Goal: Learn about a topic: Learn about a topic

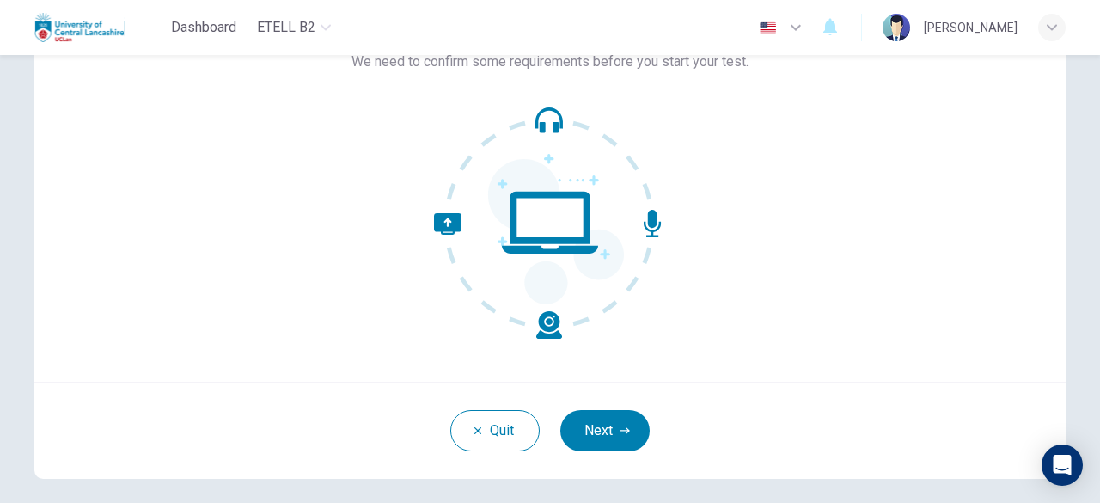
scroll to position [212, 0]
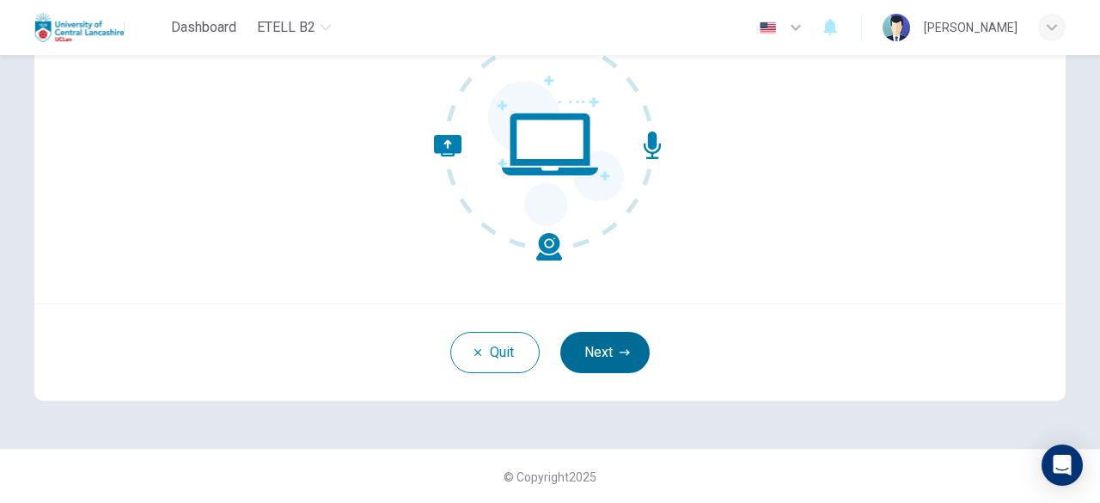
click at [605, 364] on button "Next" at bounding box center [604, 352] width 89 height 41
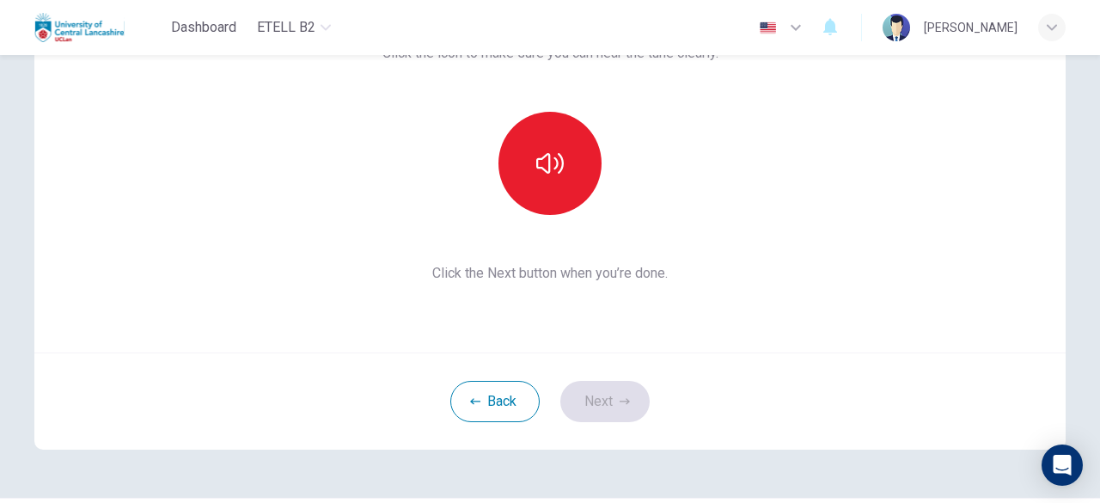
scroll to position [126, 0]
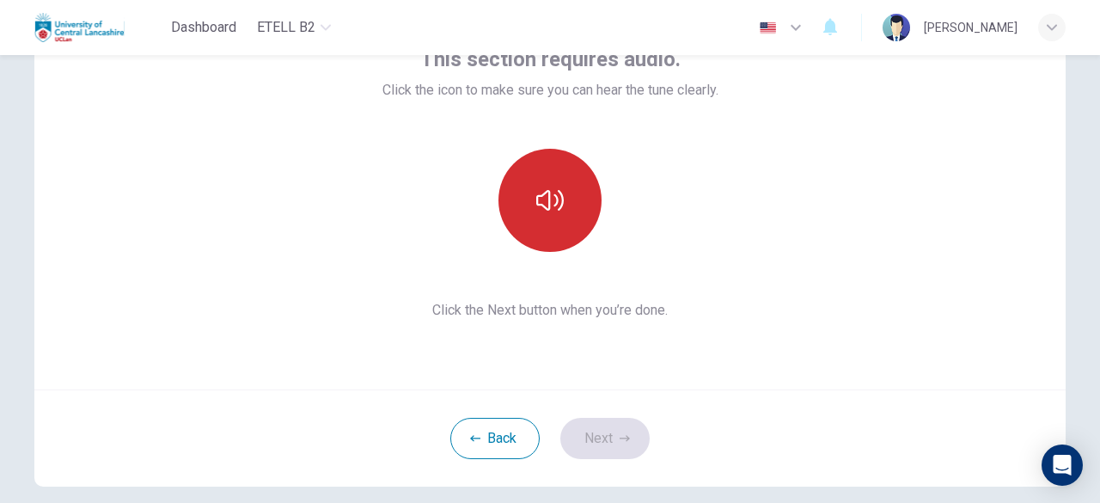
click at [579, 231] on button "button" at bounding box center [550, 200] width 103 height 103
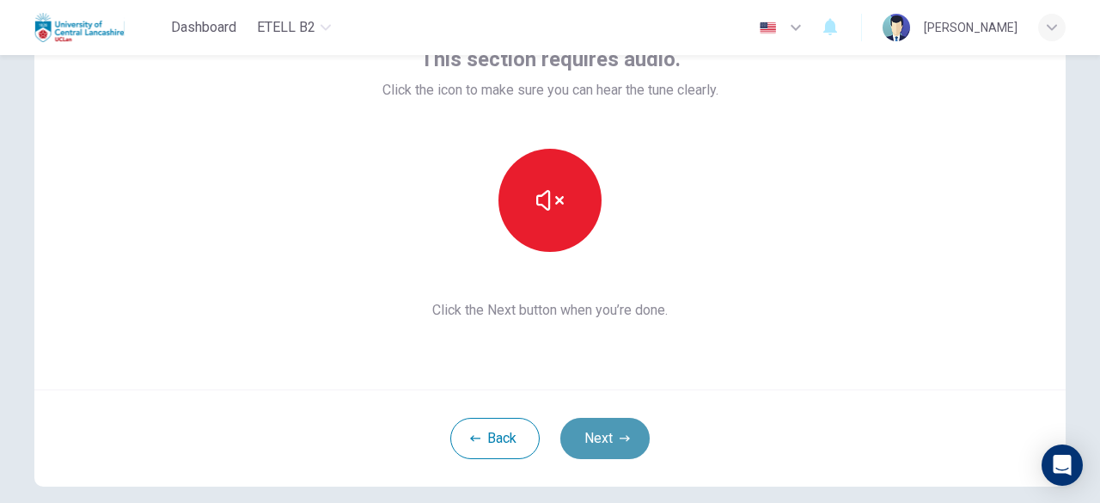
click at [633, 441] on button "Next" at bounding box center [604, 438] width 89 height 41
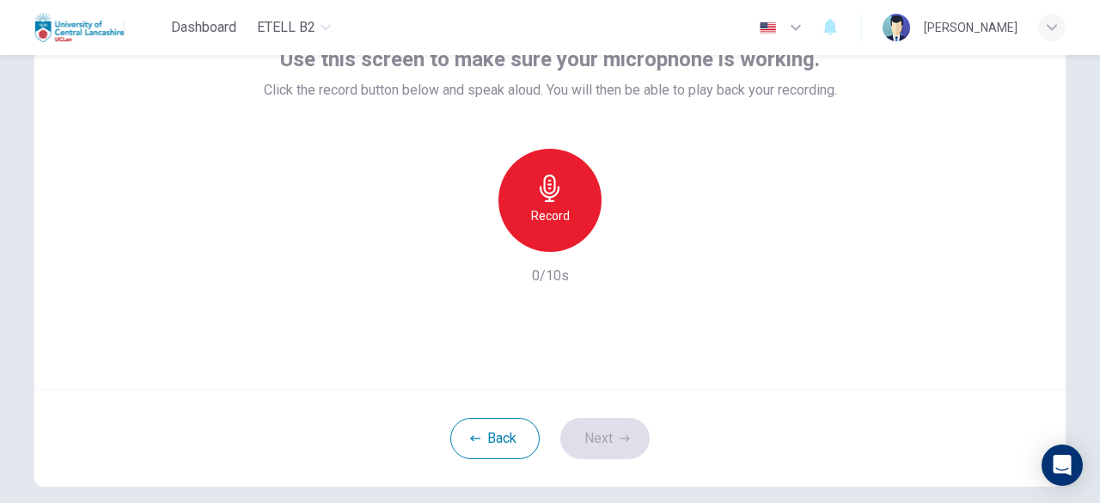
scroll to position [40, 0]
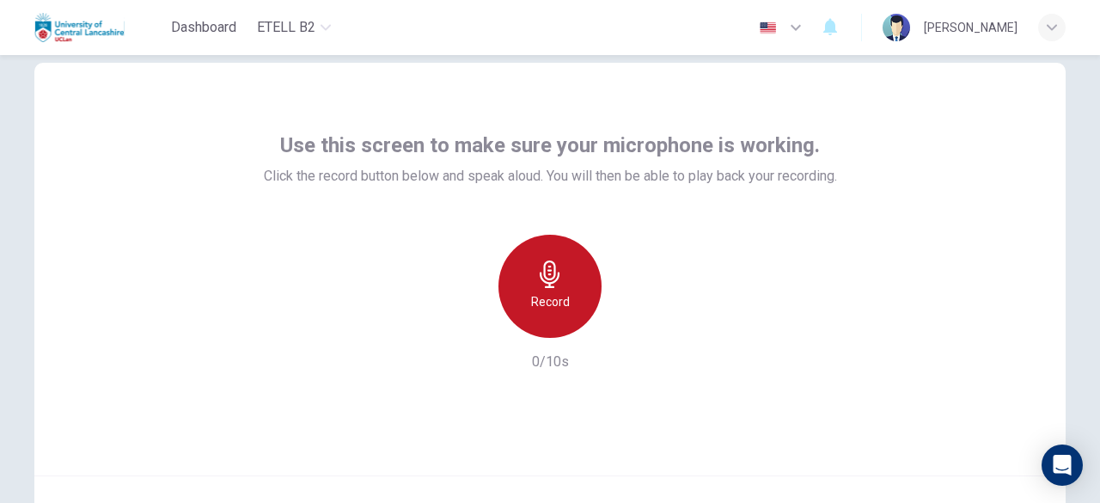
click at [560, 297] on h6 "Record" at bounding box center [550, 301] width 39 height 21
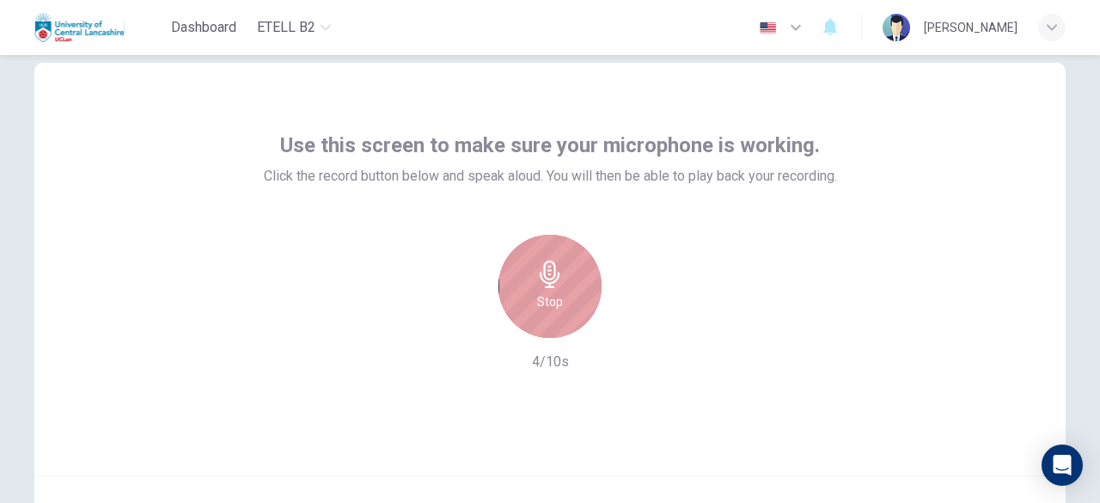
click at [567, 308] on div "Stop" at bounding box center [550, 286] width 103 height 103
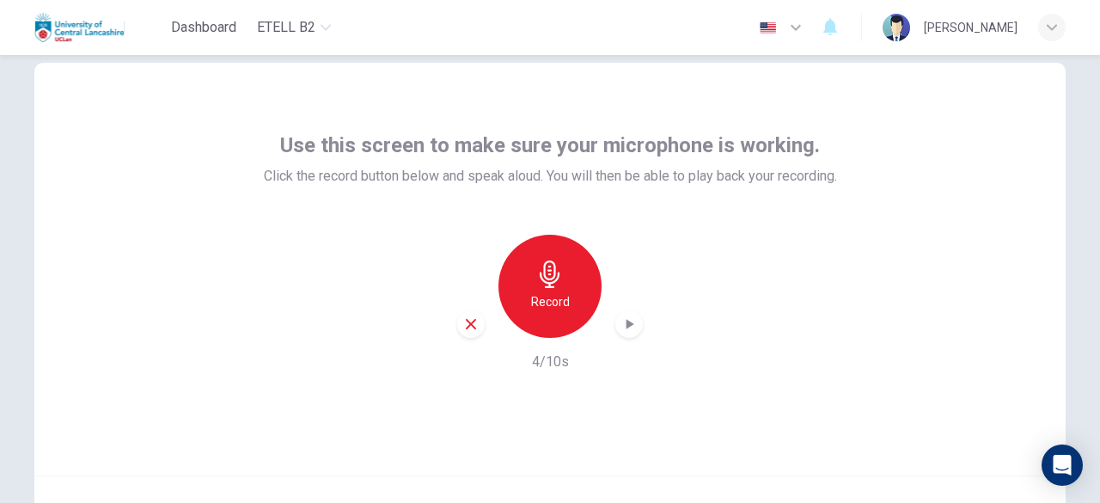
click at [619, 333] on div "button" at bounding box center [630, 324] width 28 height 28
click at [629, 328] on icon "button" at bounding box center [629, 323] width 17 height 17
click at [903, 394] on div "Use this screen to make sure your microphone is working. Click the record butto…" at bounding box center [550, 269] width 1032 height 413
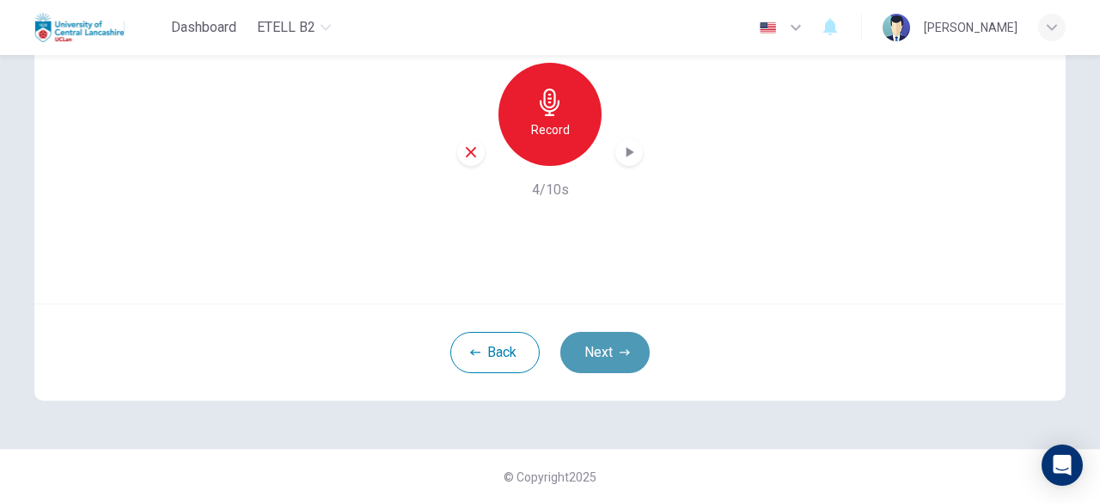
click at [617, 358] on button "Next" at bounding box center [604, 352] width 89 height 41
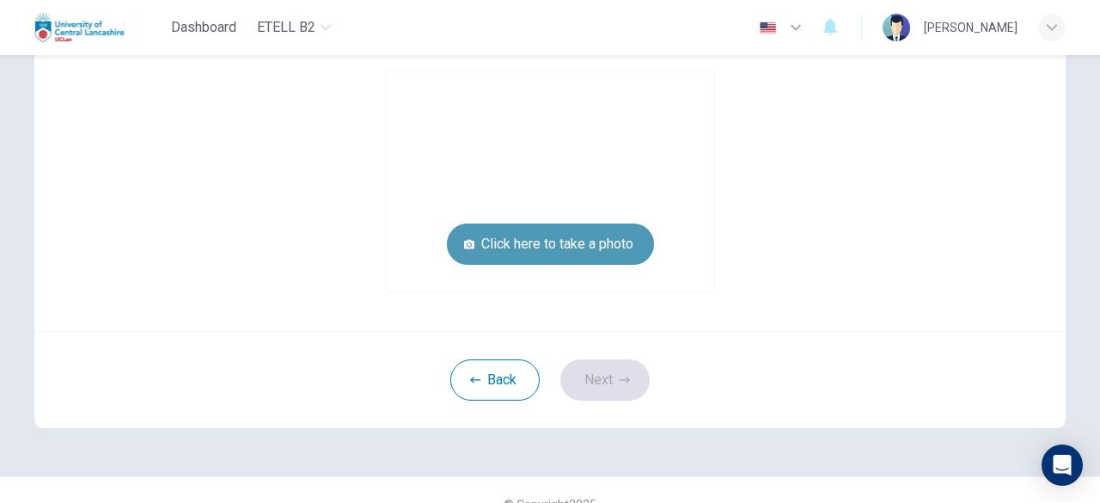
click at [587, 245] on button "Click here to take a photo" at bounding box center [550, 244] width 207 height 41
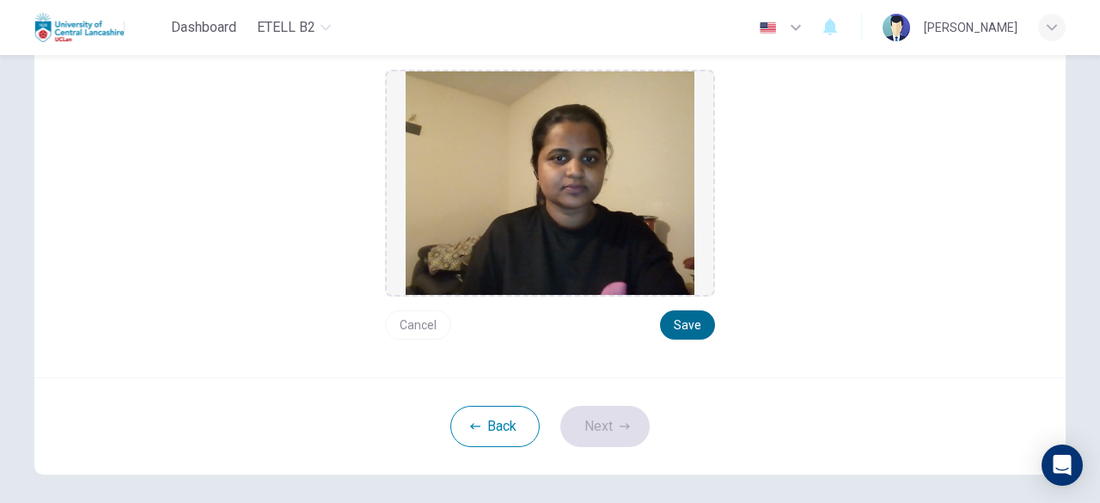
click at [689, 327] on button "Save" at bounding box center [687, 324] width 55 height 29
click at [620, 443] on button "Next" at bounding box center [604, 426] width 89 height 41
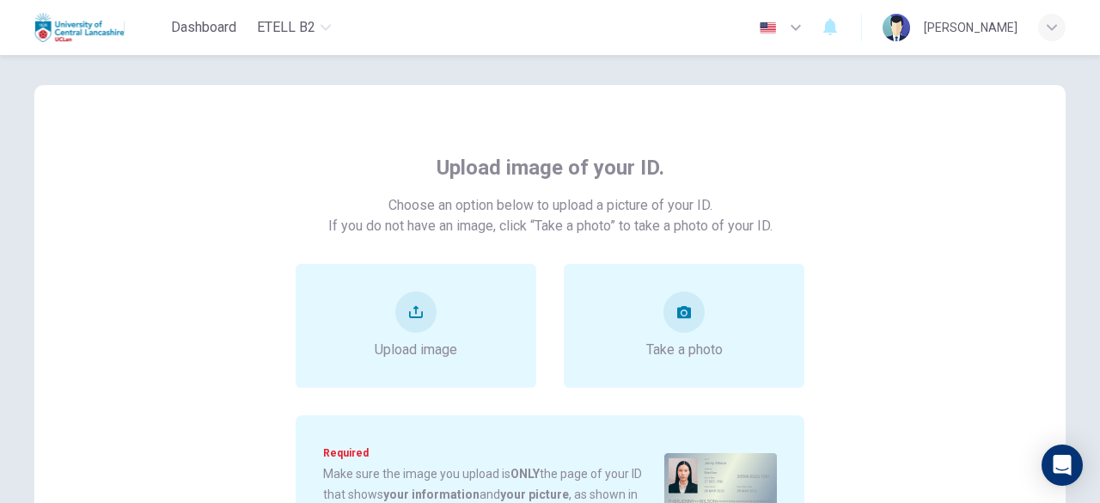
scroll to position [0, 0]
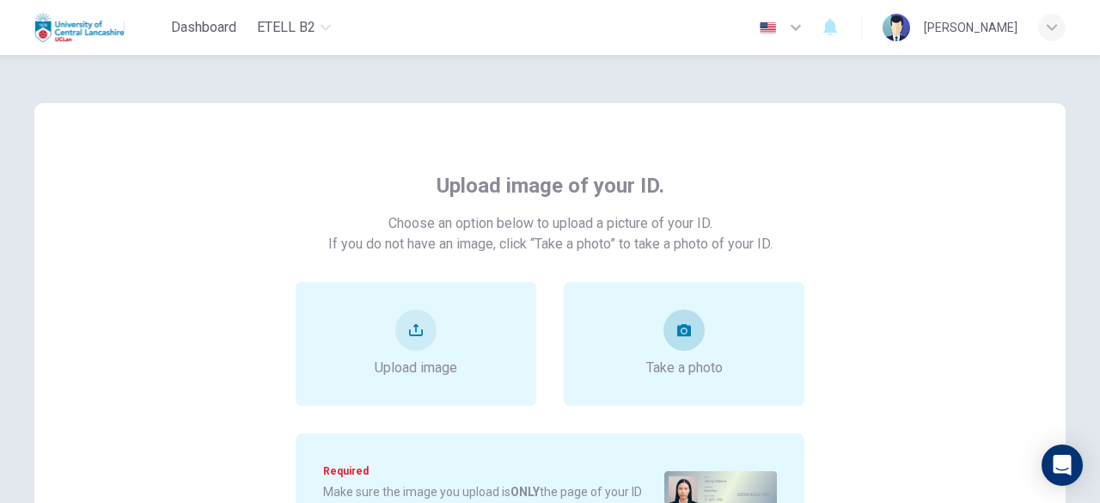
click at [651, 355] on div "Take a photo" at bounding box center [684, 343] width 77 height 69
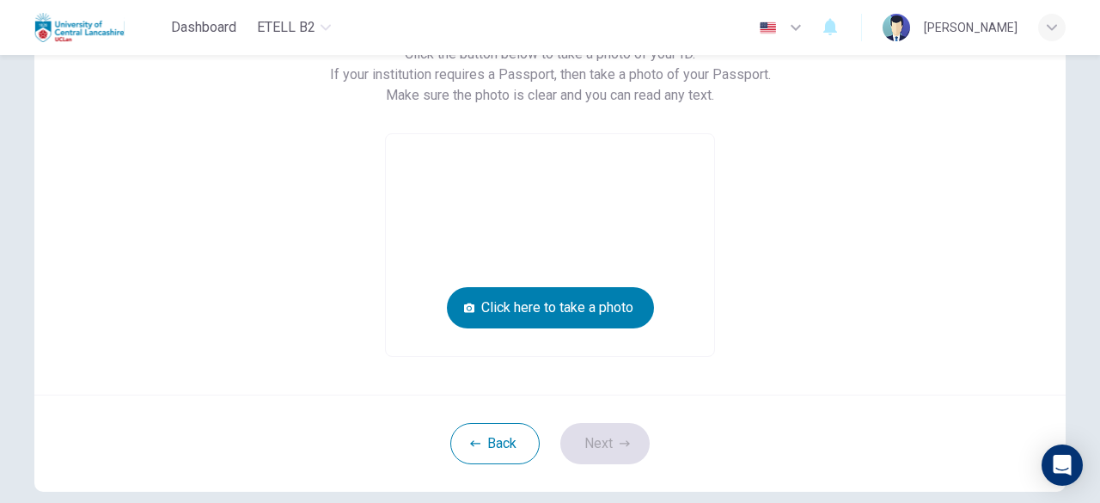
scroll to position [172, 0]
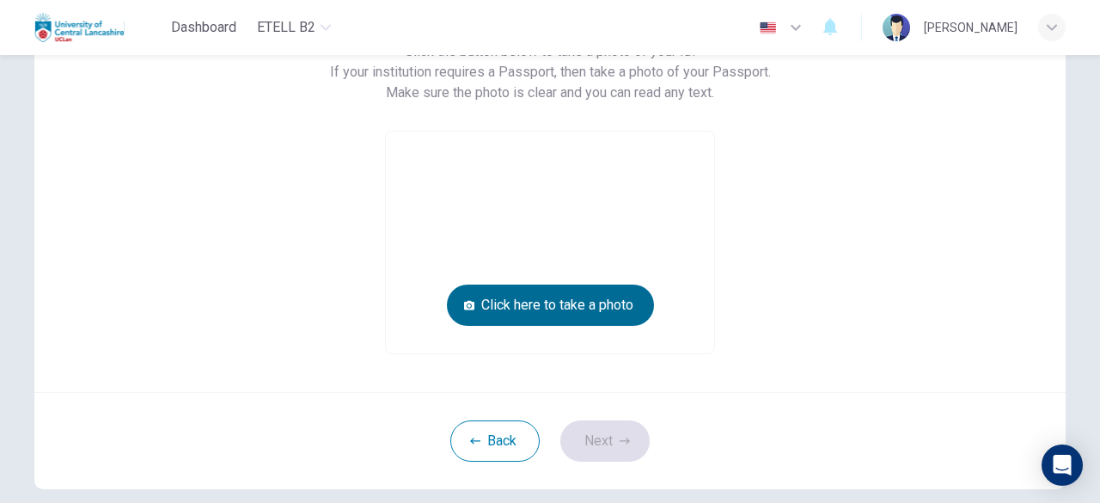
click at [615, 309] on button "Click here to take a photo" at bounding box center [550, 305] width 207 height 41
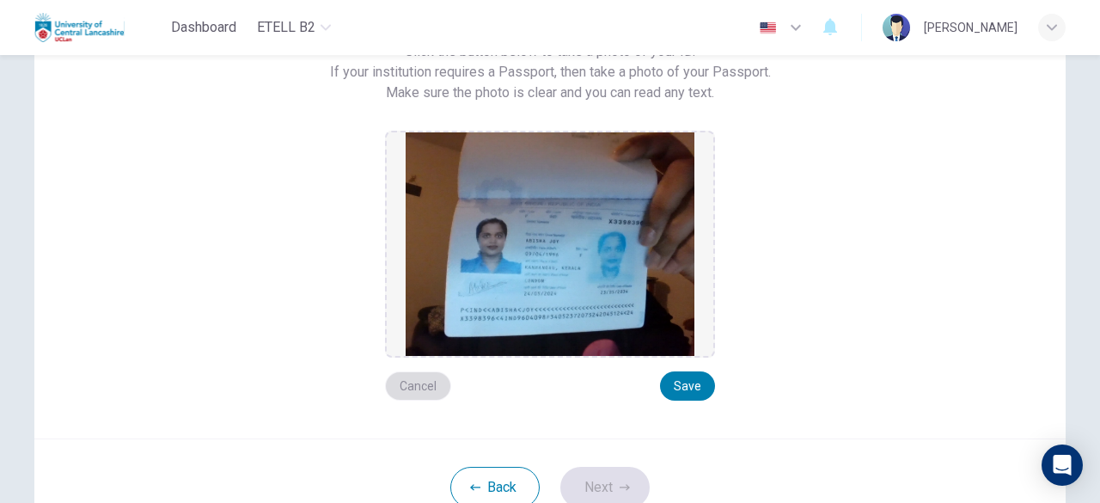
click at [418, 385] on button "Cancel" at bounding box center [418, 385] width 66 height 29
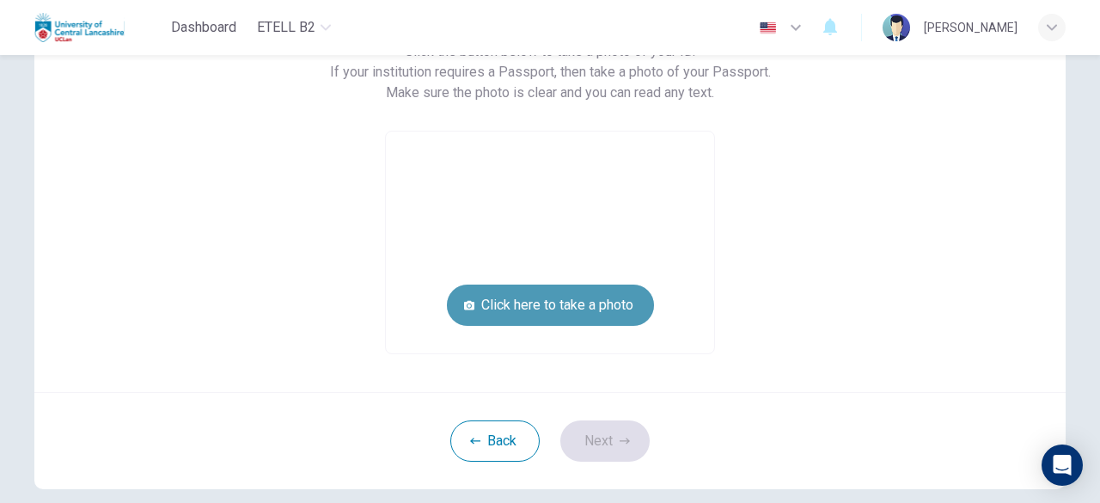
click at [521, 306] on button "Click here to take a photo" at bounding box center [550, 305] width 207 height 41
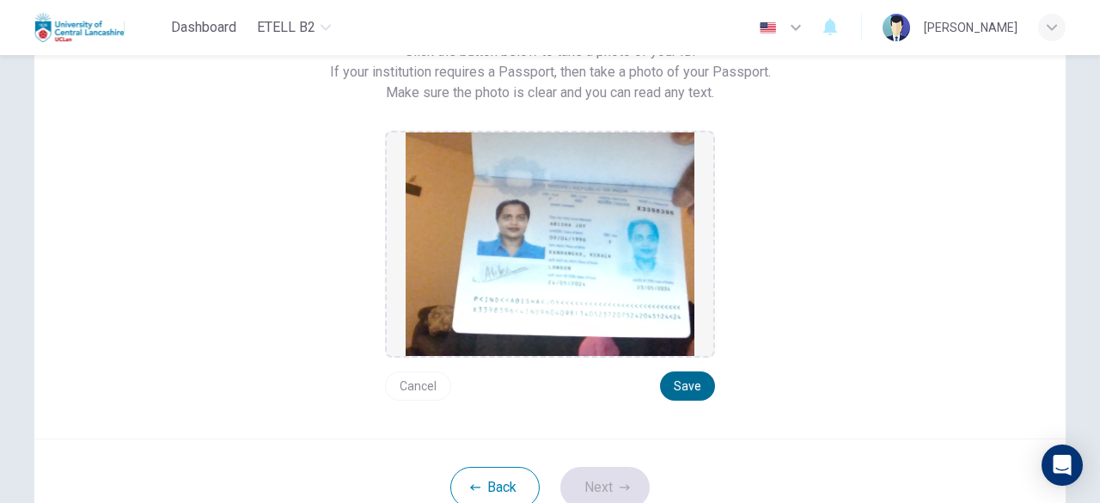
click at [677, 391] on button "Save" at bounding box center [687, 385] width 55 height 29
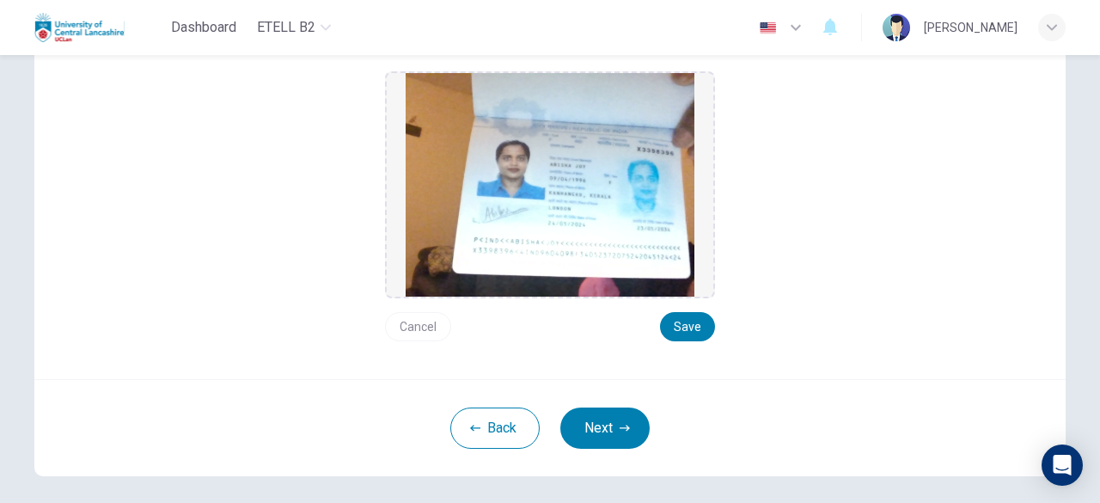
scroll to position [258, 0]
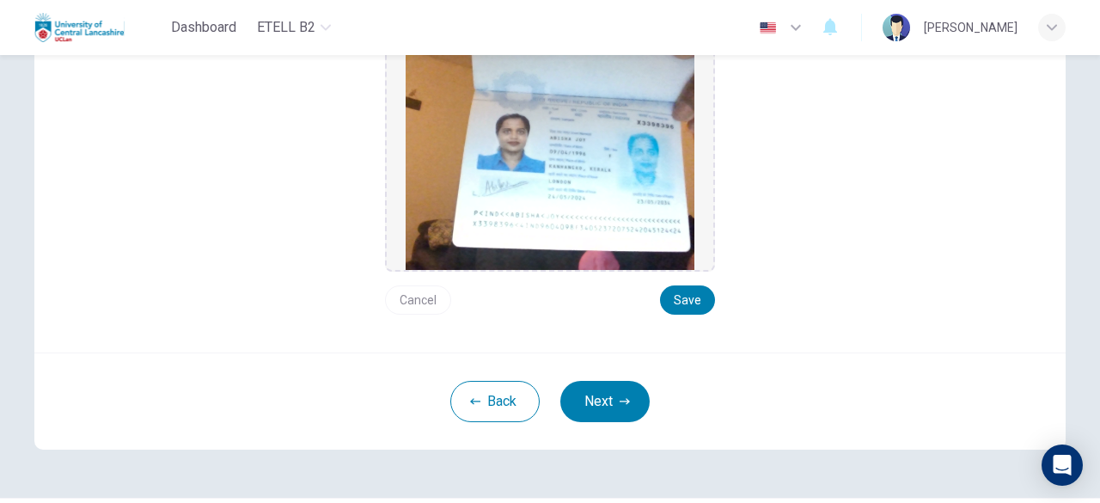
click at [414, 298] on button "Cancel" at bounding box center [418, 299] width 66 height 29
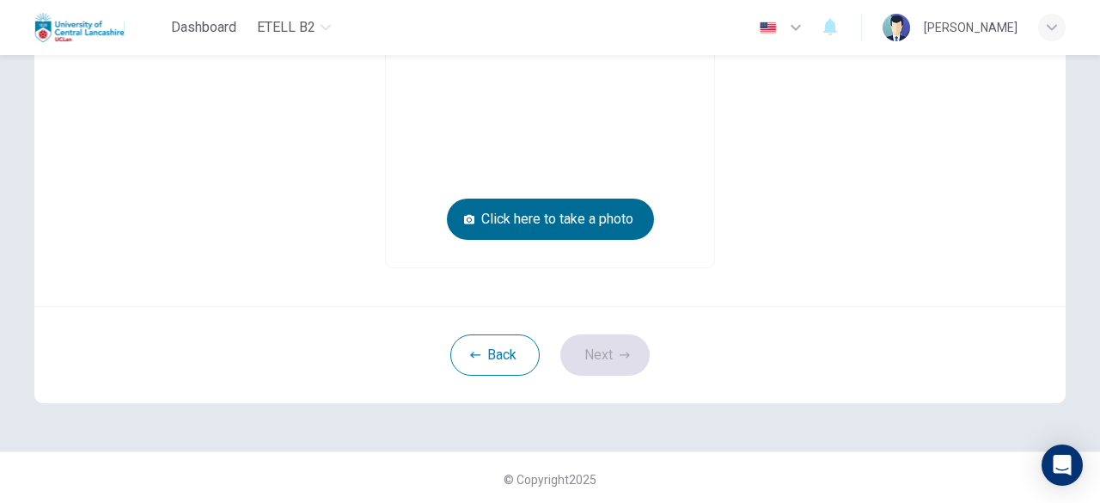
click at [619, 227] on button "Click here to take a photo" at bounding box center [550, 219] width 207 height 41
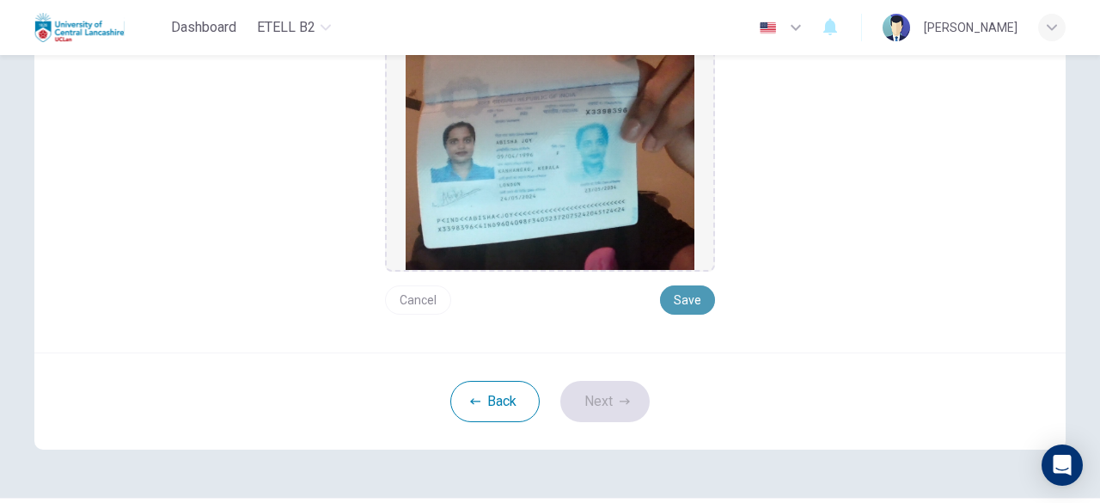
click at [694, 302] on button "Save" at bounding box center [687, 299] width 55 height 29
click at [614, 401] on button "Next" at bounding box center [604, 401] width 89 height 41
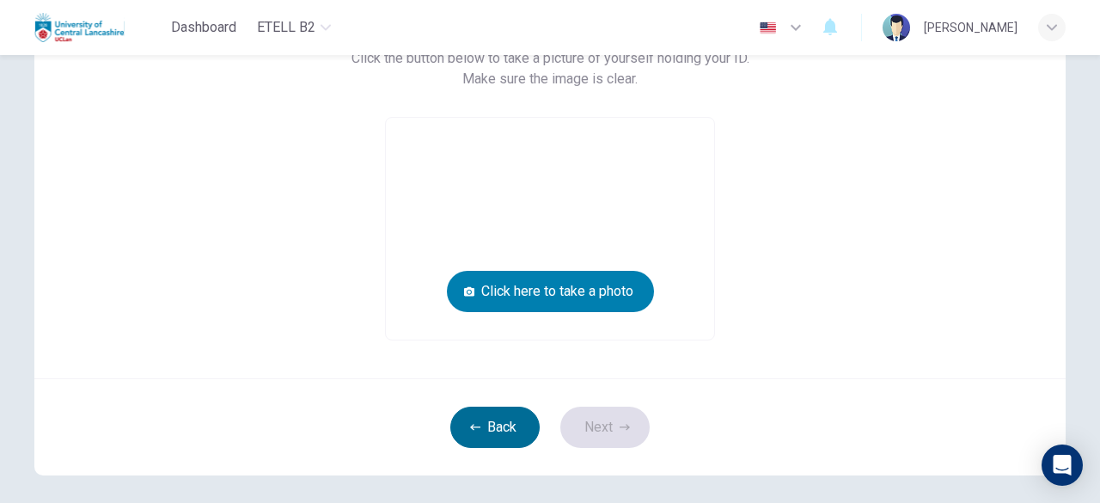
scroll to position [240, 0]
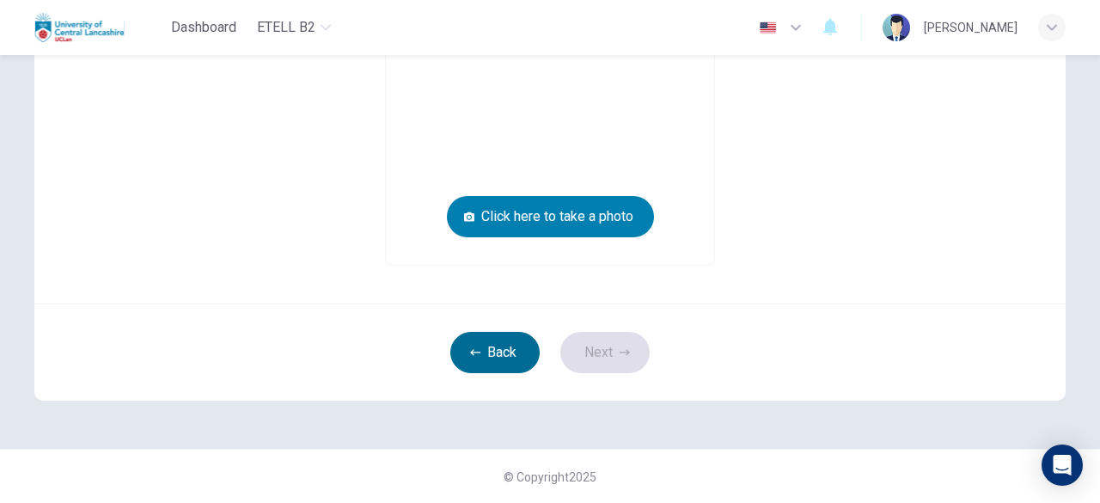
click at [495, 353] on button "Back" at bounding box center [494, 352] width 89 height 41
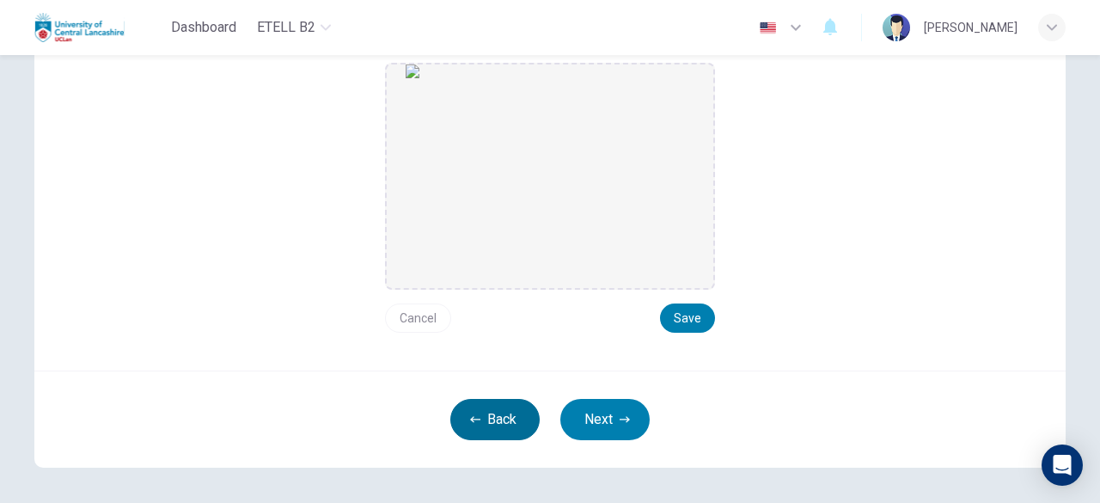
click at [465, 422] on button "Back" at bounding box center [494, 419] width 89 height 41
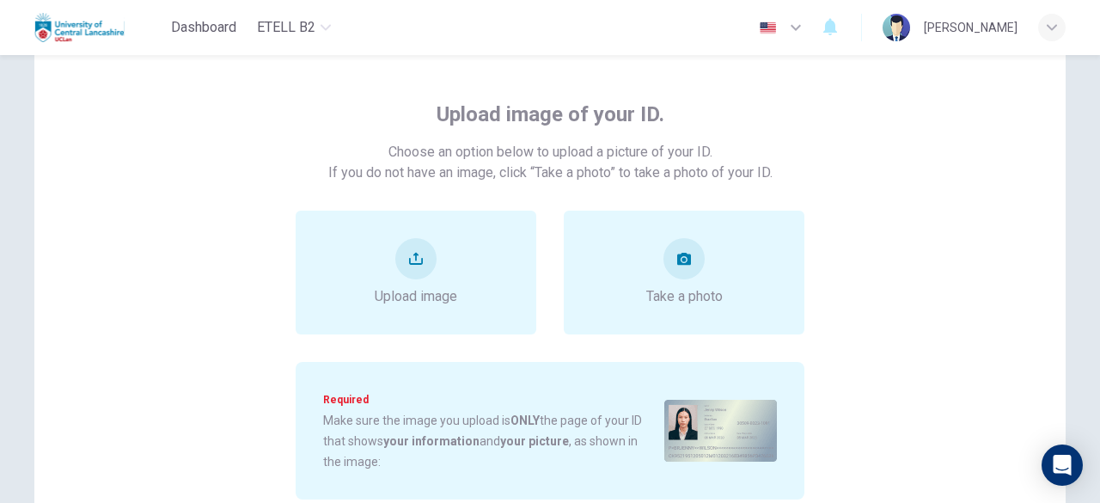
scroll to position [68, 0]
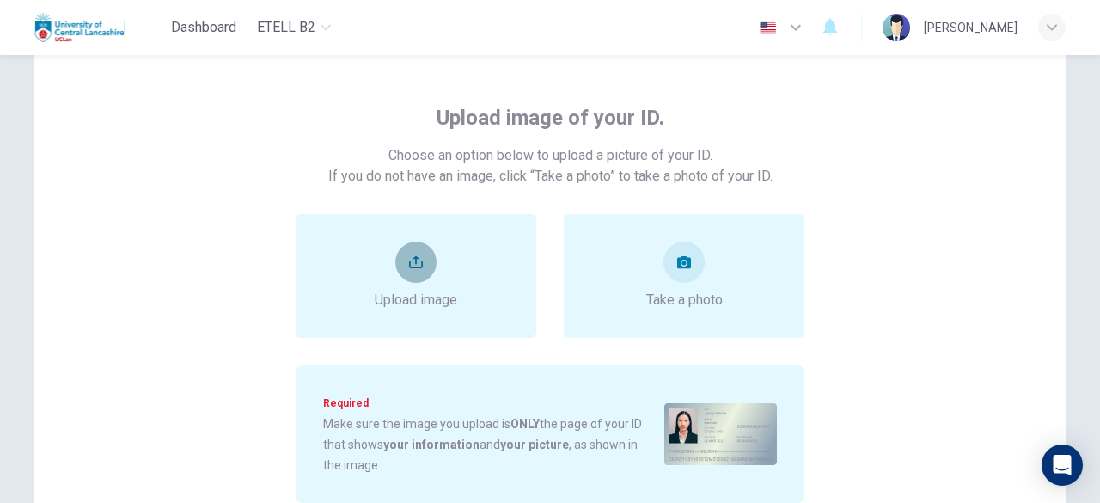
click at [406, 274] on button "upload" at bounding box center [415, 262] width 41 height 41
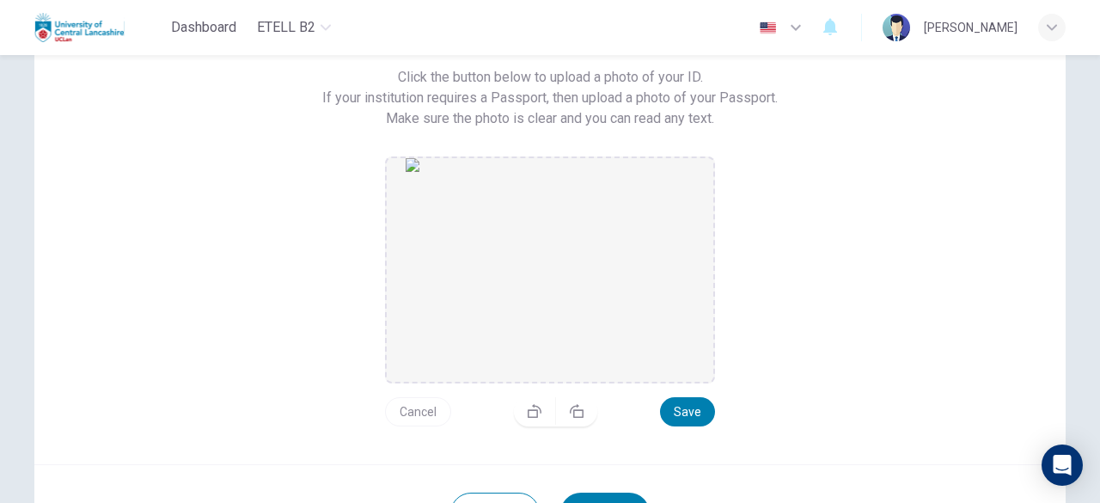
scroll to position [240, 0]
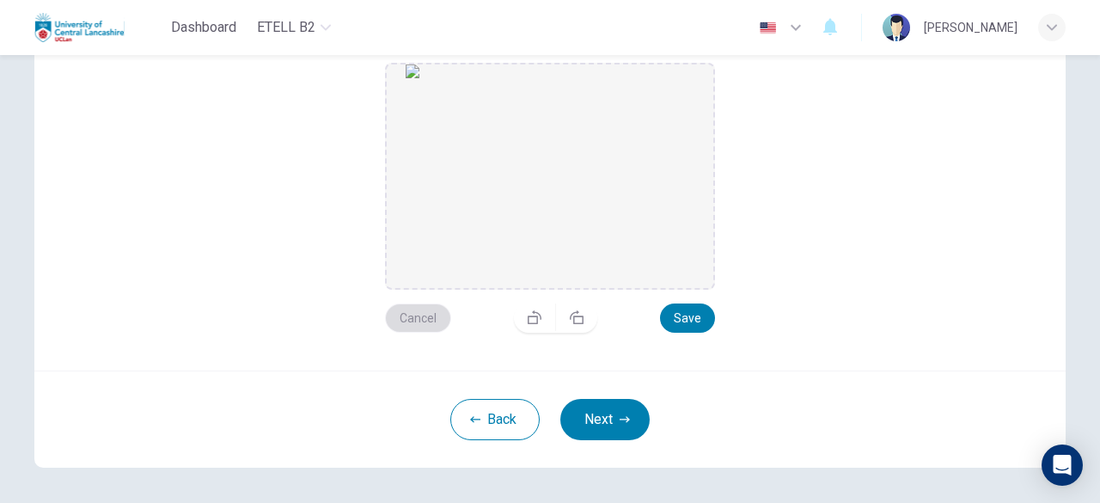
click at [406, 313] on button "Cancel" at bounding box center [418, 317] width 66 height 29
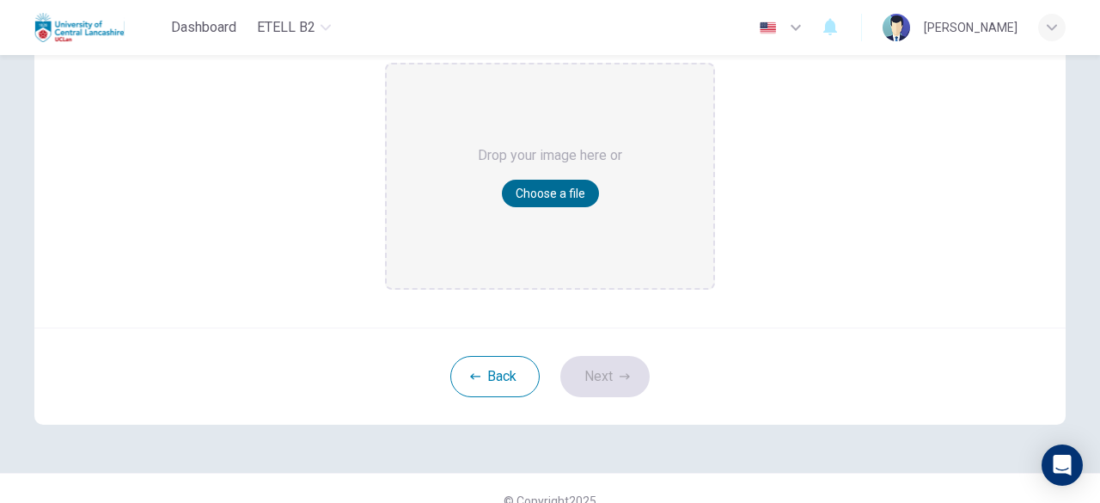
click at [535, 202] on button "Choose a file" at bounding box center [550, 194] width 97 height 28
click at [543, 194] on button "Choose a file" at bounding box center [550, 194] width 97 height 28
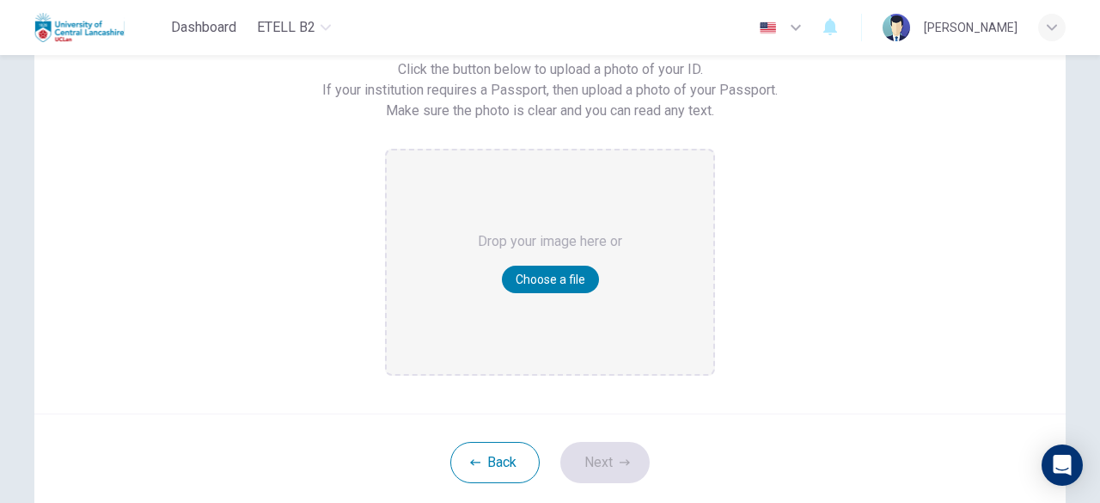
scroll to position [68, 0]
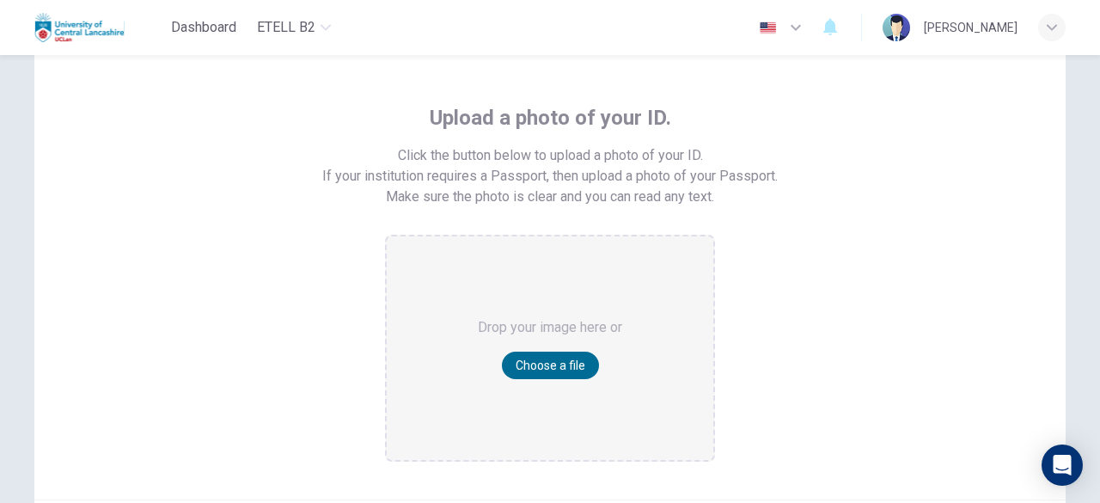
click at [548, 370] on button "Choose a file" at bounding box center [550, 366] width 97 height 28
click at [554, 363] on button "Choose a file" at bounding box center [550, 366] width 97 height 28
click at [531, 358] on button "Choose a file" at bounding box center [550, 366] width 97 height 28
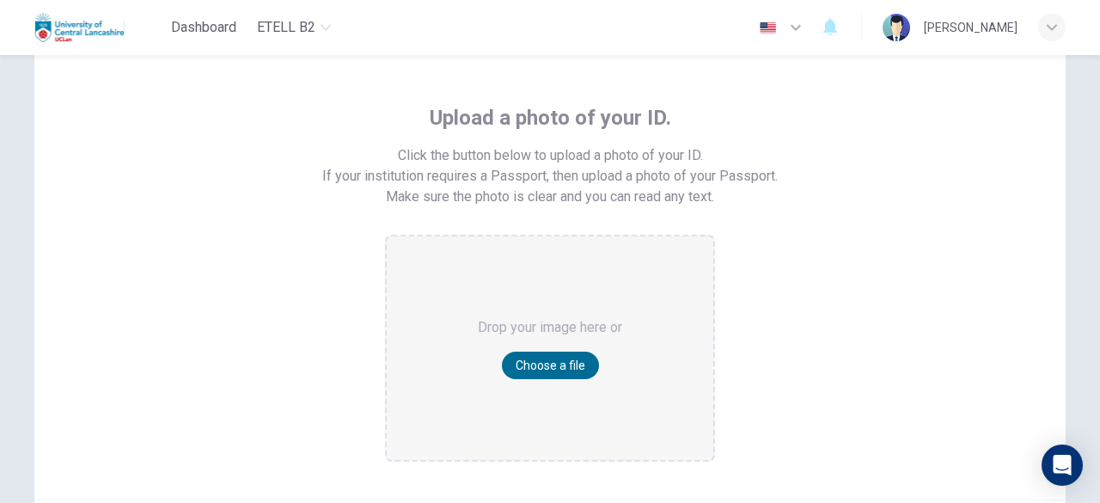
click at [546, 354] on button "Choose a file" at bounding box center [550, 366] width 97 height 28
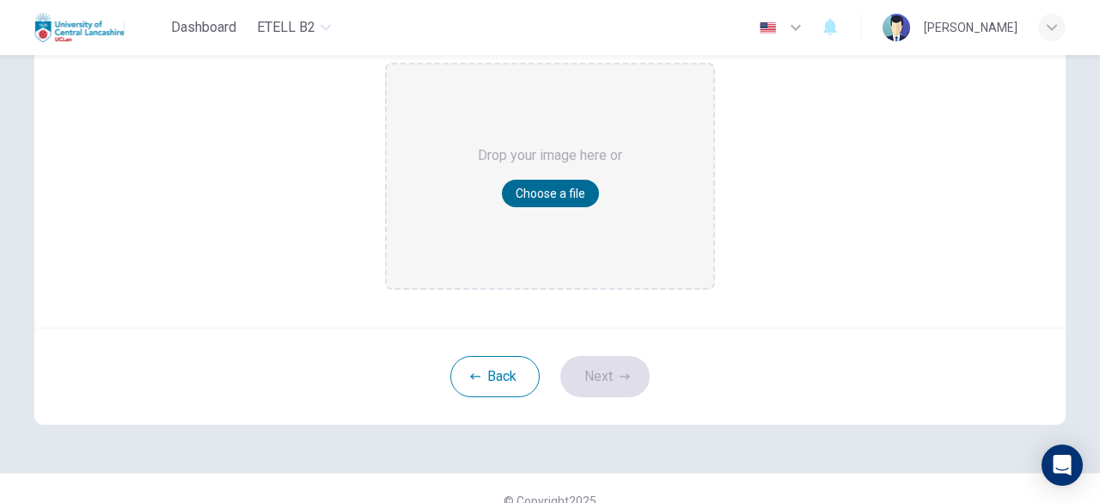
click at [567, 196] on button "Choose a file" at bounding box center [550, 194] width 97 height 28
click at [541, 195] on button "Choose a file" at bounding box center [550, 194] width 97 height 28
click at [547, 199] on button "Choose a file" at bounding box center [550, 194] width 97 height 28
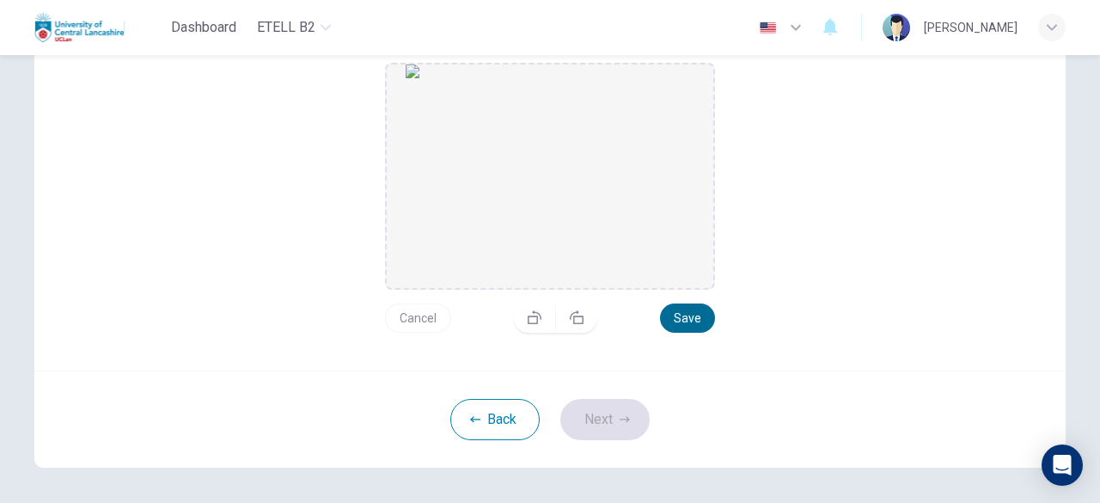
click at [684, 315] on button "Save" at bounding box center [687, 317] width 55 height 29
click at [681, 325] on button "Save" at bounding box center [687, 317] width 55 height 29
click at [634, 427] on button "Next" at bounding box center [604, 419] width 89 height 41
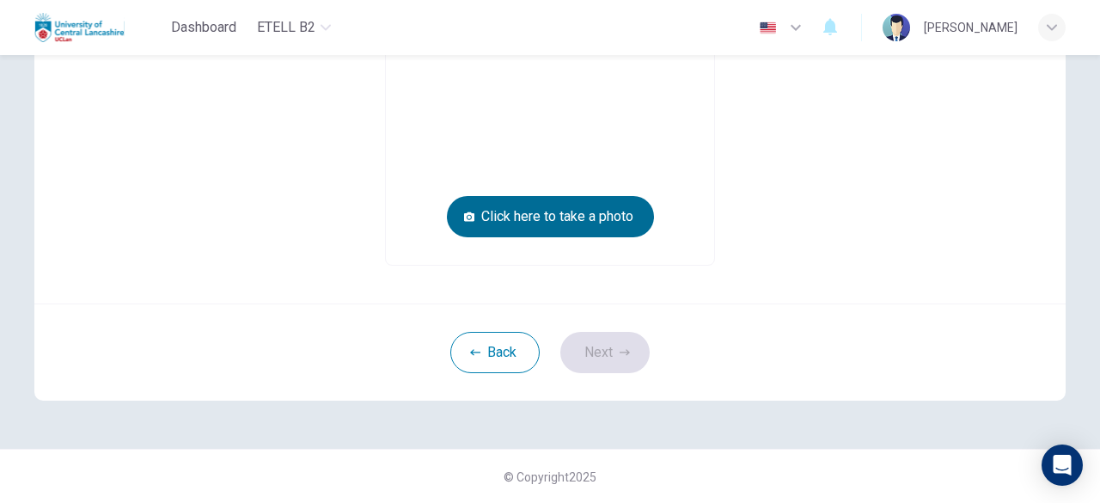
click at [560, 216] on button "Click here to take a photo" at bounding box center [550, 216] width 207 height 41
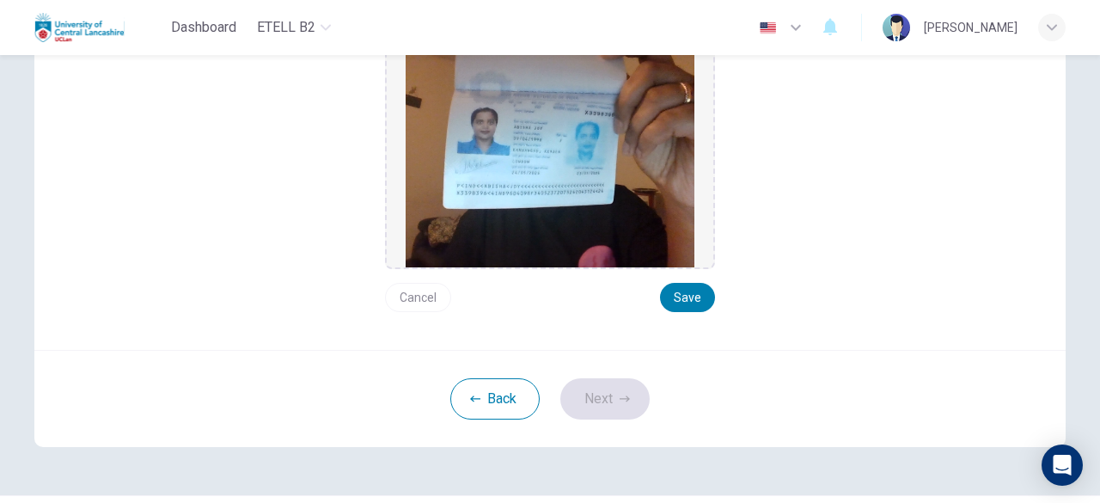
click at [397, 291] on button "Cancel" at bounding box center [418, 297] width 66 height 29
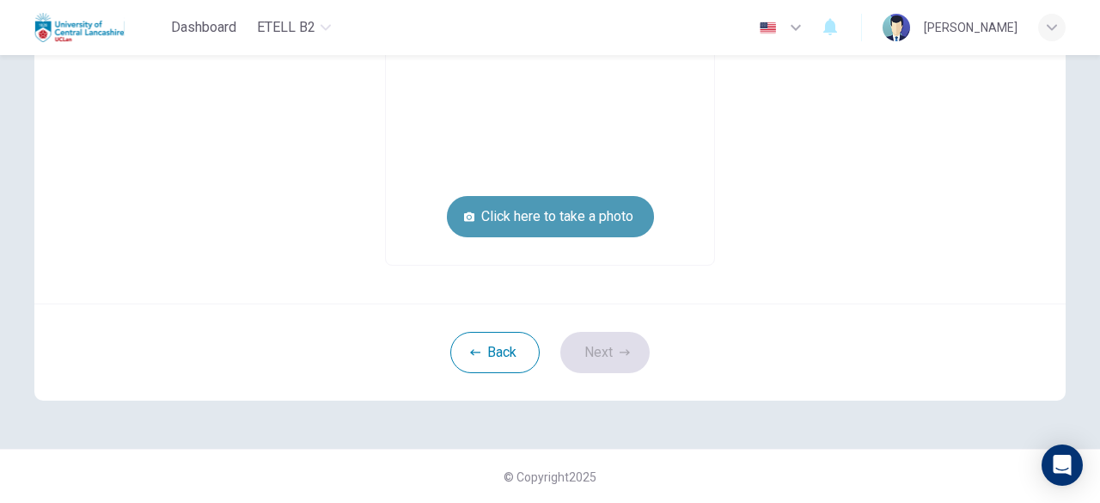
click at [552, 219] on button "Click here to take a photo" at bounding box center [550, 216] width 207 height 41
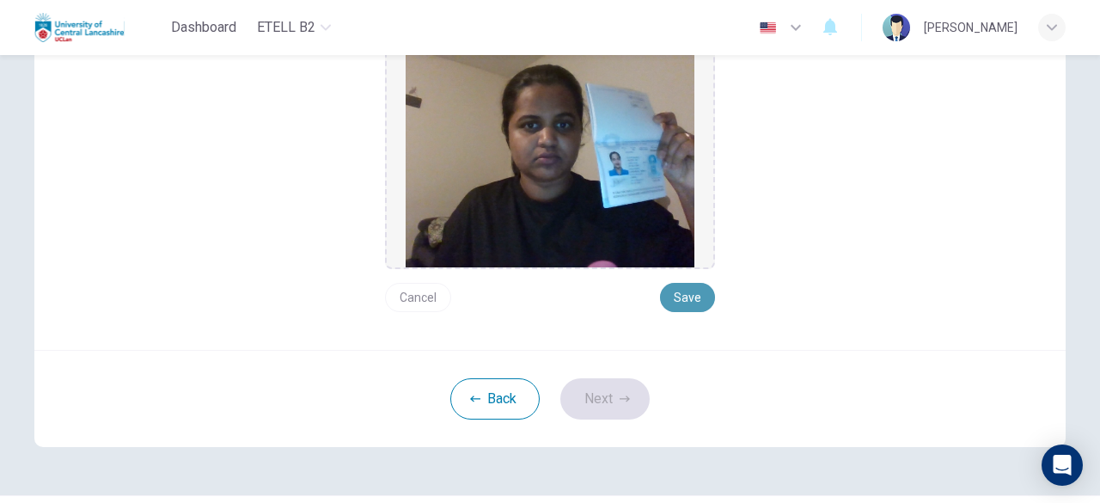
click at [683, 288] on button "Save" at bounding box center [687, 297] width 55 height 29
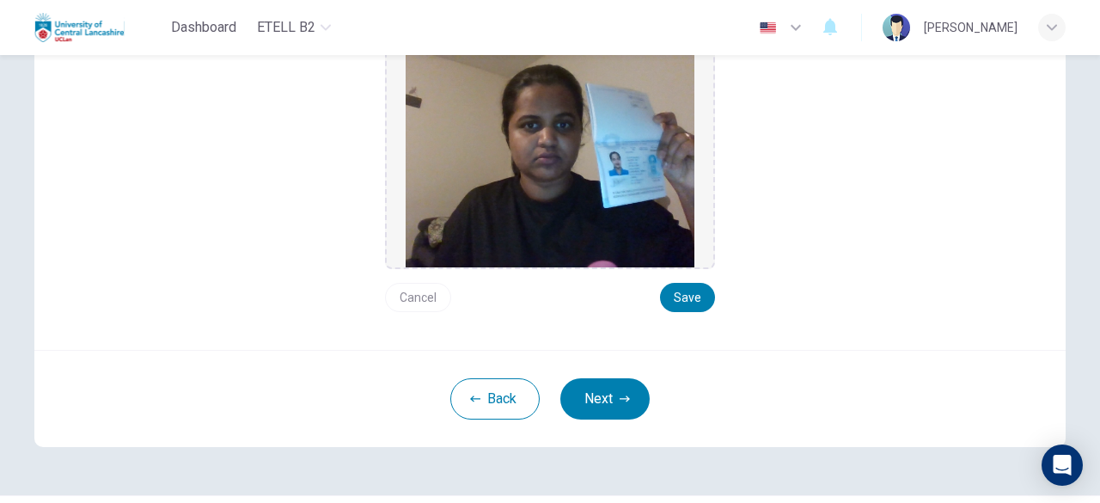
drag, startPoint x: 627, startPoint y: 400, endPoint x: 679, endPoint y: 391, distance: 53.1
click at [633, 395] on button "Next" at bounding box center [604, 398] width 89 height 41
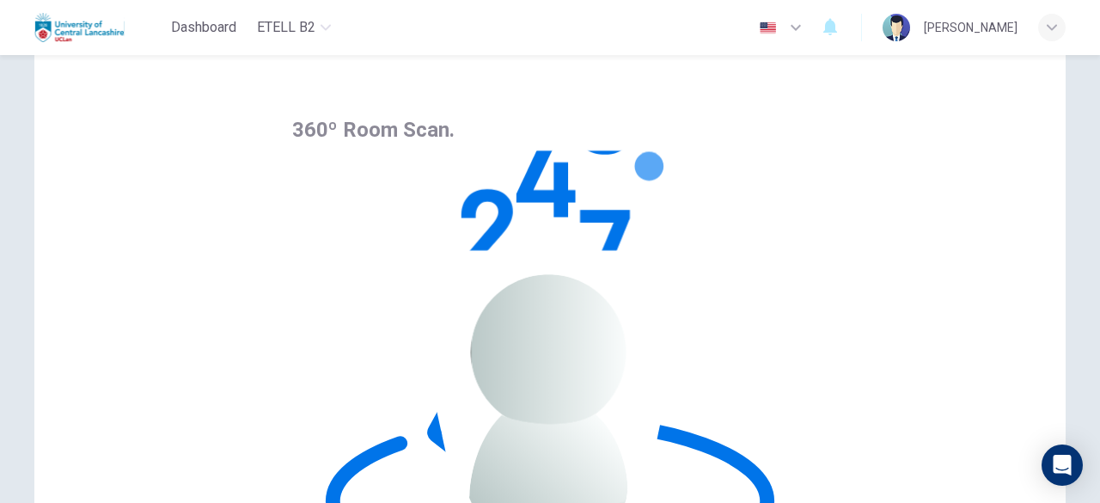
scroll to position [40, 0]
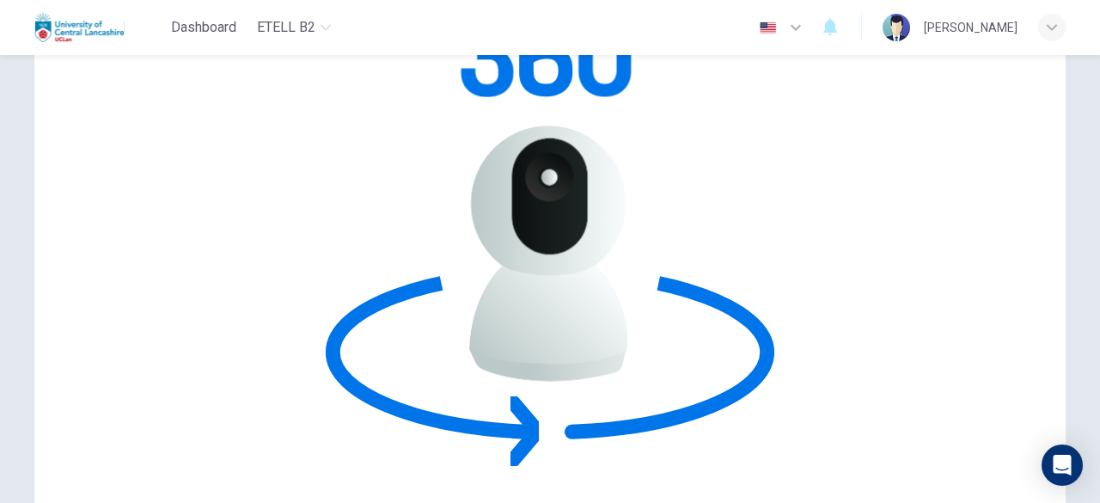
scroll to position [212, 0]
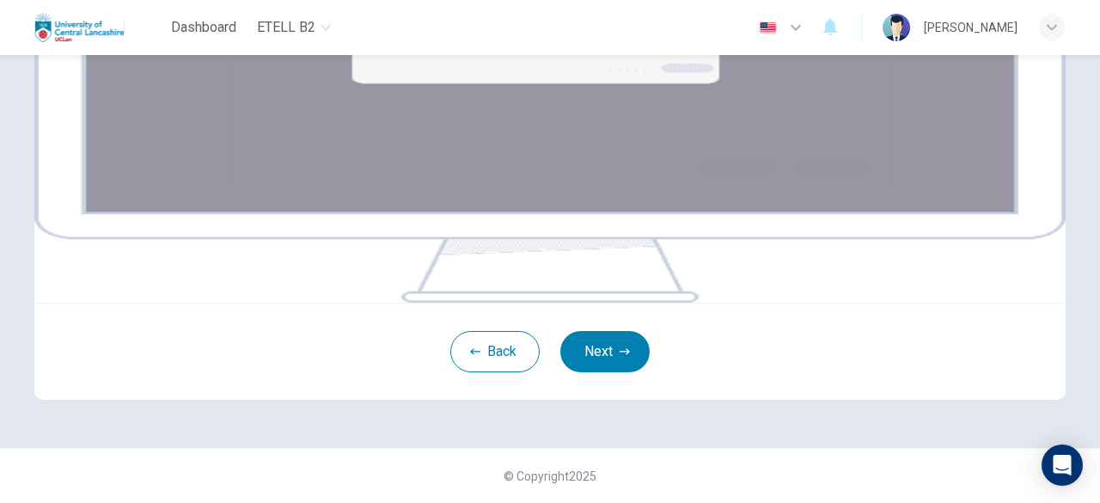
scroll to position [389, 0]
click at [628, 362] on button "Next" at bounding box center [604, 351] width 89 height 41
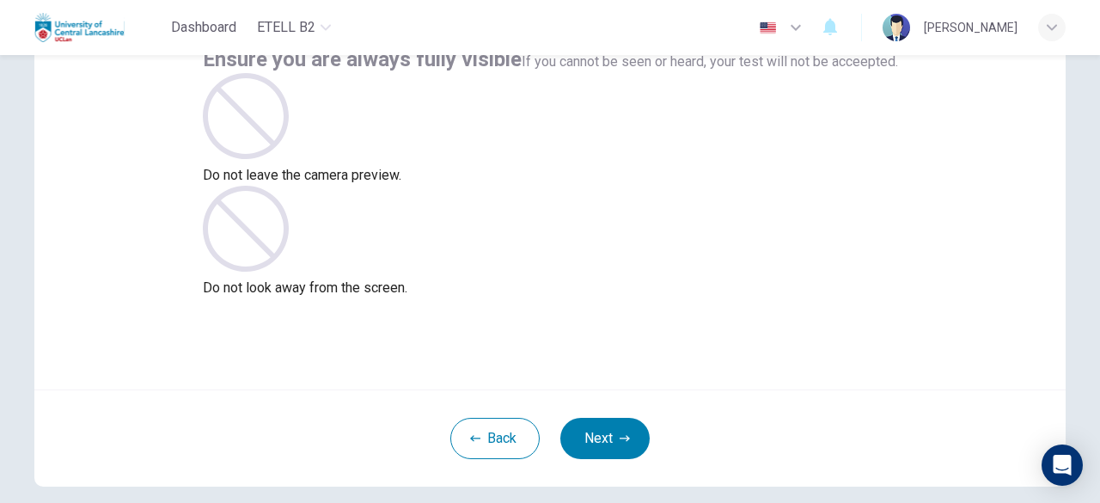
scroll to position [212, 0]
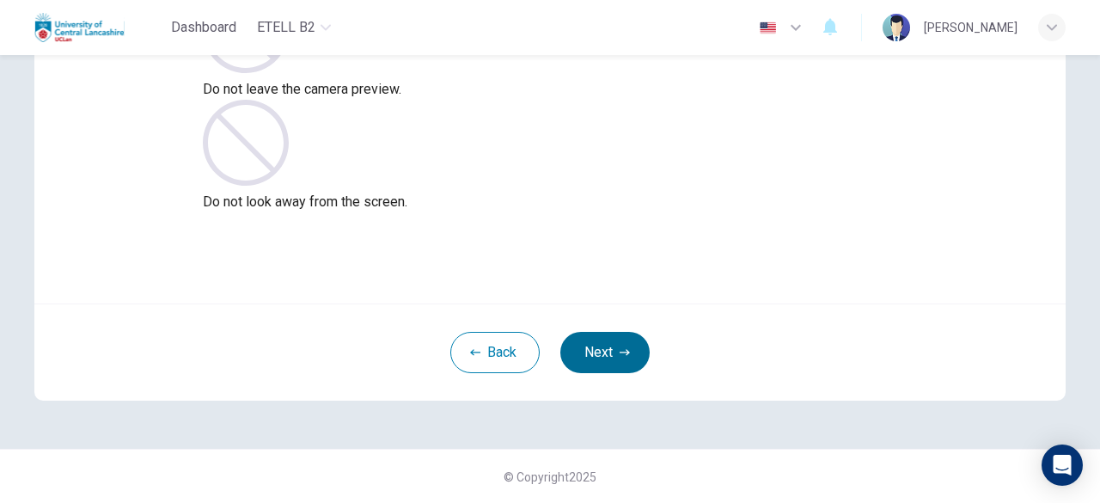
click at [591, 354] on button "Next" at bounding box center [604, 352] width 89 height 41
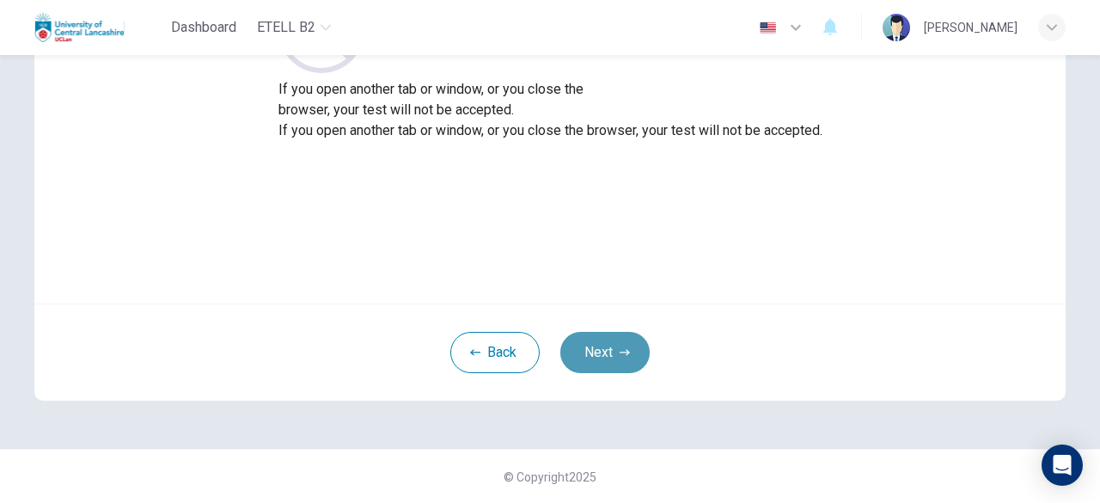
click at [593, 350] on button "Next" at bounding box center [604, 352] width 89 height 41
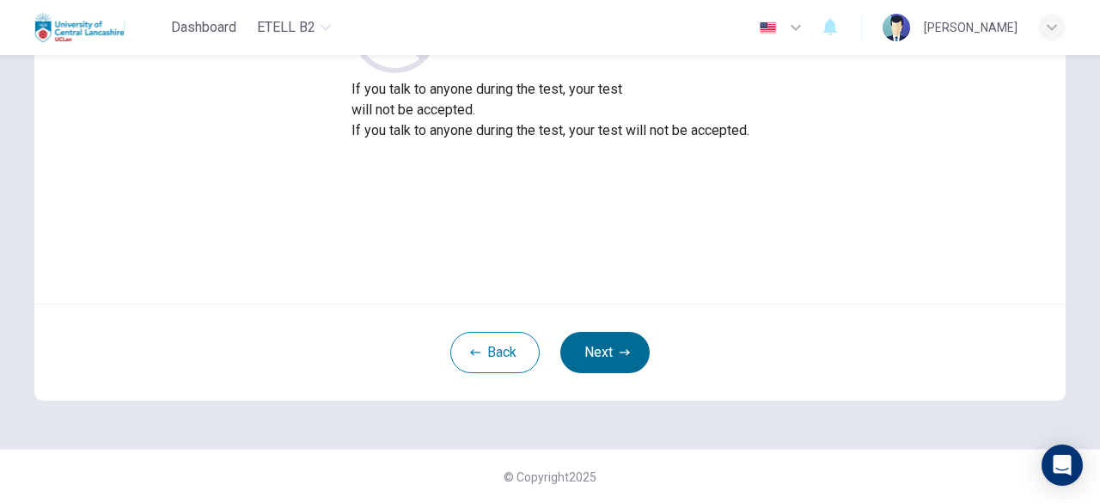
click at [614, 352] on button "Next" at bounding box center [604, 352] width 89 height 41
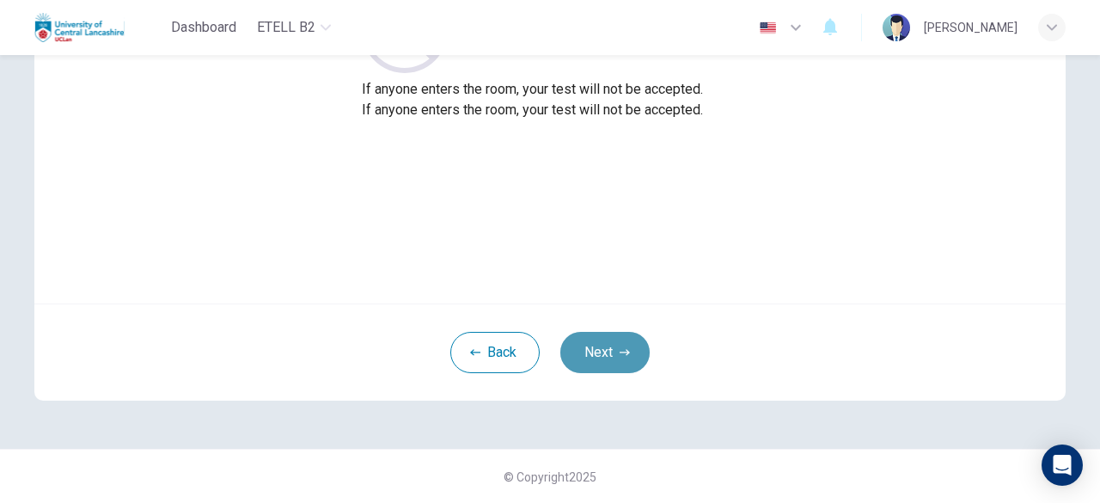
click at [614, 352] on button "Next" at bounding box center [604, 352] width 89 height 41
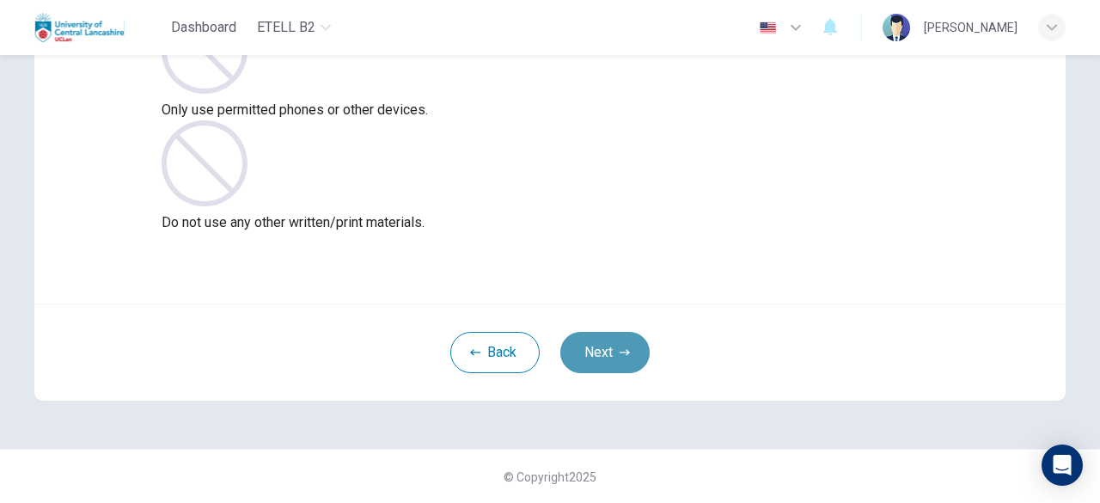
click at [609, 341] on button "Next" at bounding box center [604, 352] width 89 height 41
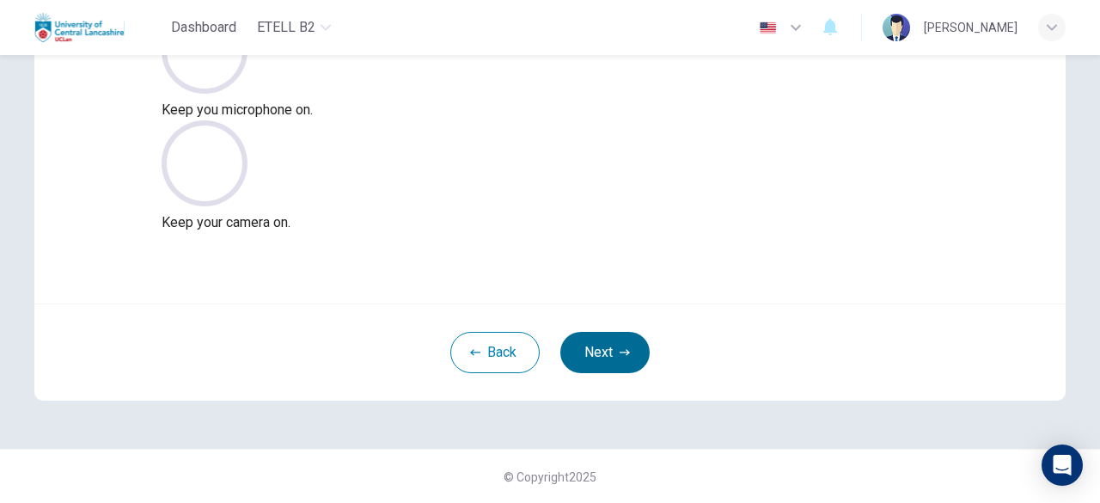
click at [600, 347] on button "Next" at bounding box center [604, 352] width 89 height 41
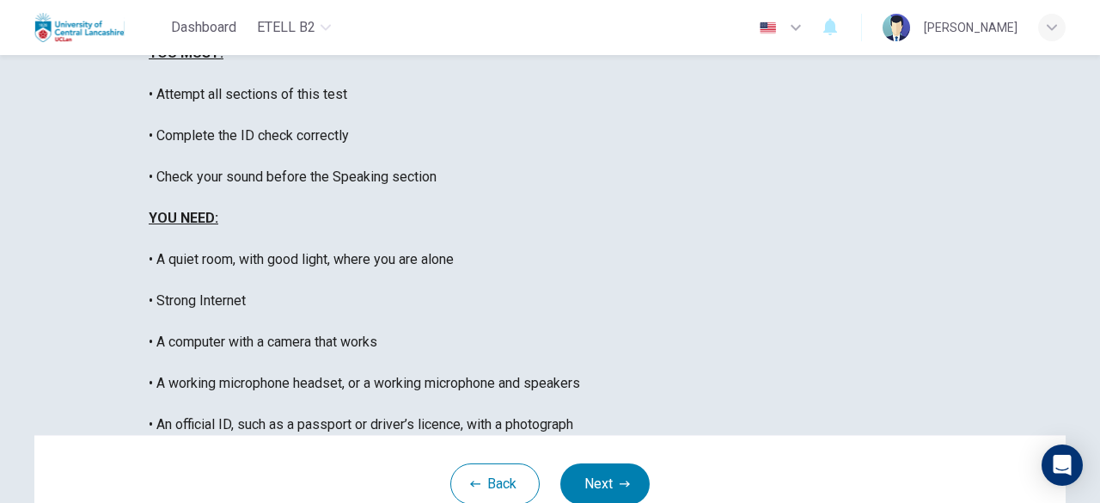
scroll to position [452, 0]
click at [609, 463] on button "Next" at bounding box center [604, 483] width 89 height 41
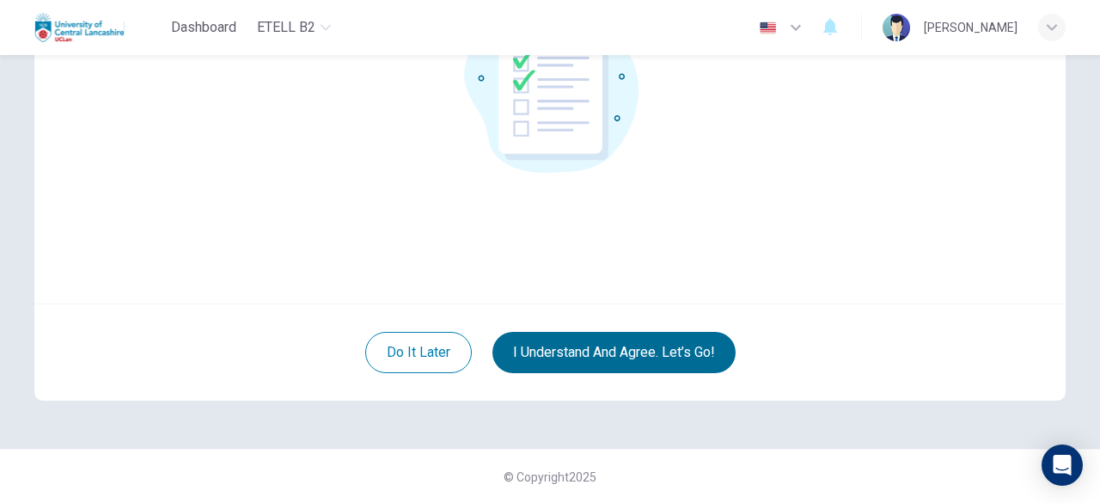
scroll to position [126, 0]
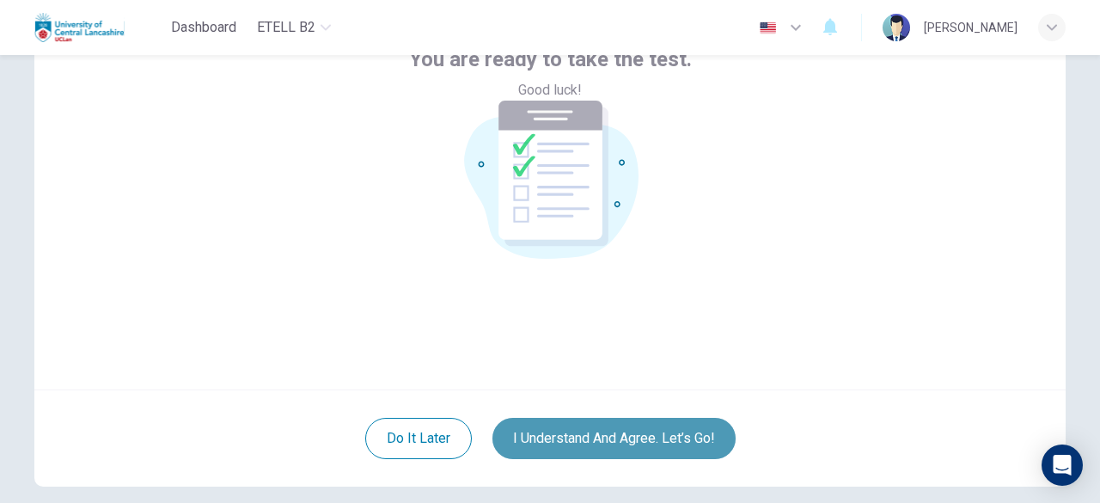
click at [652, 444] on button "I understand and agree. Let’s go!" at bounding box center [614, 438] width 243 height 41
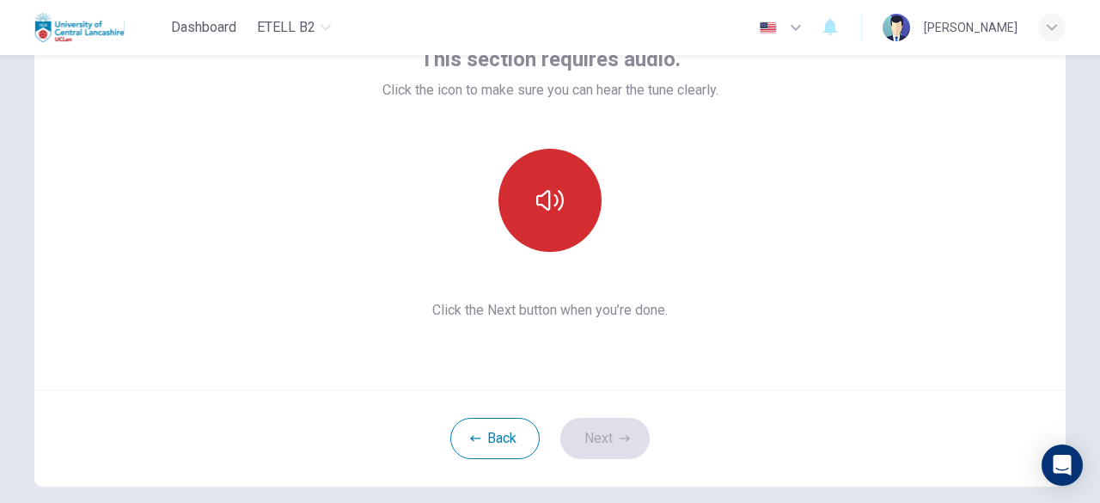
scroll to position [40, 0]
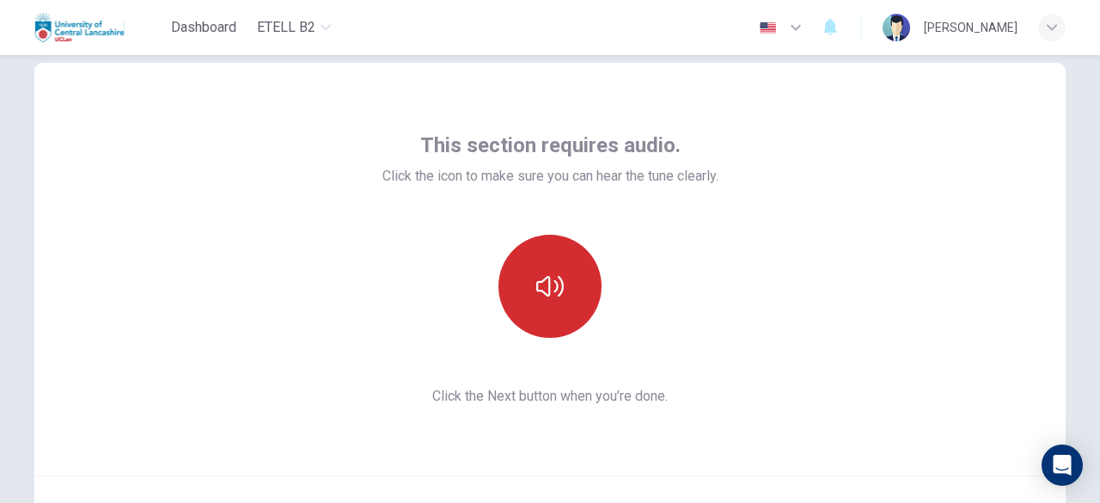
click at [552, 290] on icon "button" at bounding box center [550, 286] width 28 height 21
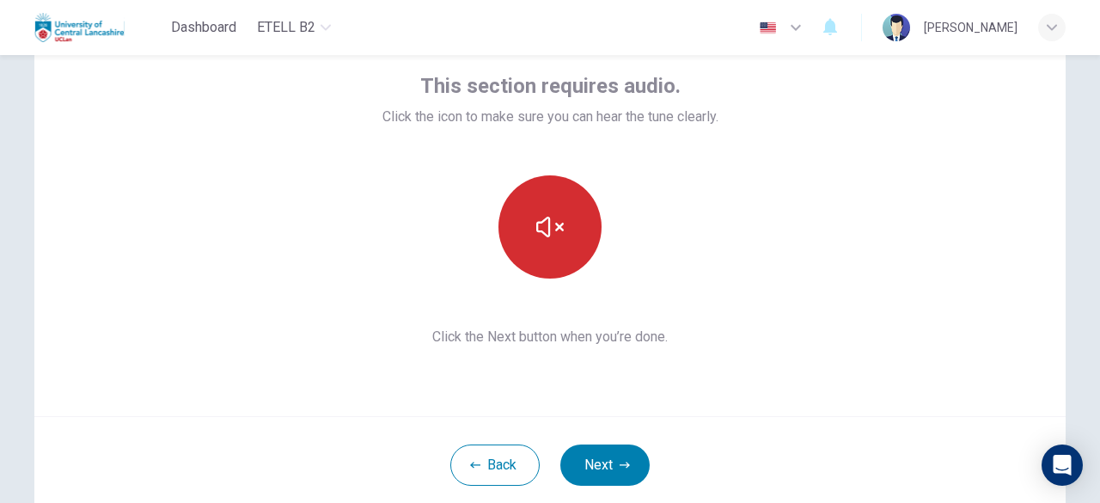
scroll to position [126, 0]
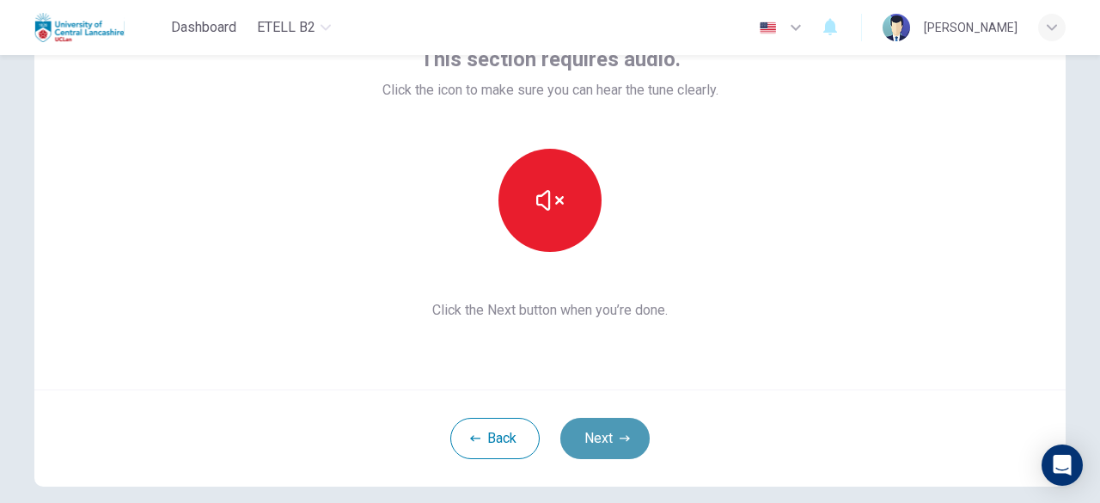
click at [597, 426] on button "Next" at bounding box center [604, 438] width 89 height 41
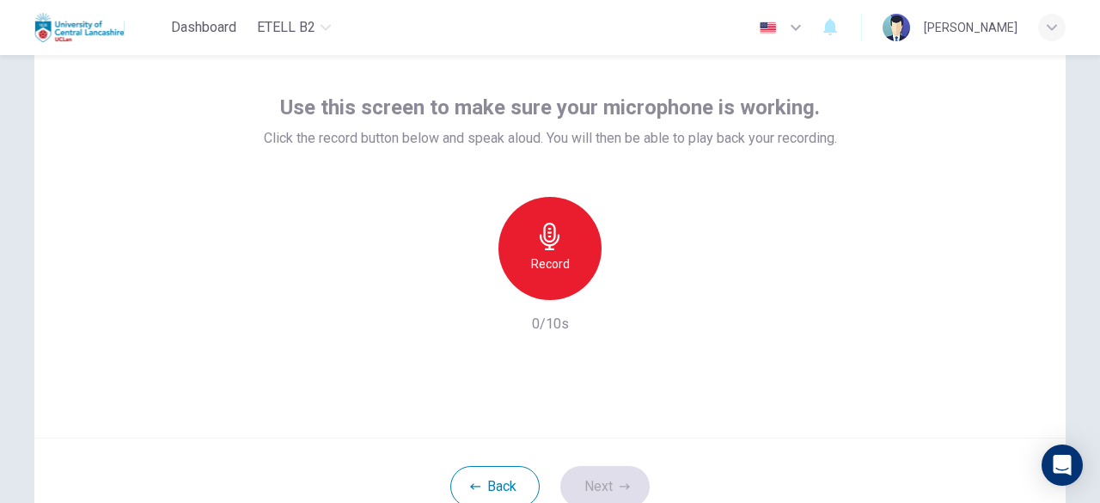
scroll to position [40, 0]
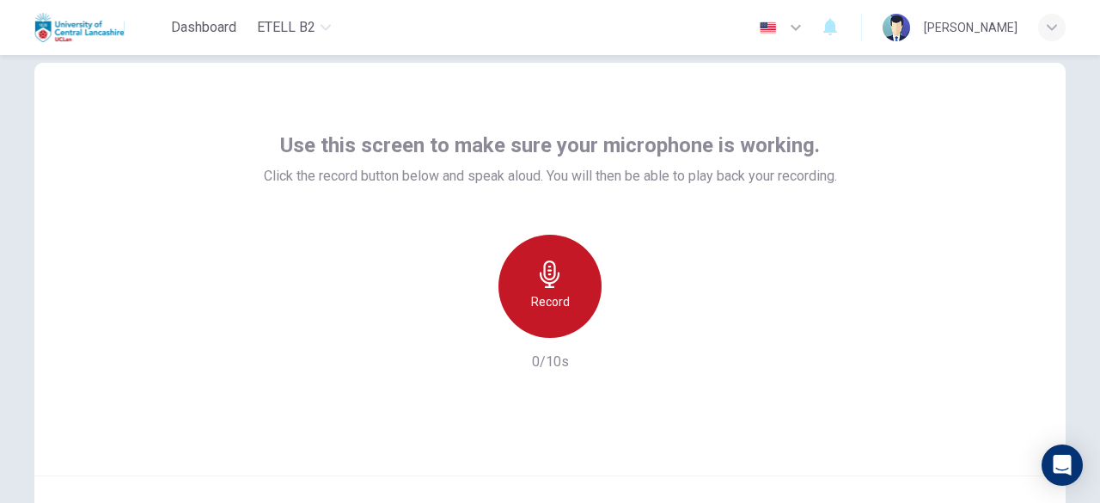
click at [552, 303] on h6 "Record" at bounding box center [550, 301] width 39 height 21
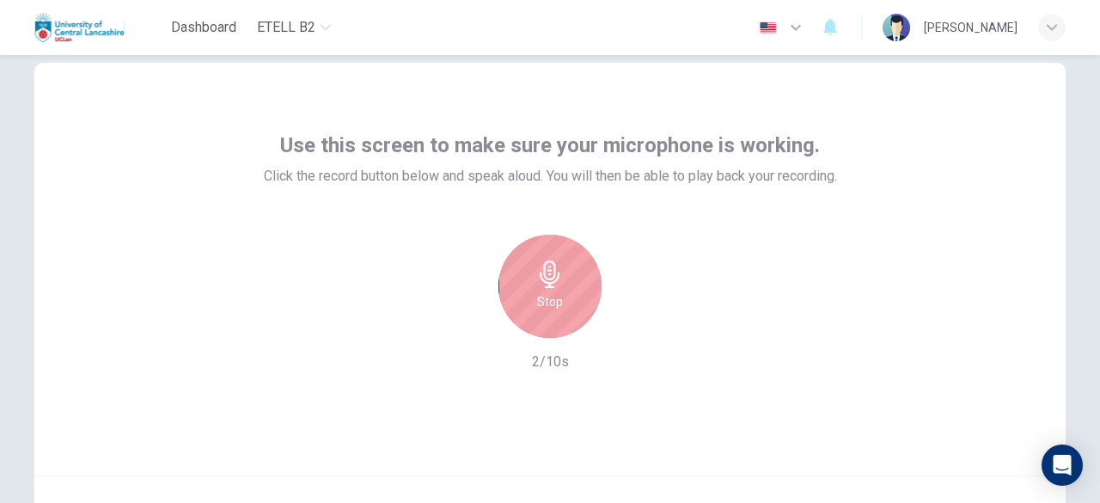
click at [547, 303] on h6 "Stop" at bounding box center [550, 301] width 26 height 21
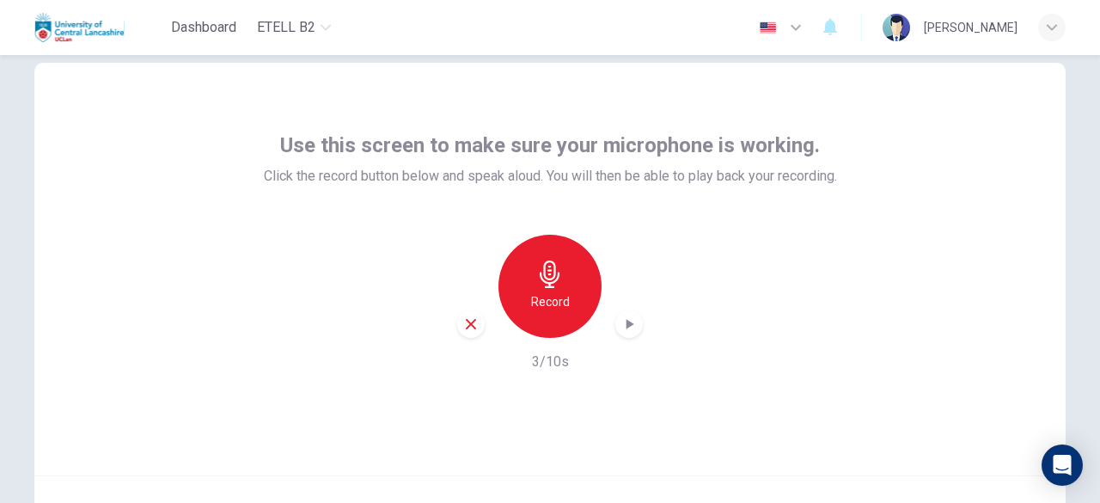
click at [624, 330] on icon "button" at bounding box center [629, 323] width 17 height 17
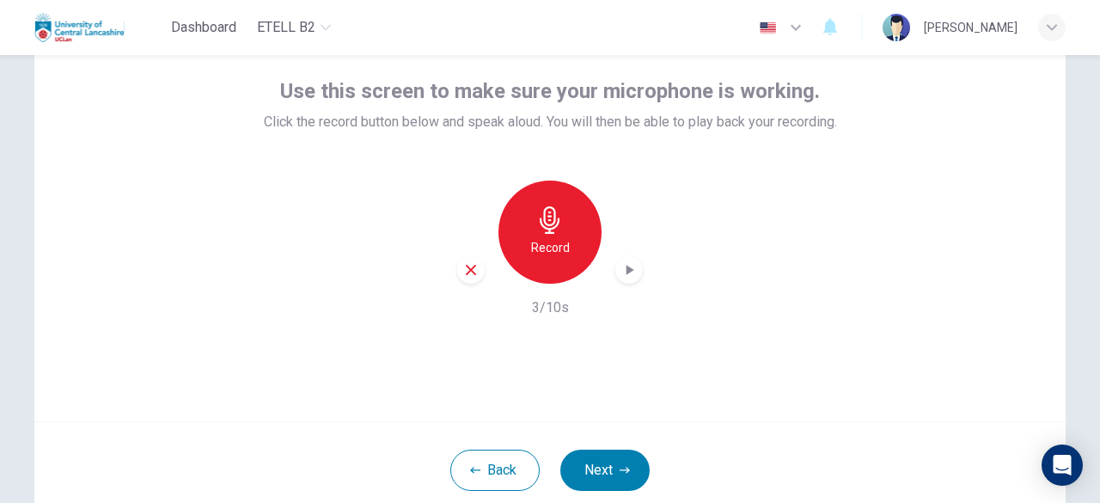
scroll to position [212, 0]
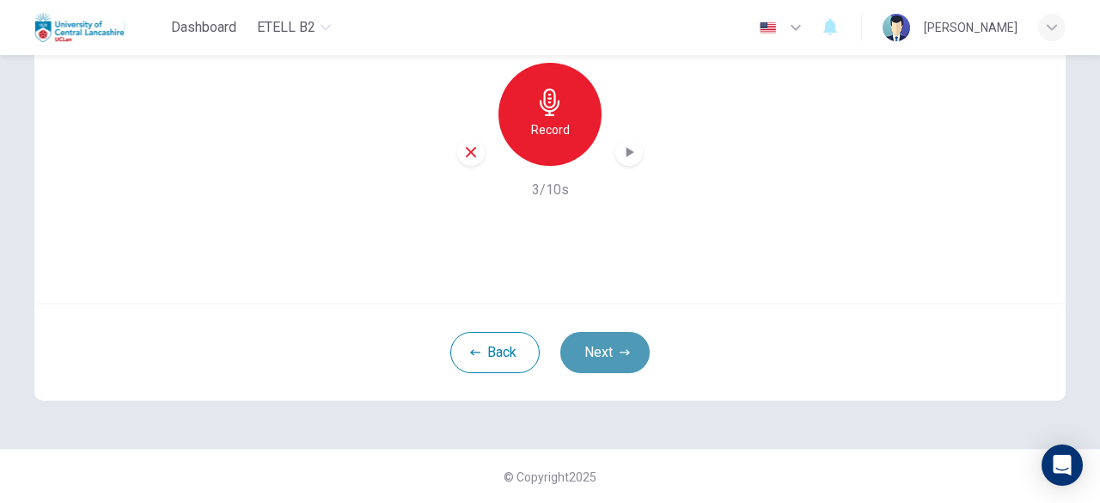
click at [591, 355] on button "Next" at bounding box center [604, 352] width 89 height 41
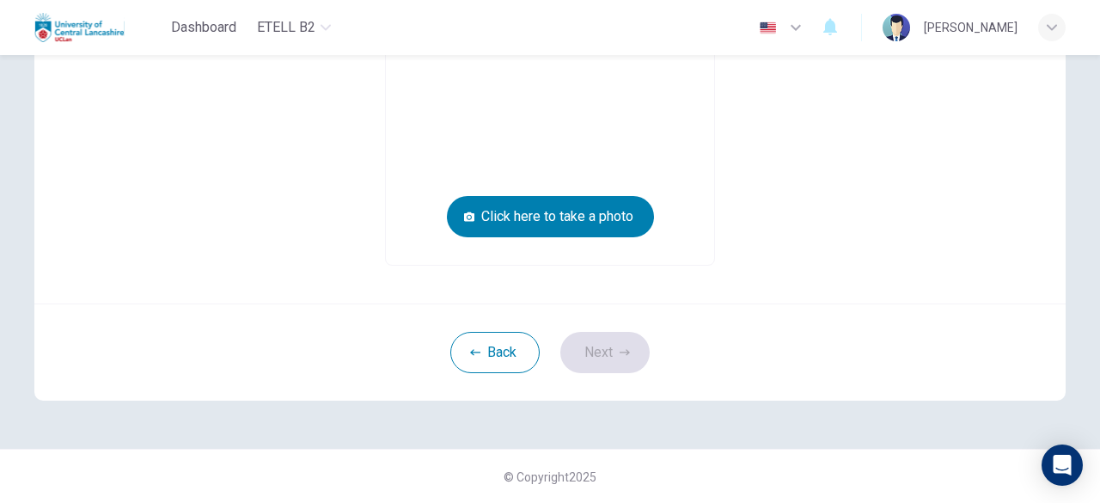
scroll to position [68, 0]
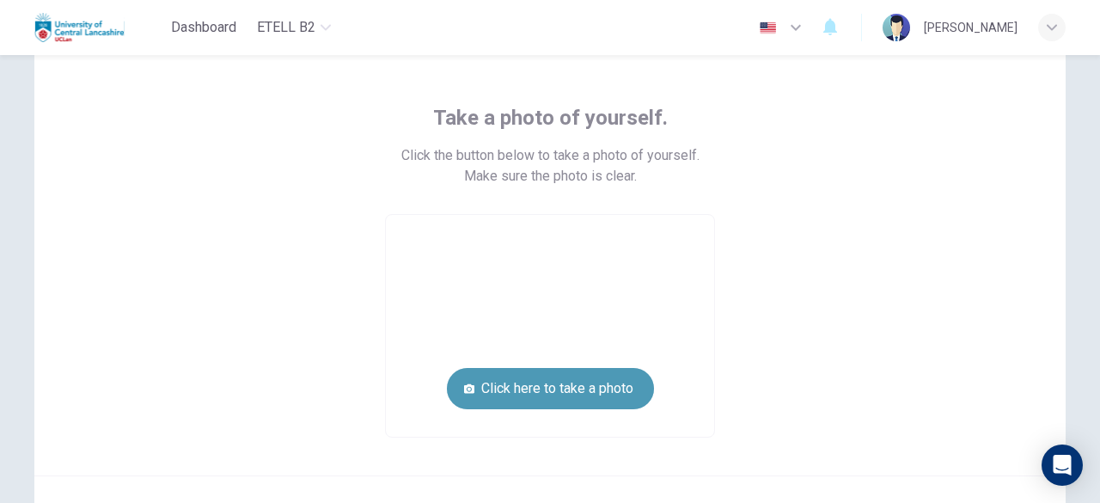
click at [583, 386] on button "Click here to take a photo" at bounding box center [550, 388] width 207 height 41
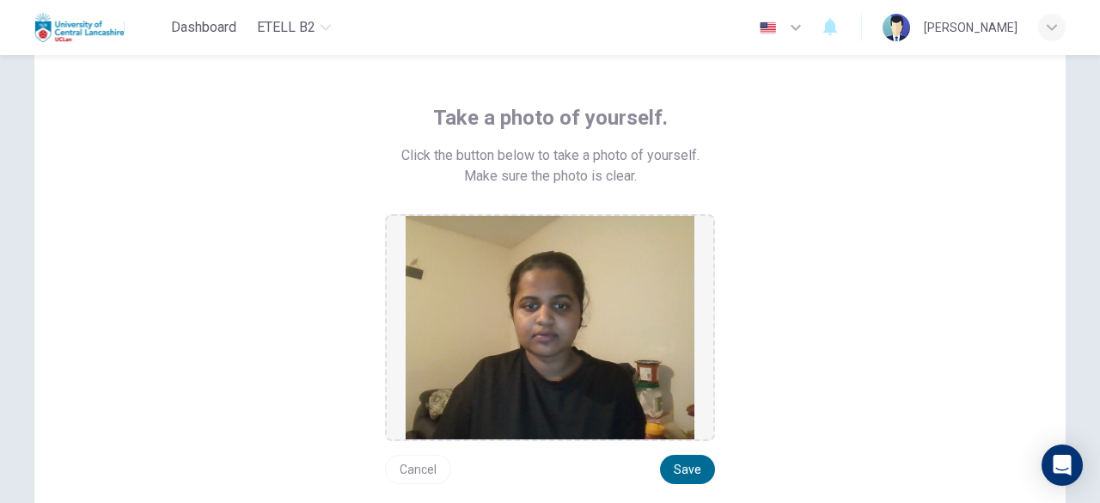
click at [674, 463] on button "Save" at bounding box center [687, 469] width 55 height 29
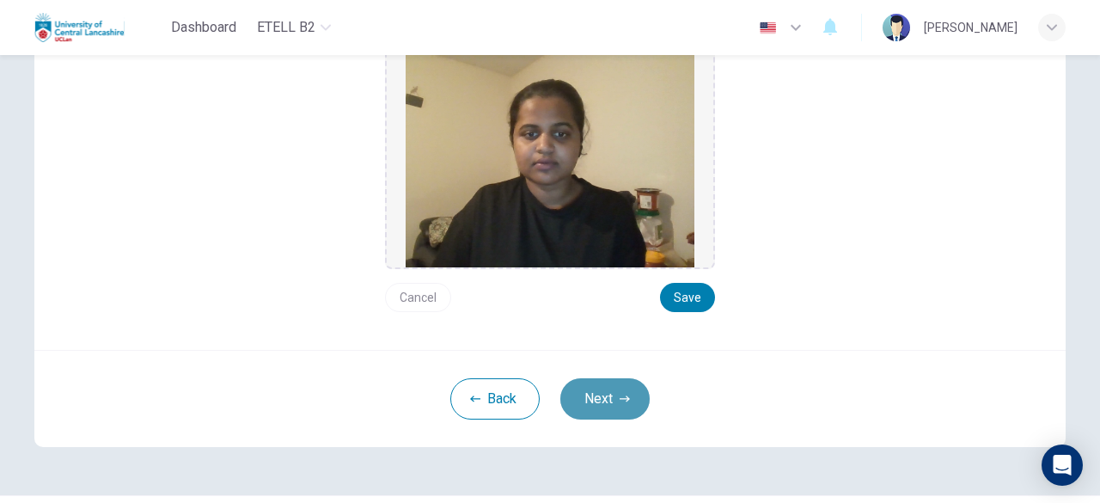
click at [610, 396] on button "Next" at bounding box center [604, 398] width 89 height 41
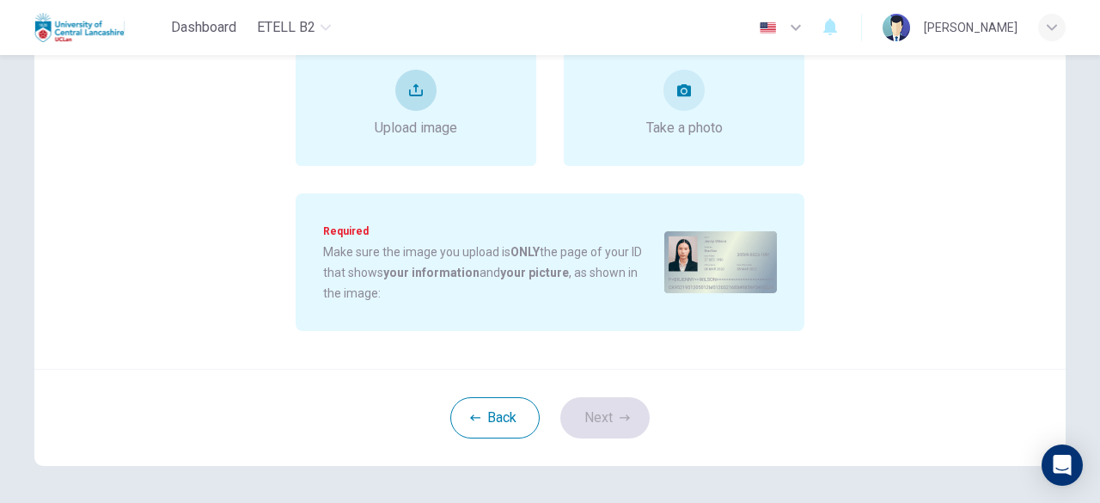
click at [432, 145] on div "Upload image" at bounding box center [416, 104] width 241 height 124
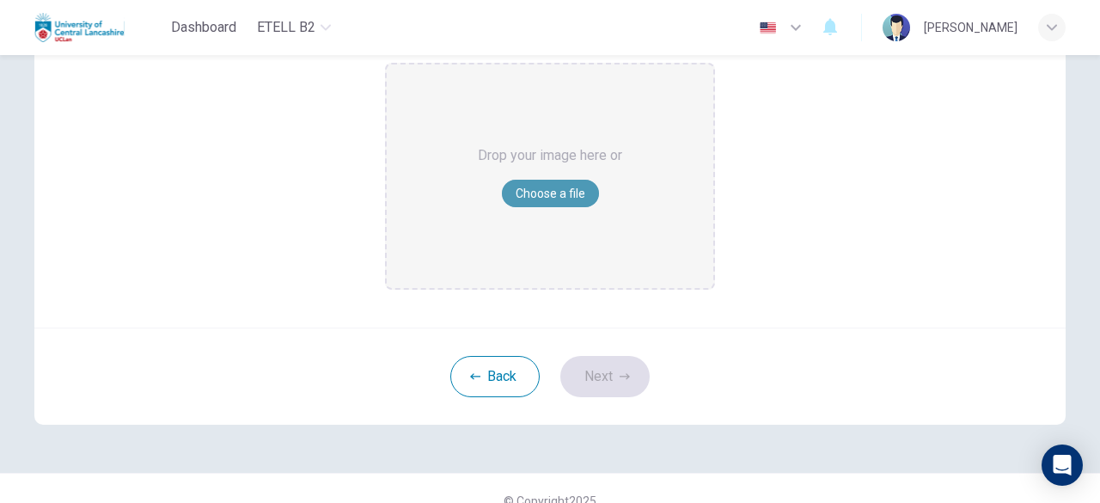
click at [525, 192] on button "Choose a file" at bounding box center [550, 194] width 97 height 28
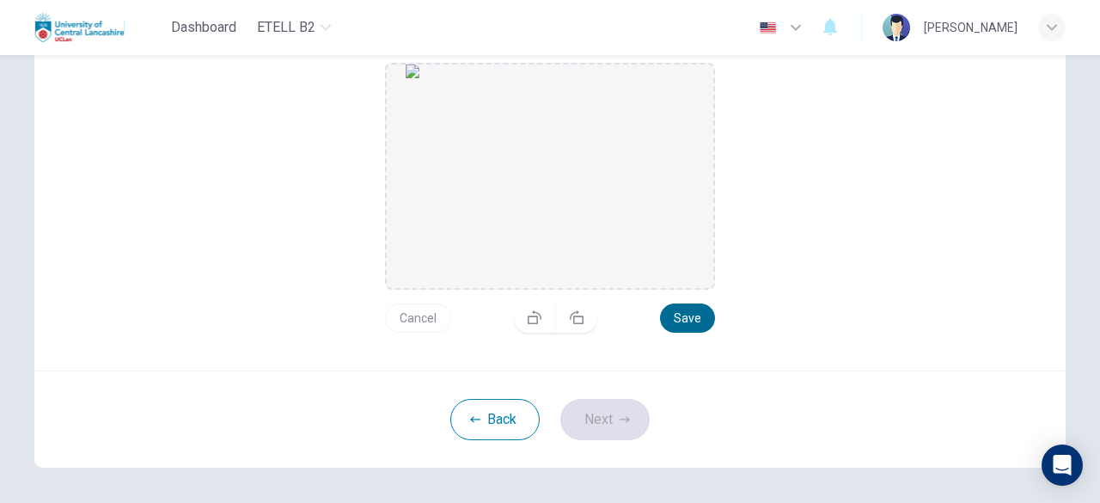
click at [681, 315] on button "Save" at bounding box center [687, 317] width 55 height 29
click at [612, 426] on button "Next" at bounding box center [604, 419] width 89 height 41
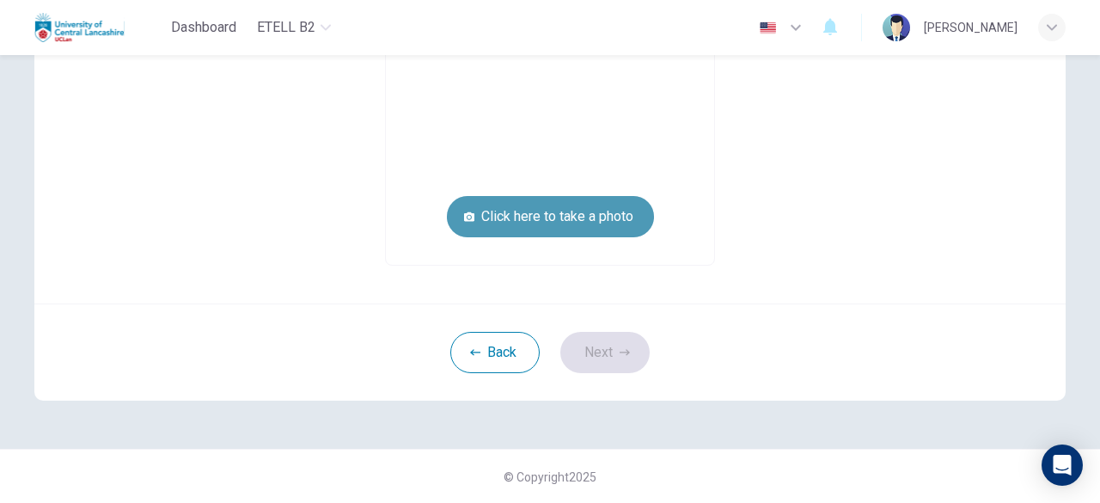
click at [571, 211] on button "Click here to take a photo" at bounding box center [550, 216] width 207 height 41
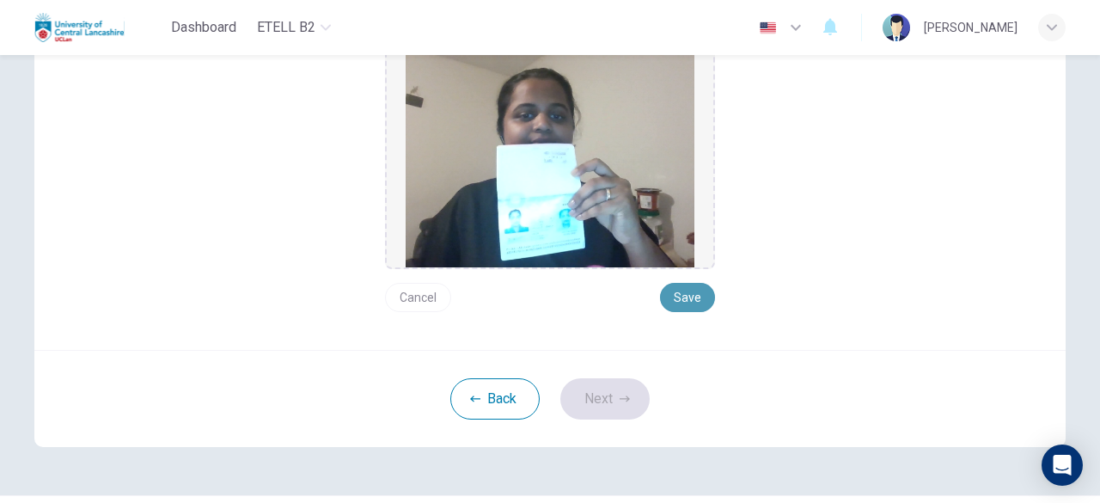
click at [692, 294] on button "Save" at bounding box center [687, 297] width 55 height 29
click at [616, 407] on button "Next" at bounding box center [604, 398] width 89 height 41
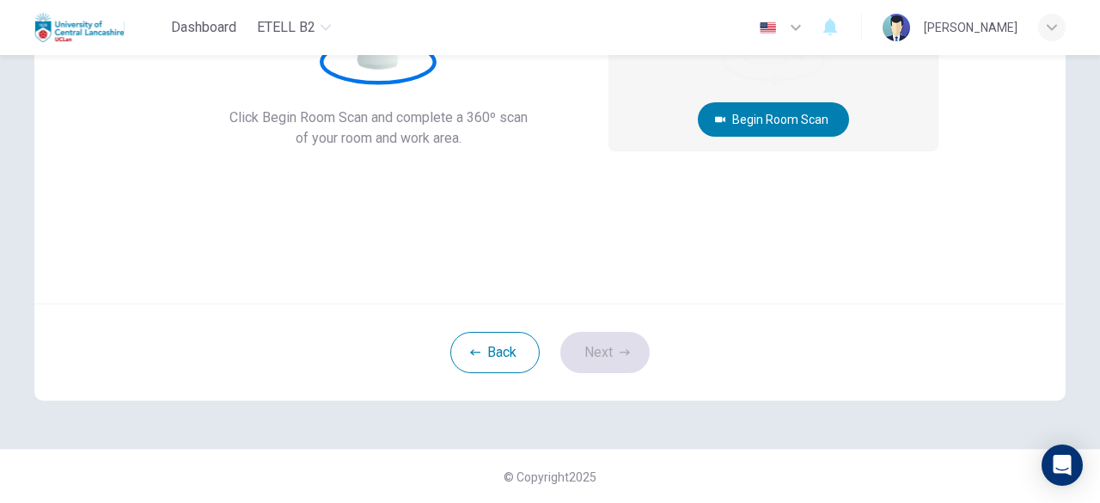
scroll to position [40, 0]
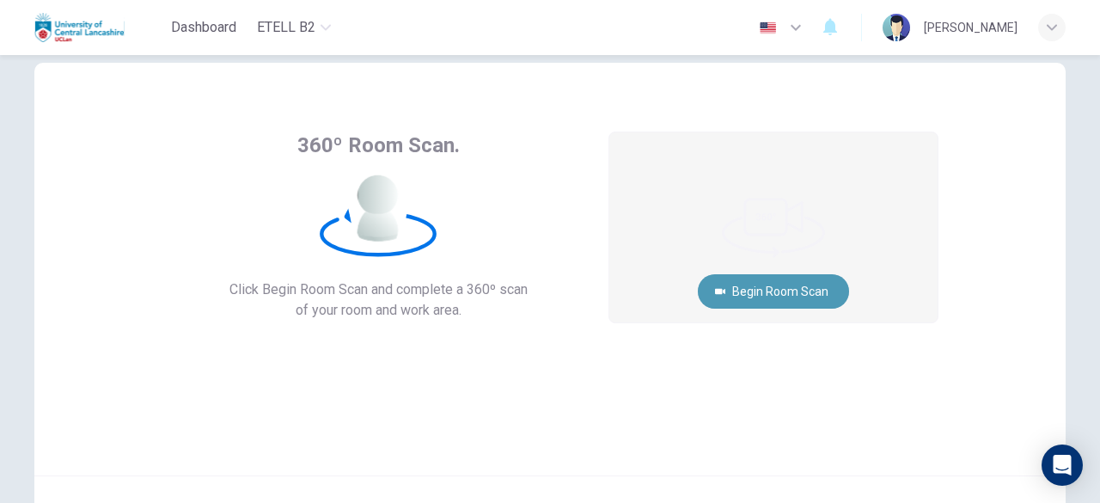
click at [799, 295] on button "Begin Room Scan" at bounding box center [773, 291] width 151 height 34
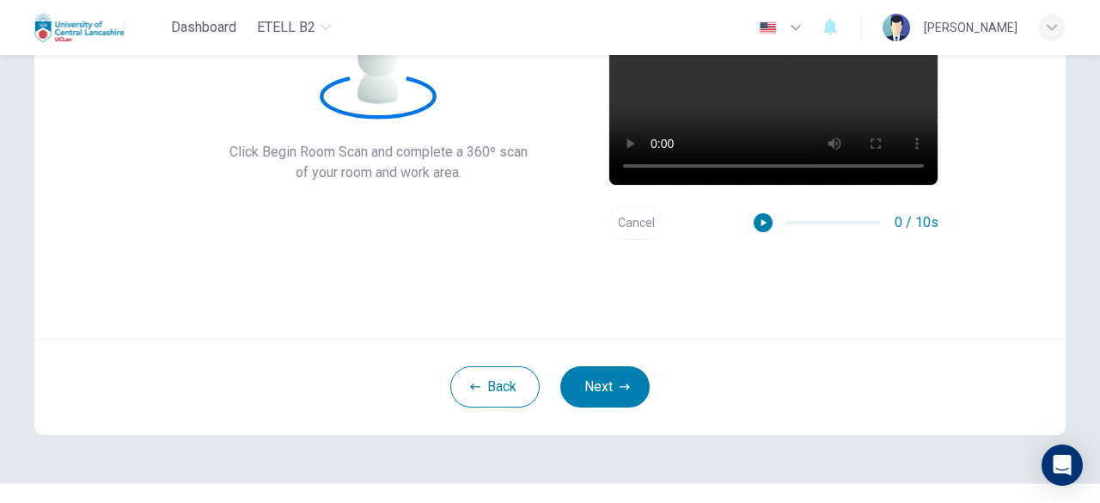
scroll to position [186, 0]
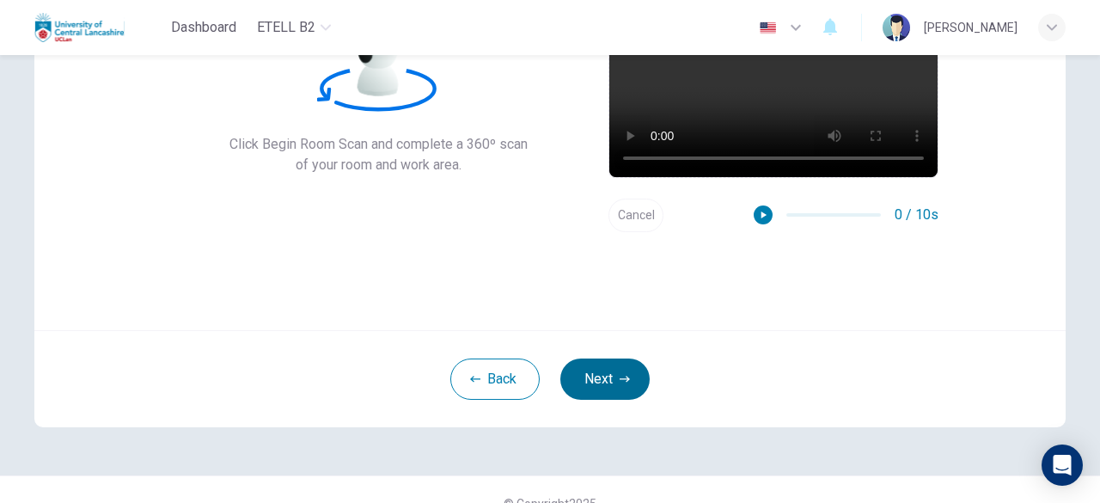
click at [607, 385] on button "Next" at bounding box center [604, 378] width 89 height 41
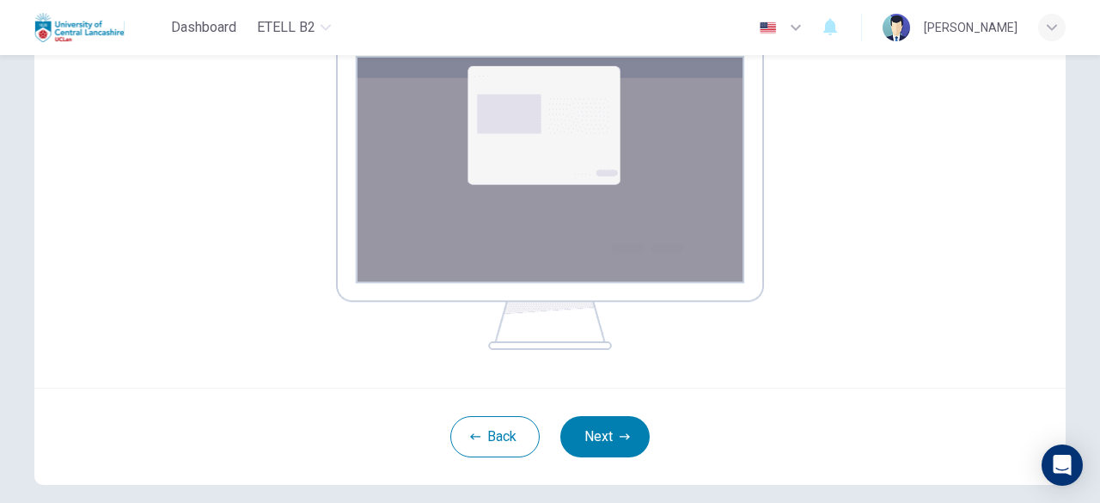
scroll to position [358, 0]
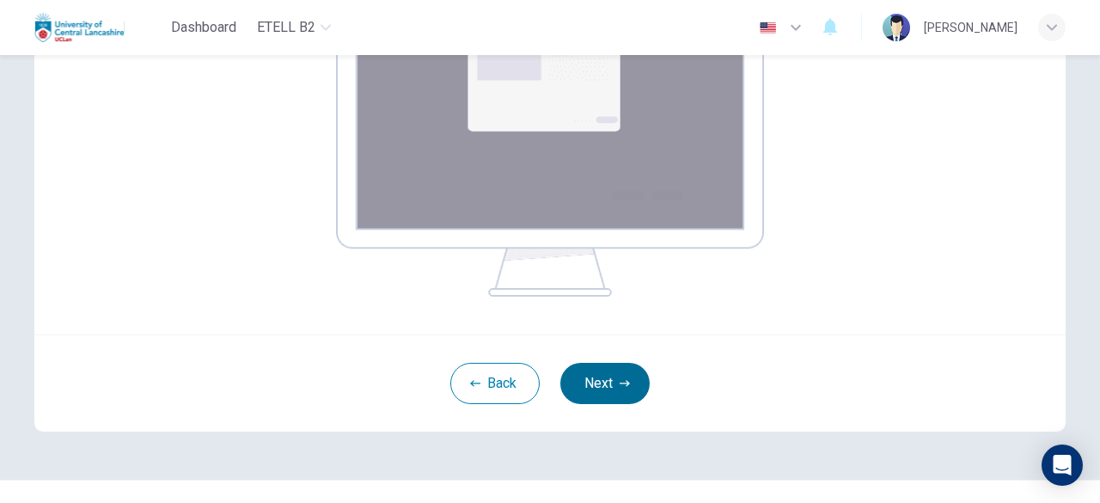
click at [595, 389] on button "Next" at bounding box center [604, 383] width 89 height 41
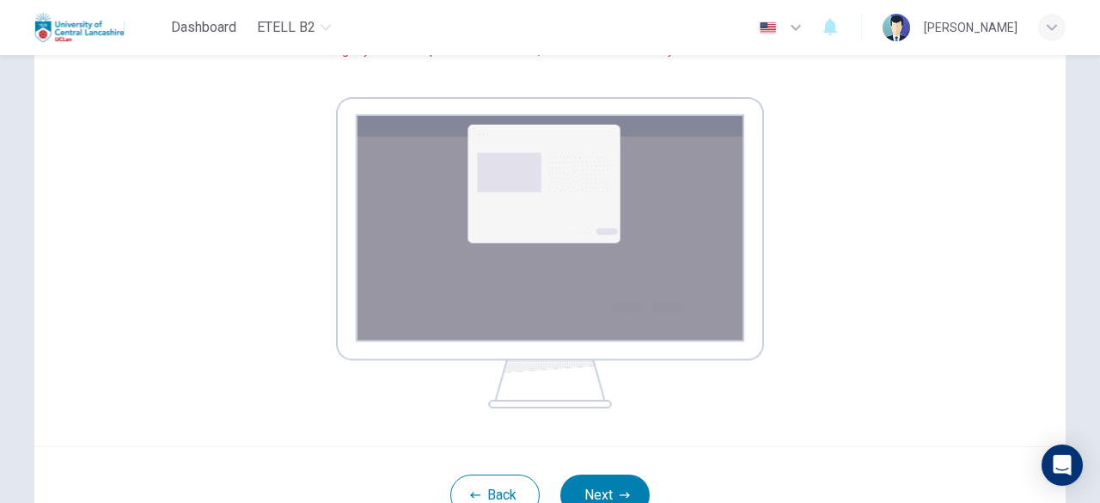
scroll to position [272, 0]
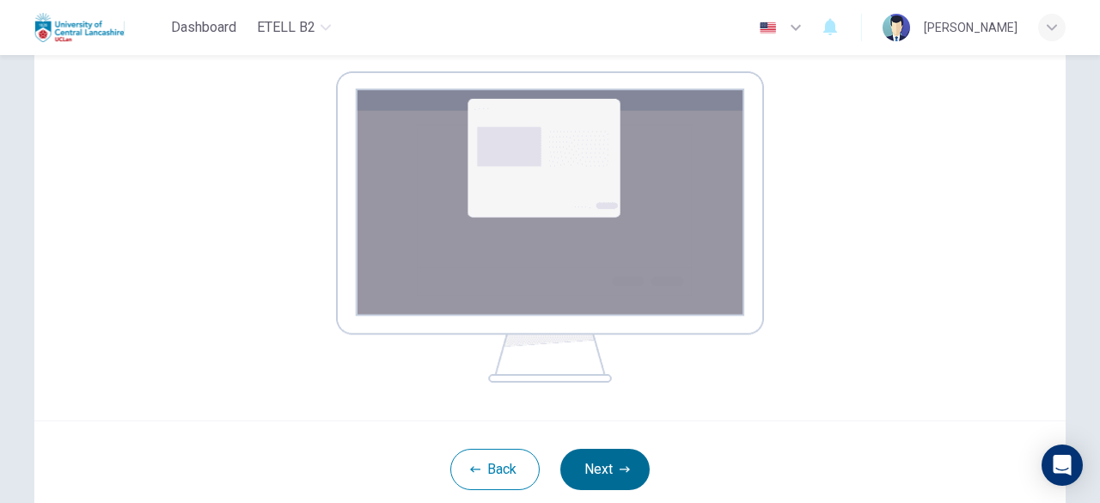
click at [614, 487] on button "Next" at bounding box center [604, 469] width 89 height 41
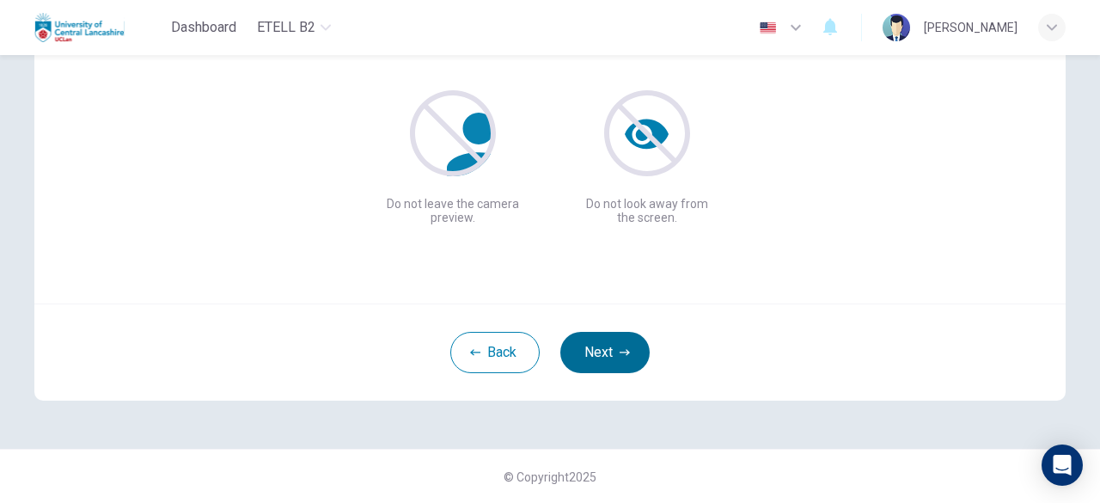
click at [607, 360] on button "Next" at bounding box center [604, 352] width 89 height 41
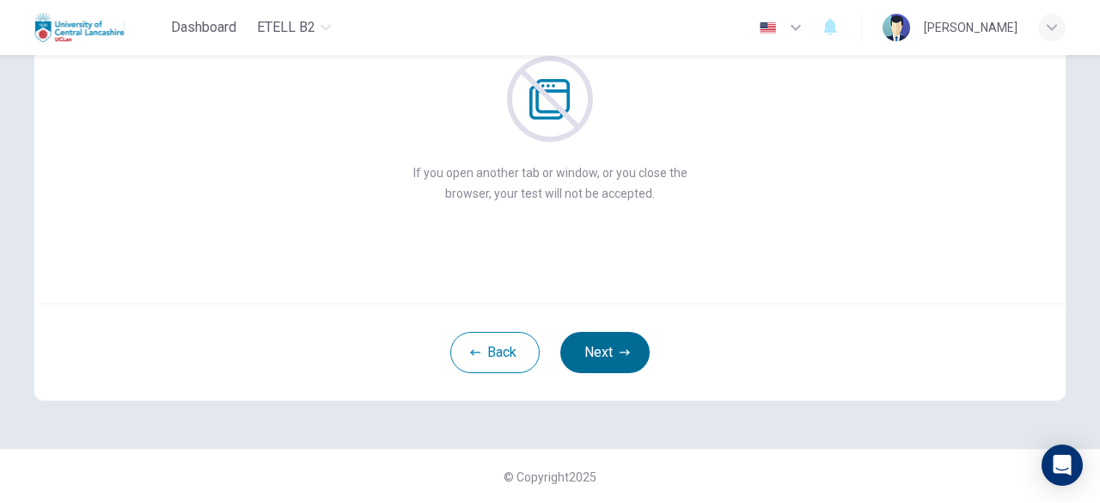
click at [586, 343] on button "Next" at bounding box center [604, 352] width 89 height 41
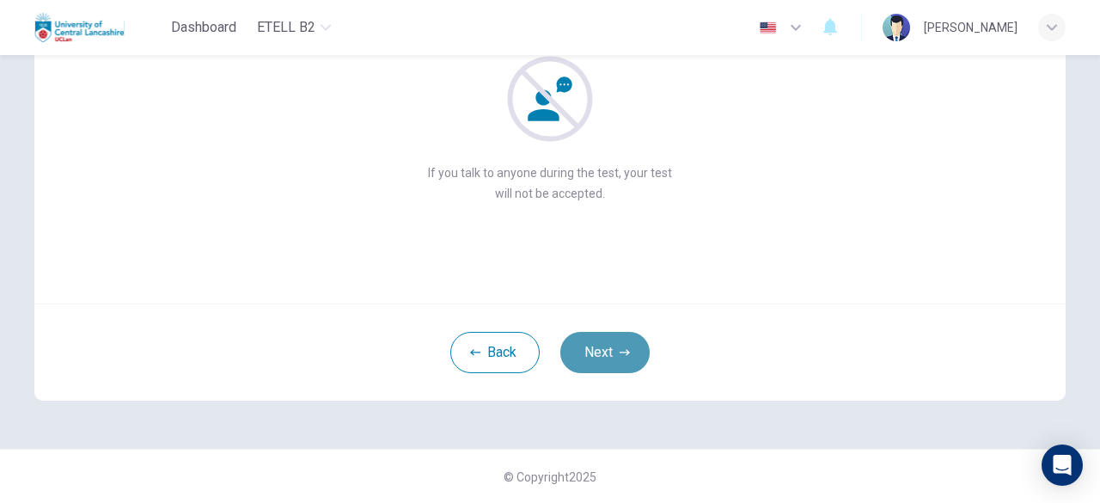
click at [590, 364] on button "Next" at bounding box center [604, 352] width 89 height 41
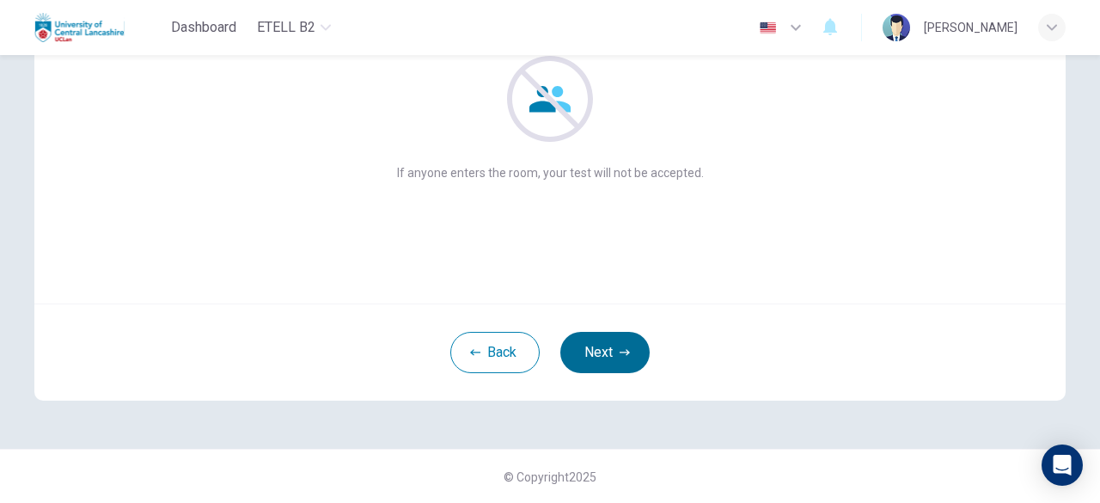
click at [591, 362] on button "Next" at bounding box center [604, 352] width 89 height 41
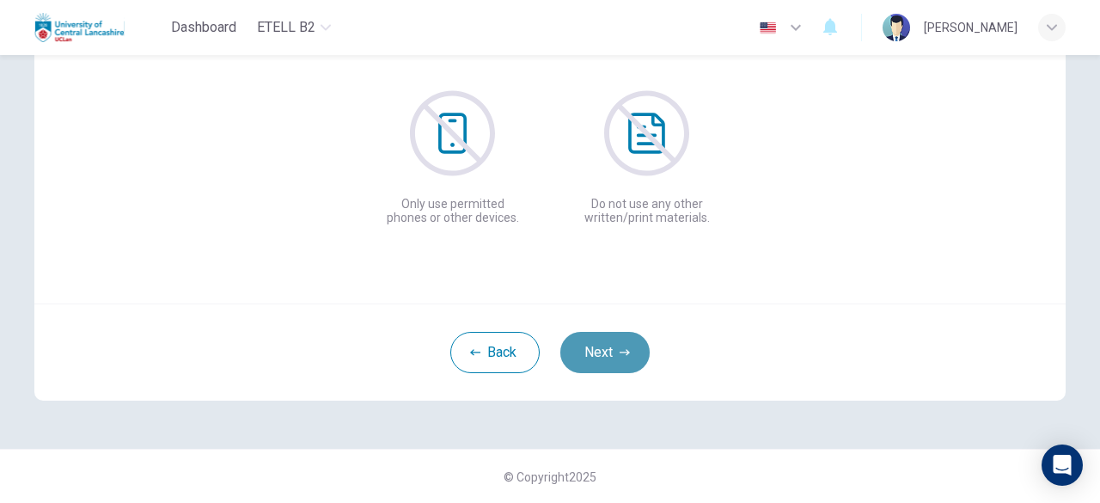
click at [591, 362] on button "Next" at bounding box center [604, 352] width 89 height 41
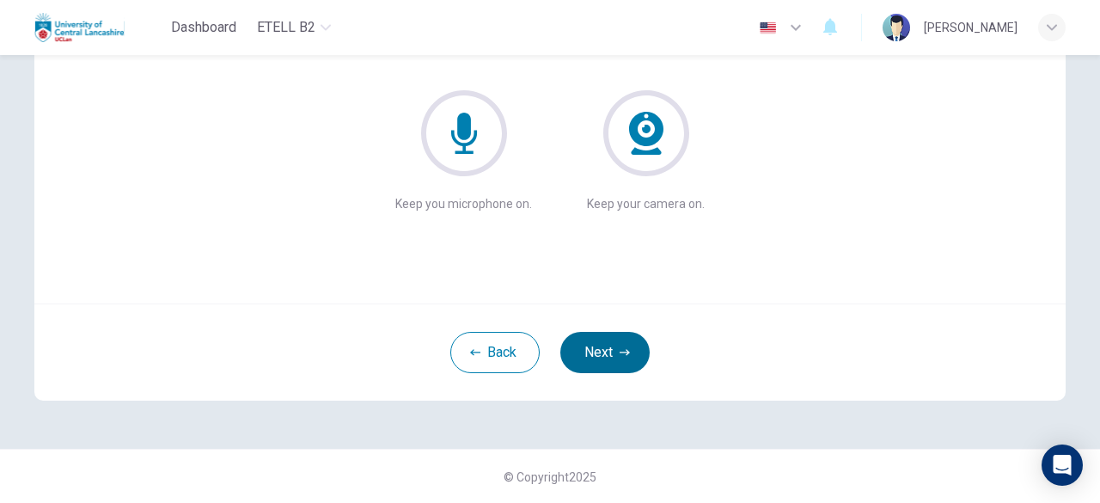
click at [593, 360] on button "Next" at bounding box center [604, 352] width 89 height 41
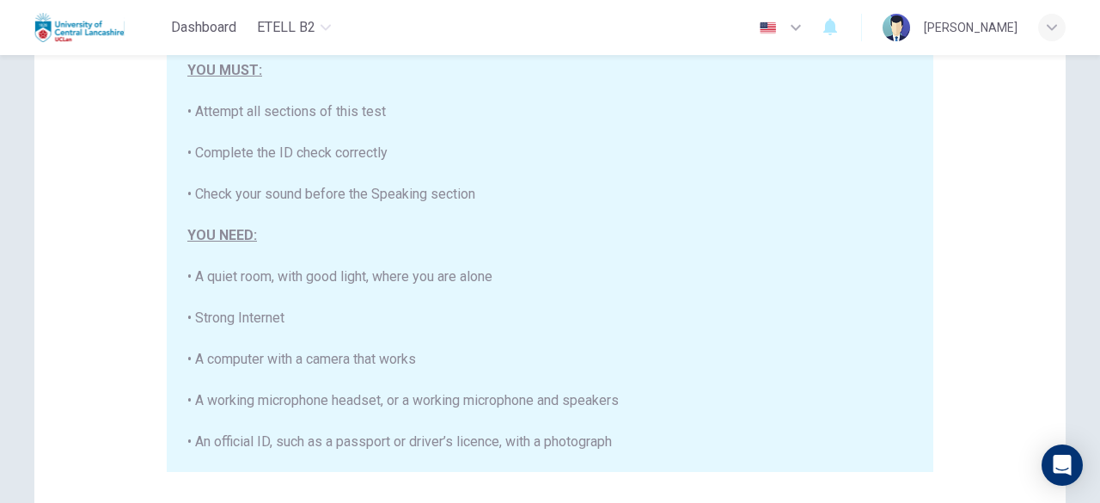
scroll to position [298, 0]
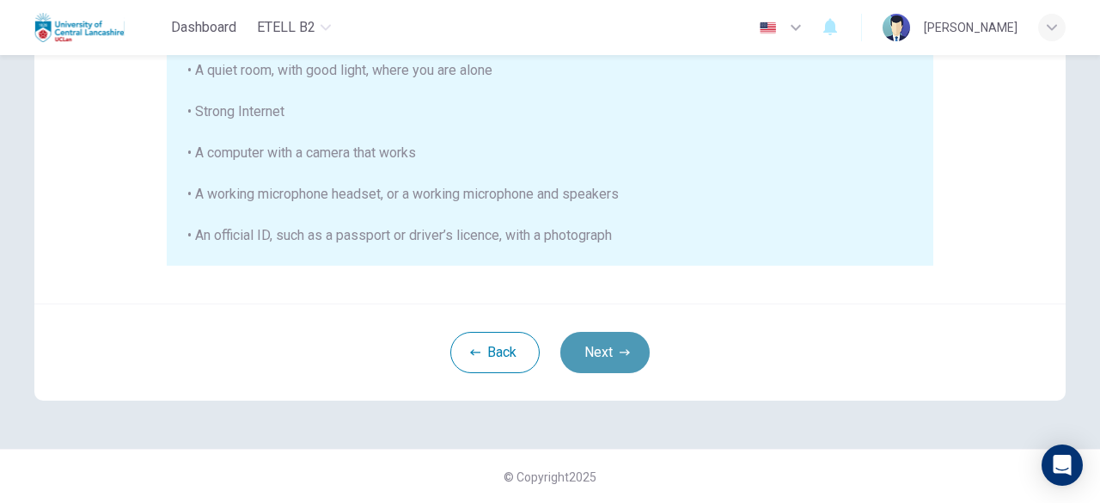
click at [611, 367] on button "Next" at bounding box center [604, 352] width 89 height 41
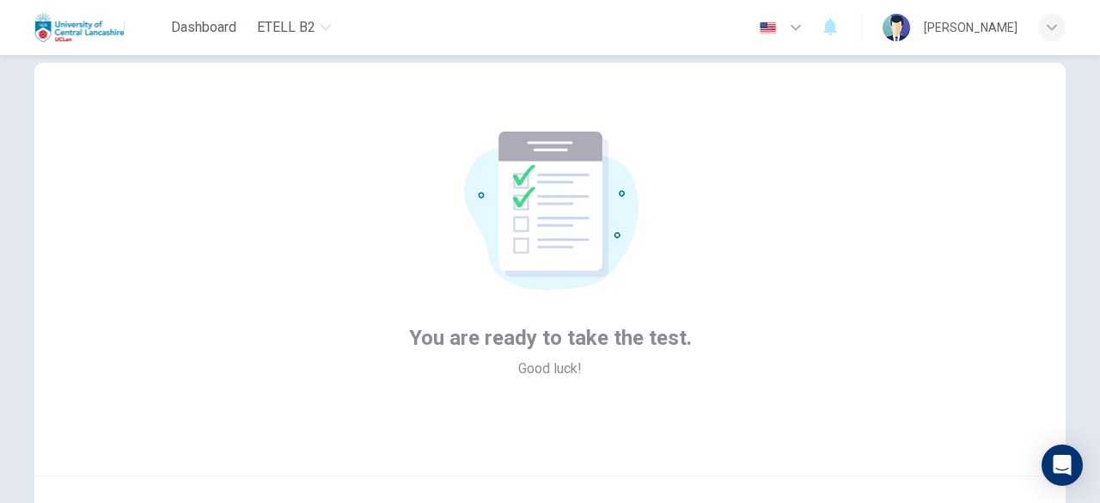
scroll to position [212, 0]
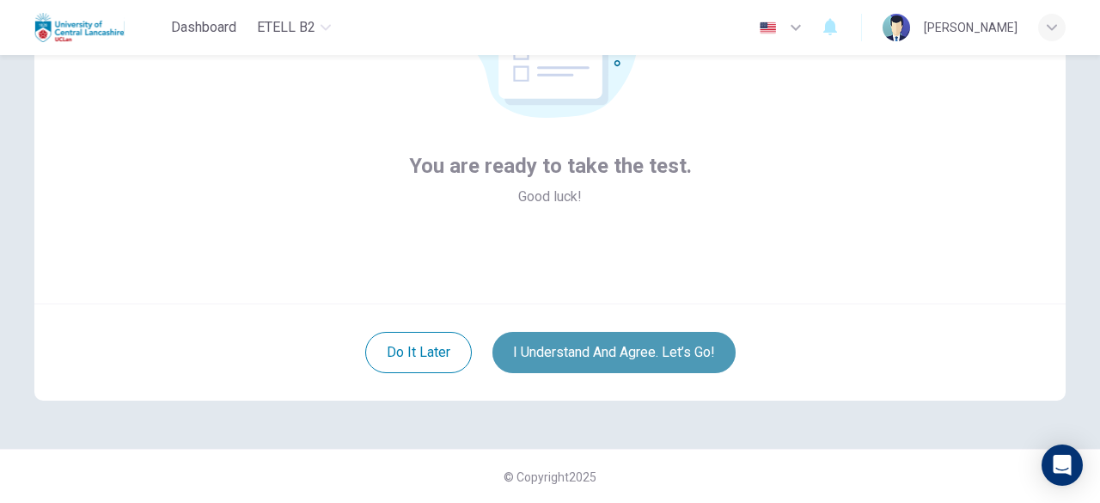
click at [648, 357] on button "I understand and agree. Let’s go!" at bounding box center [614, 352] width 243 height 41
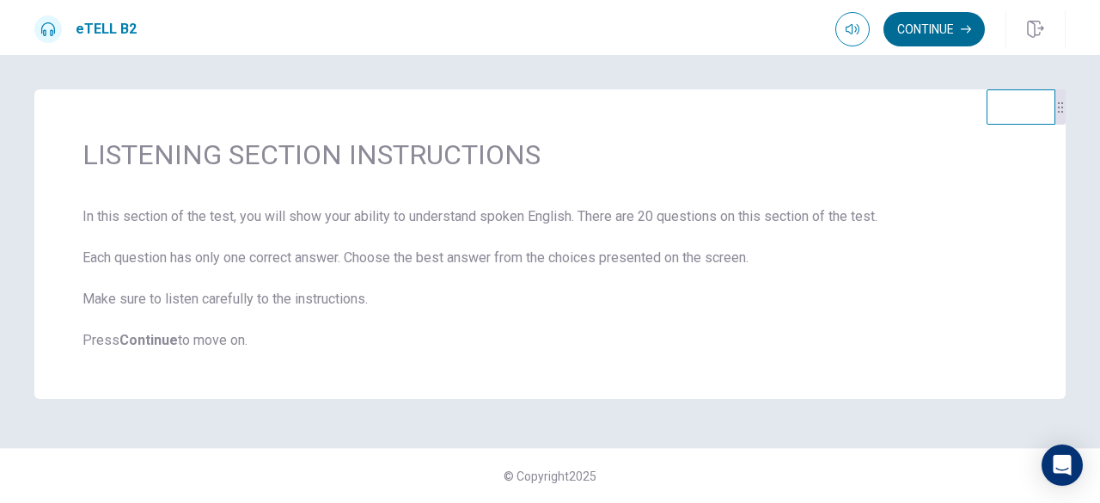
click at [922, 23] on button "Continue" at bounding box center [934, 29] width 101 height 34
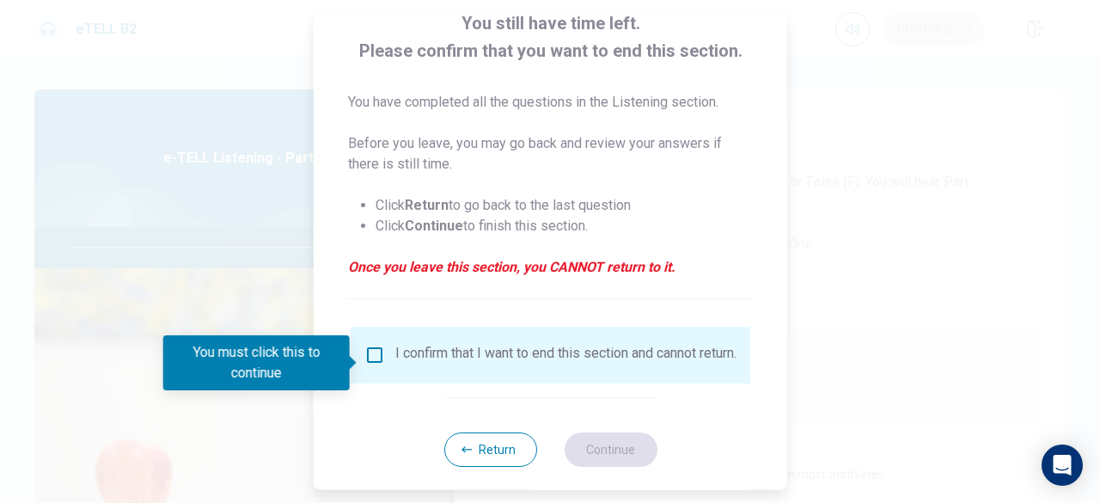
scroll to position [138, 0]
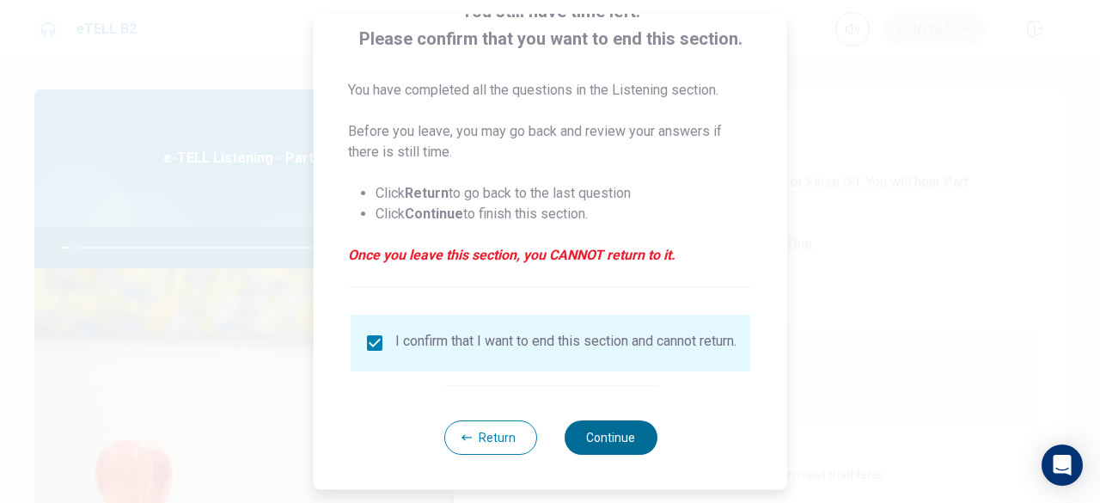
click at [616, 441] on button "Continue" at bounding box center [610, 437] width 93 height 34
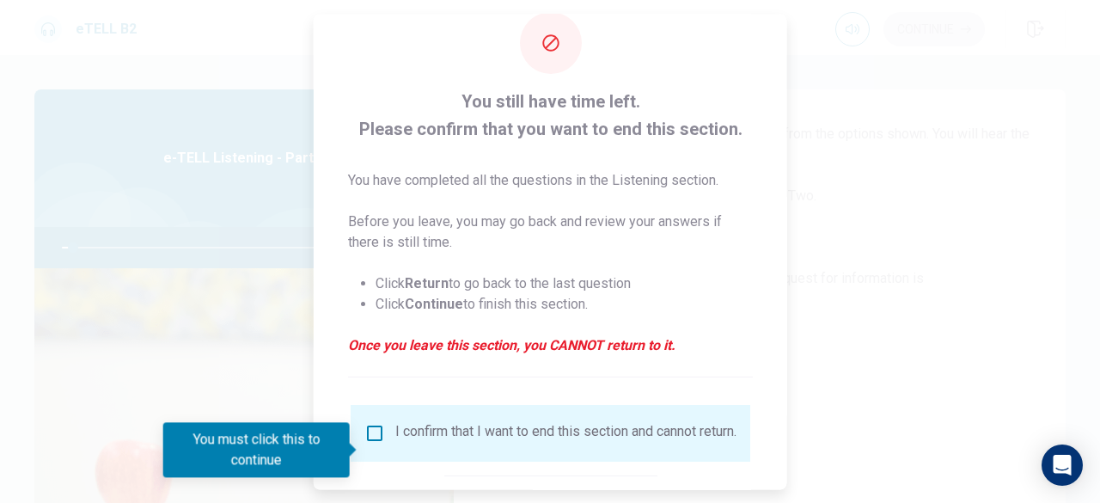
scroll to position [0, 0]
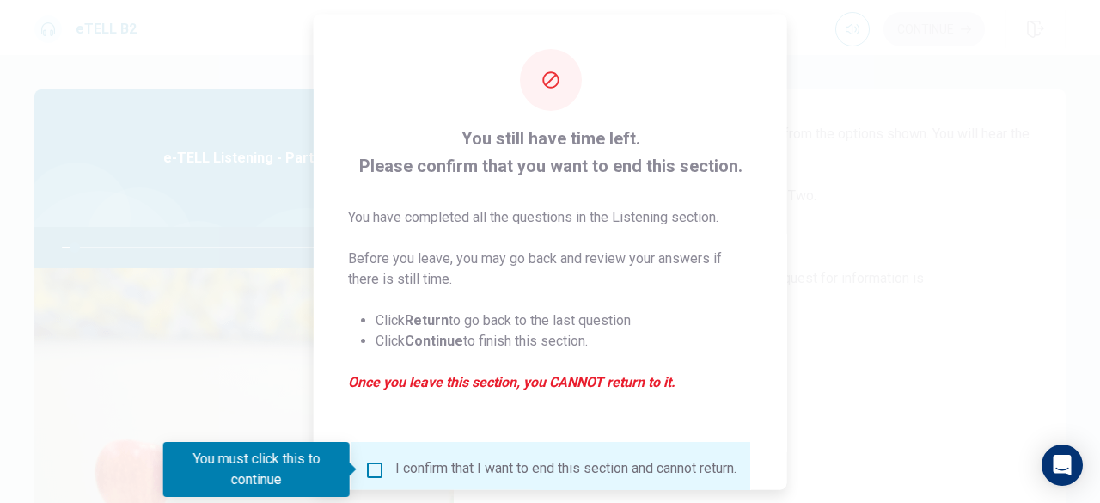
click at [132, 228] on div at bounding box center [550, 251] width 1100 height 503
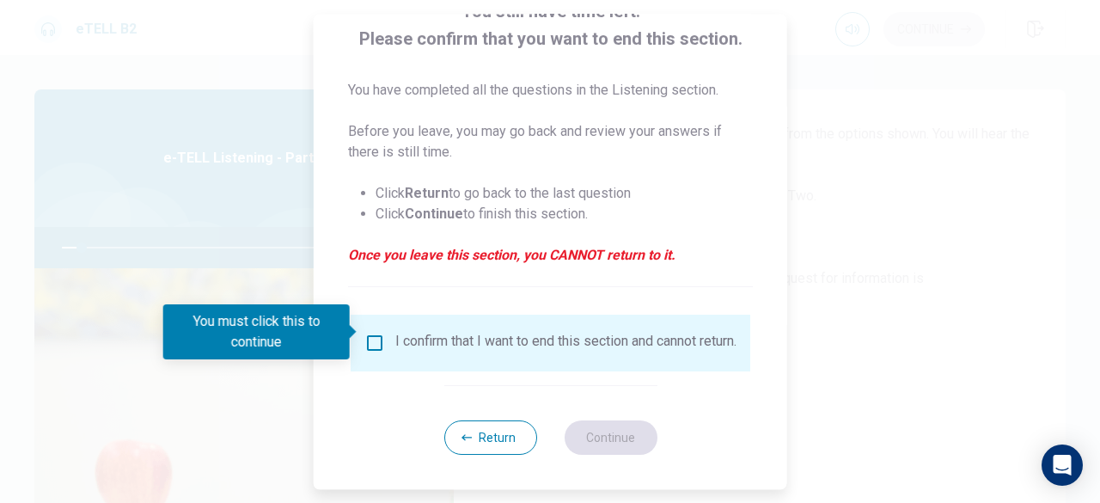
scroll to position [138, 0]
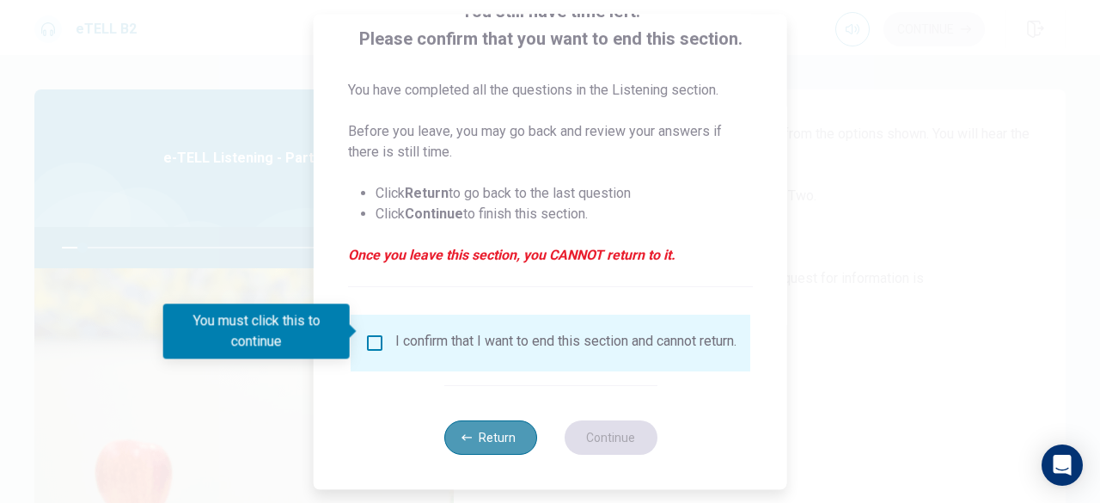
click at [481, 446] on button "Return" at bounding box center [490, 437] width 93 height 34
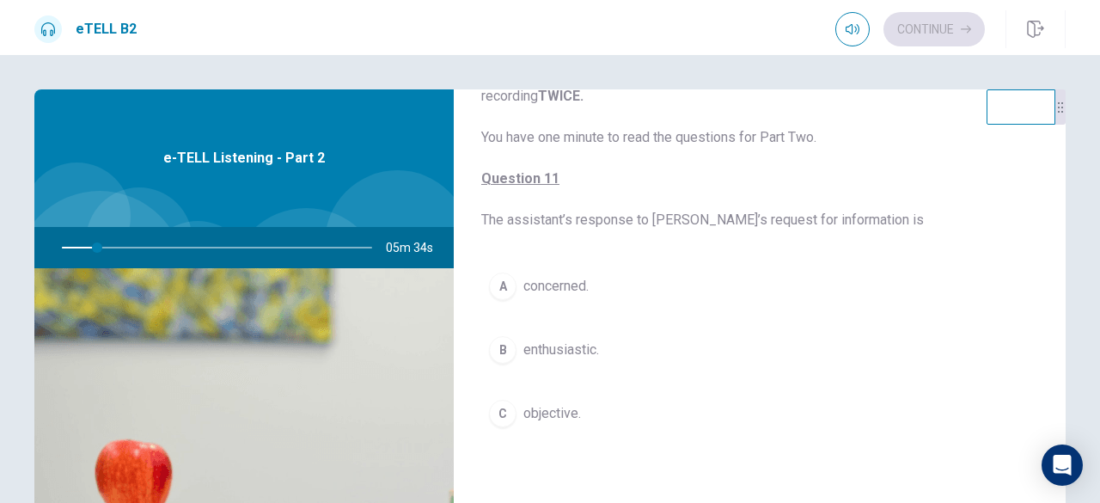
scroll to position [0, 0]
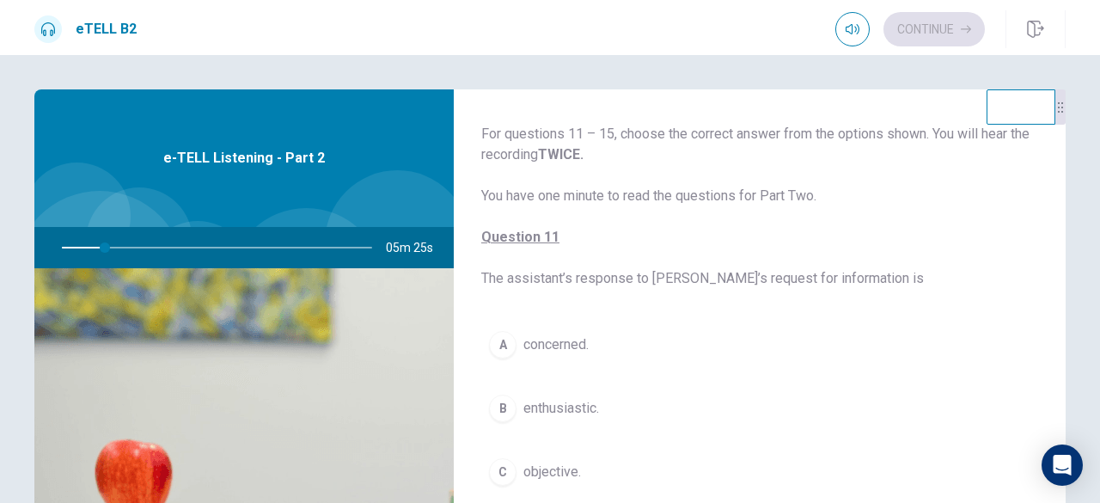
drag, startPoint x: 95, startPoint y: 247, endPoint x: 0, endPoint y: 248, distance: 94.6
click at [0, 248] on div "For questions 11 – 15, choose the correct answer from the options shown. You wi…" at bounding box center [550, 279] width 1100 height 448
click at [68, 247] on div at bounding box center [213, 247] width 345 height 41
drag, startPoint x: 105, startPoint y: 250, endPoint x: 9, endPoint y: 221, distance: 100.6
click at [10, 257] on div "For questions 11 – 15, choose the correct answer from the options shown. You wi…" at bounding box center [550, 387] width 1087 height 597
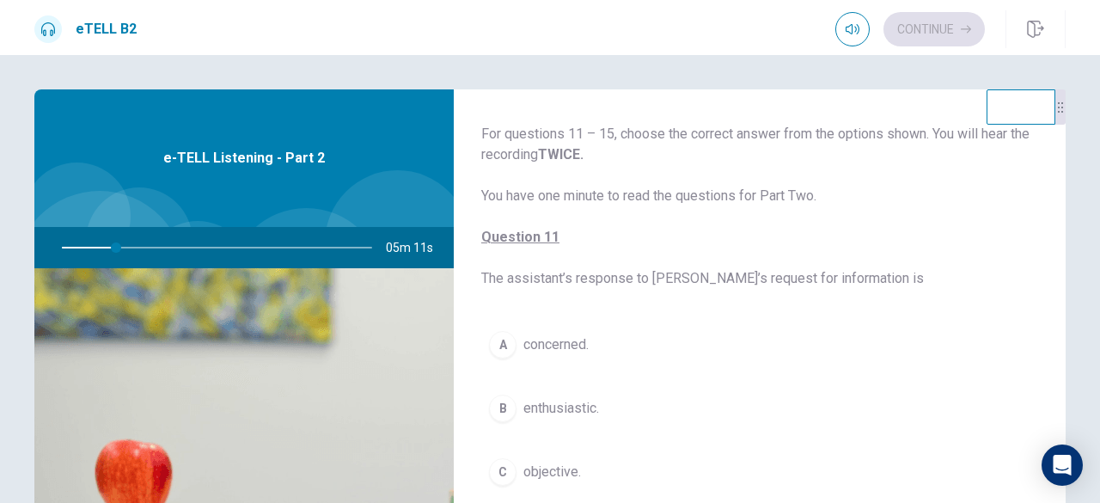
drag, startPoint x: 111, startPoint y: 244, endPoint x: 138, endPoint y: 224, distance: 33.9
click at [112, 244] on div at bounding box center [213, 247] width 345 height 41
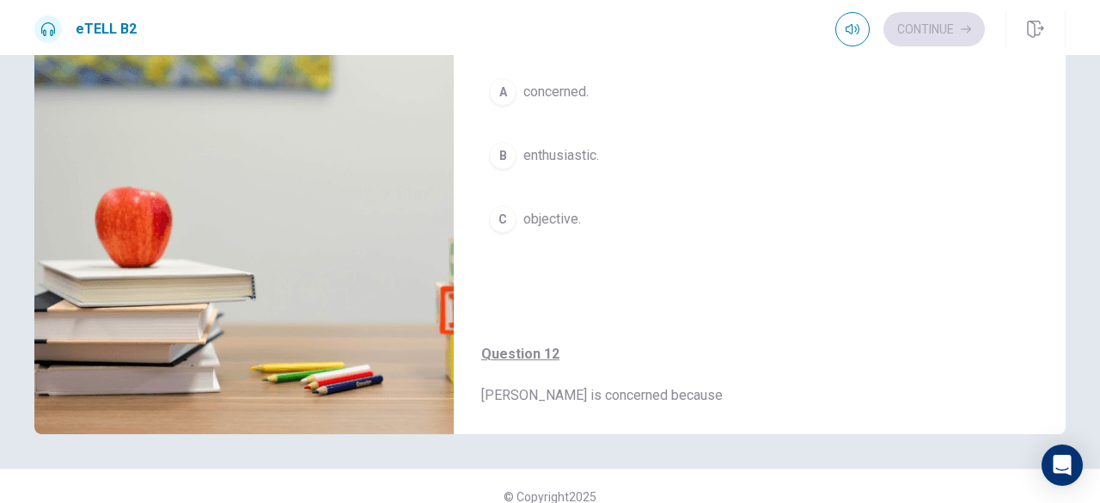
scroll to position [273, 0]
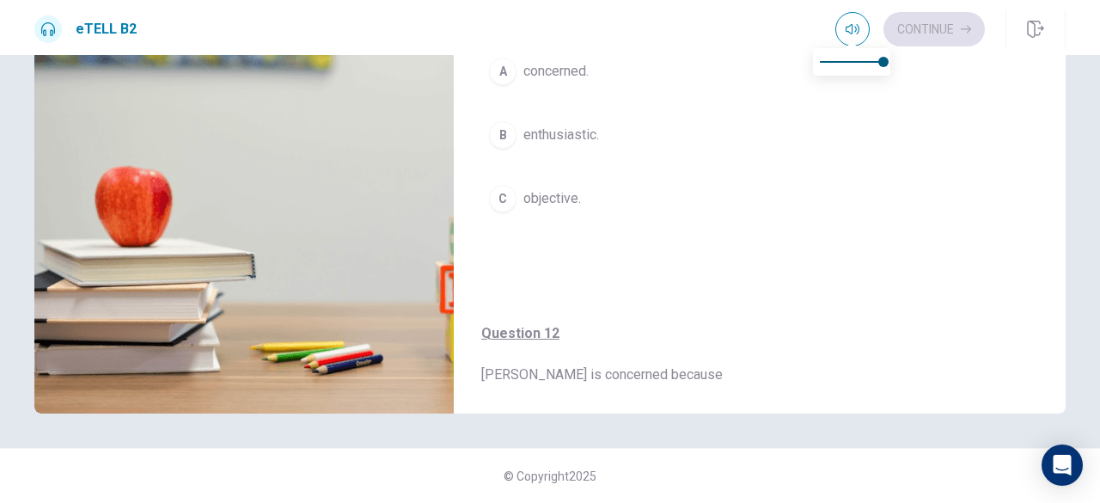
click at [867, 6] on div "eTELL B2 Continue" at bounding box center [550, 27] width 1100 height 55
click at [848, 30] on icon "button" at bounding box center [853, 29] width 14 height 14
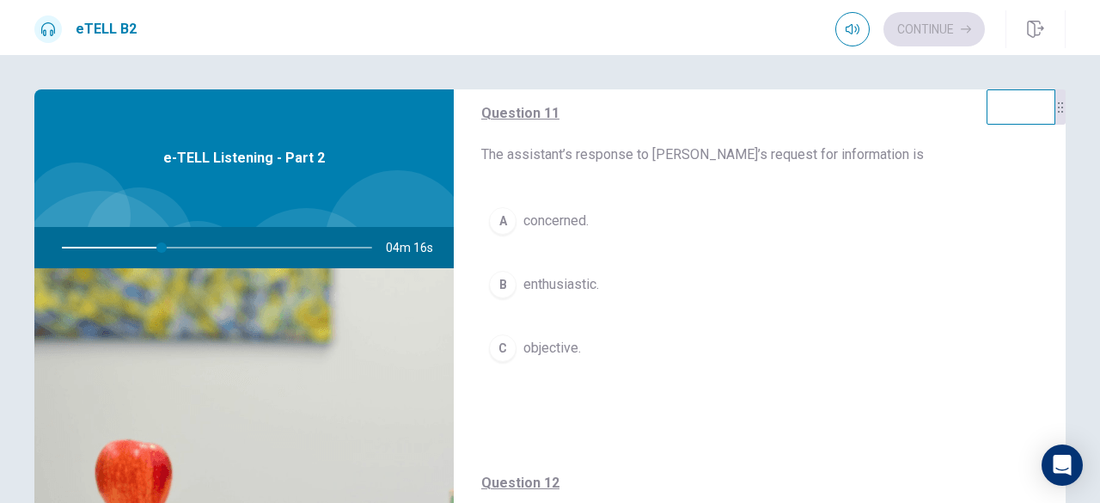
scroll to position [172, 0]
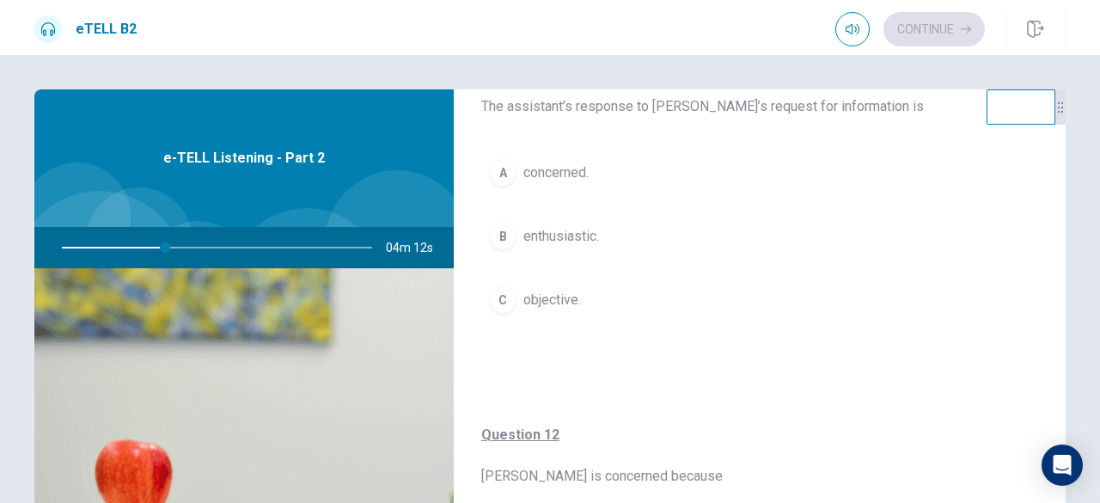
click at [497, 178] on div "A" at bounding box center [503, 173] width 28 height 28
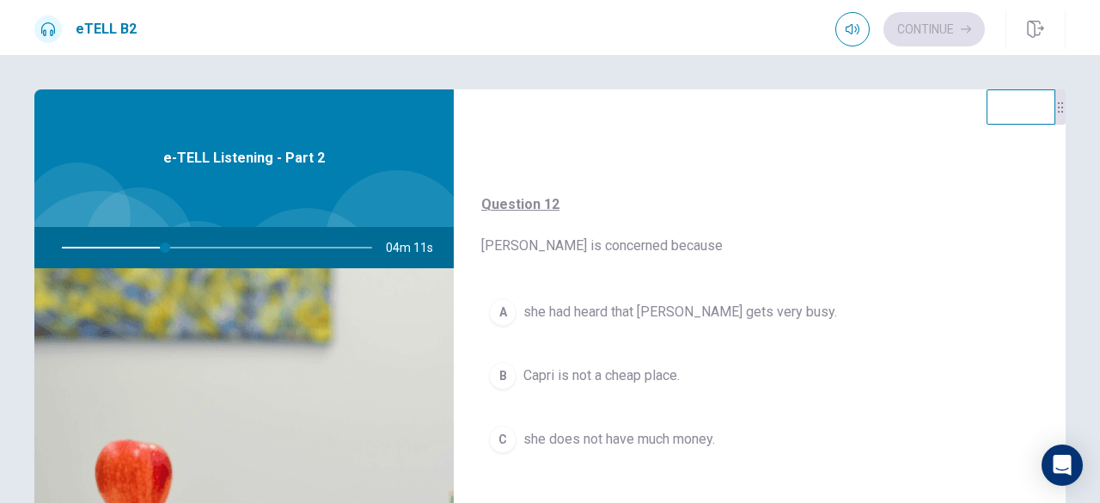
scroll to position [430, 0]
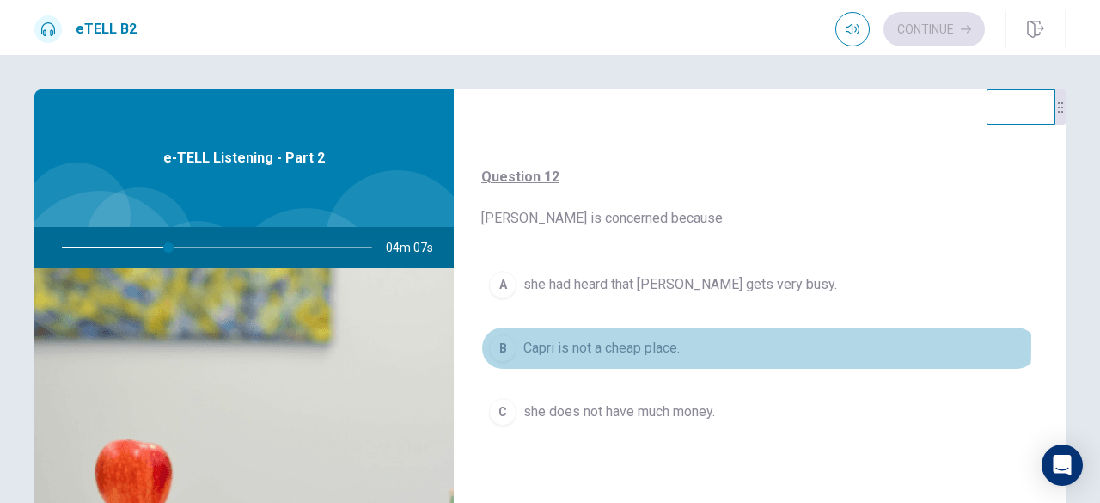
click at [489, 341] on div "B" at bounding box center [503, 348] width 28 height 28
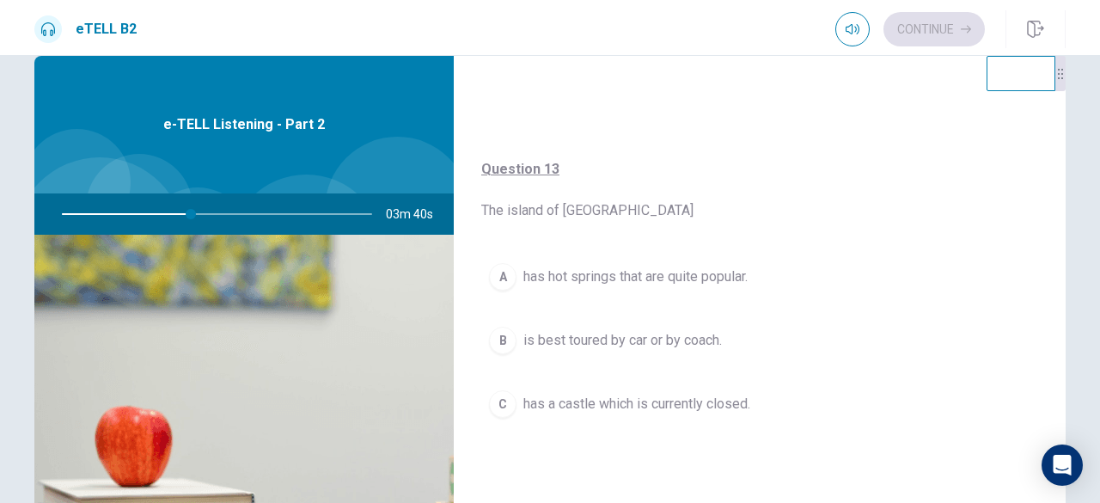
scroll to position [0, 0]
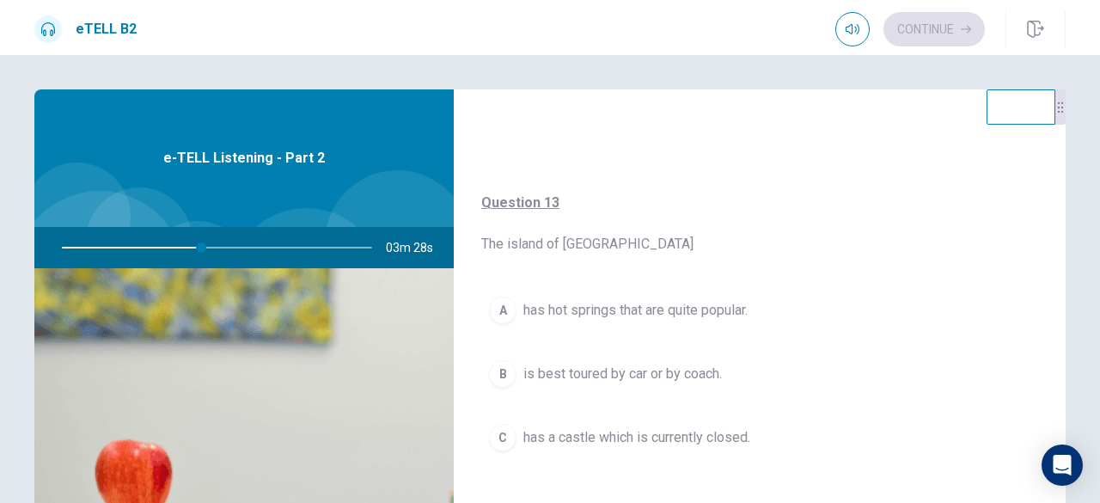
click at [501, 305] on div "A" at bounding box center [503, 311] width 28 height 28
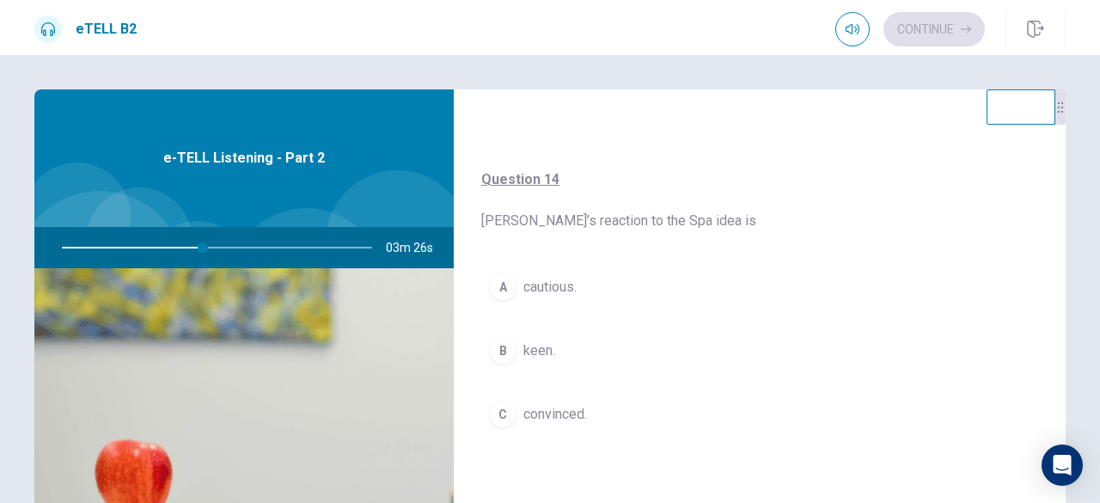
scroll to position [1204, 0]
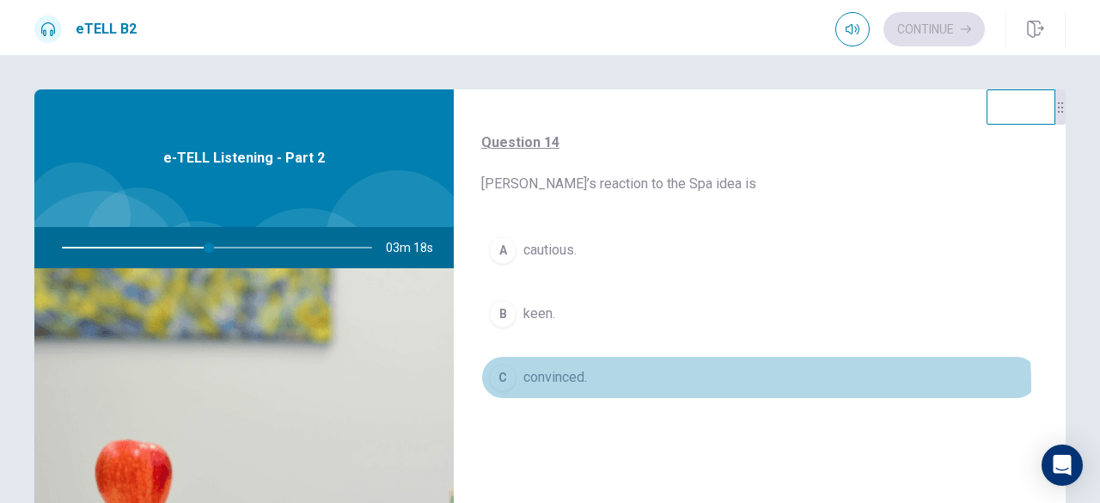
click at [505, 381] on div "C" at bounding box center [503, 378] width 28 height 28
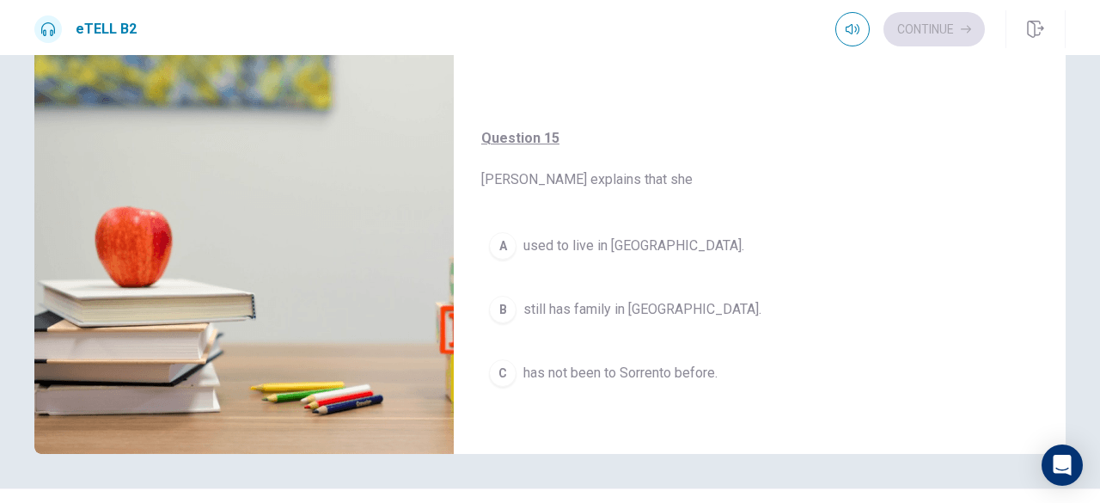
scroll to position [258, 0]
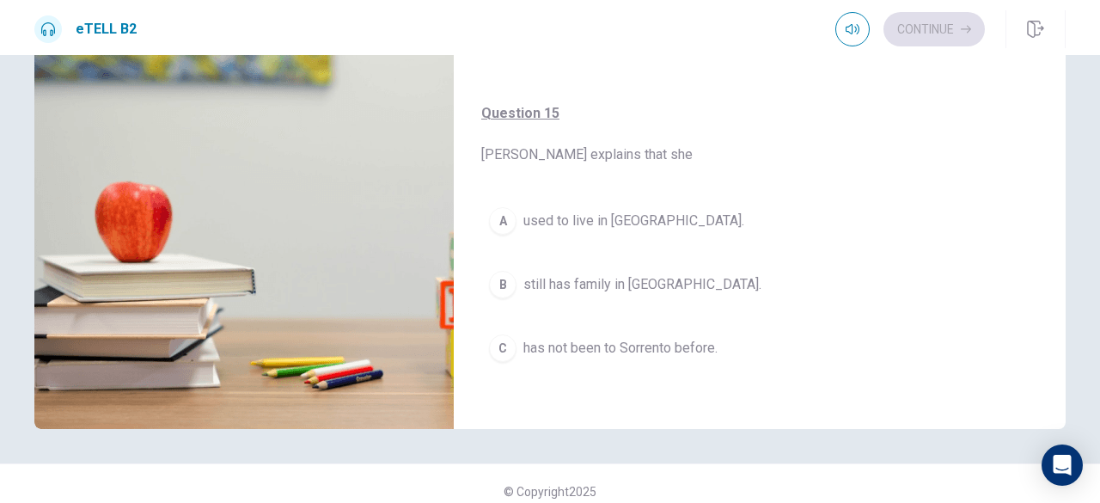
click at [493, 278] on div "B" at bounding box center [503, 285] width 28 height 28
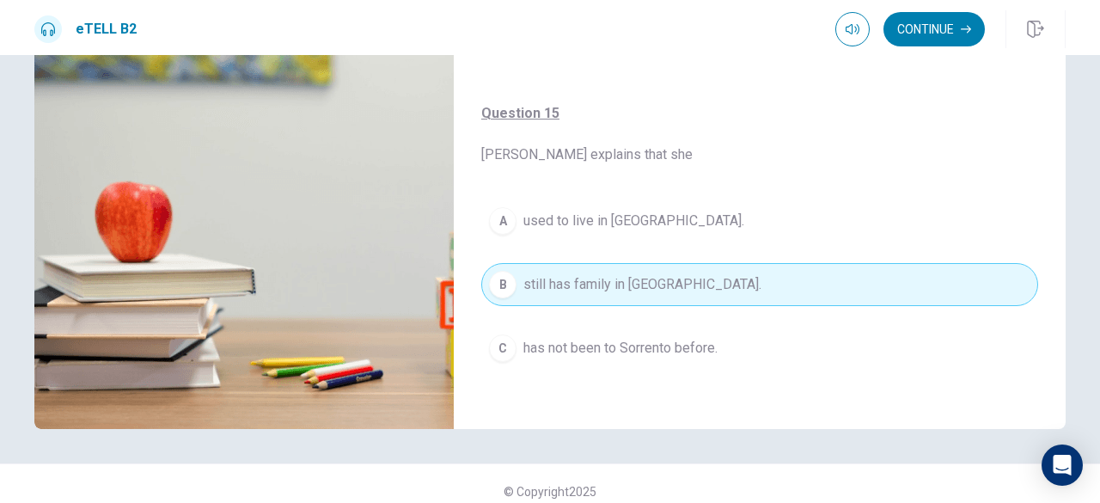
click at [499, 338] on div "C" at bounding box center [503, 348] width 28 height 28
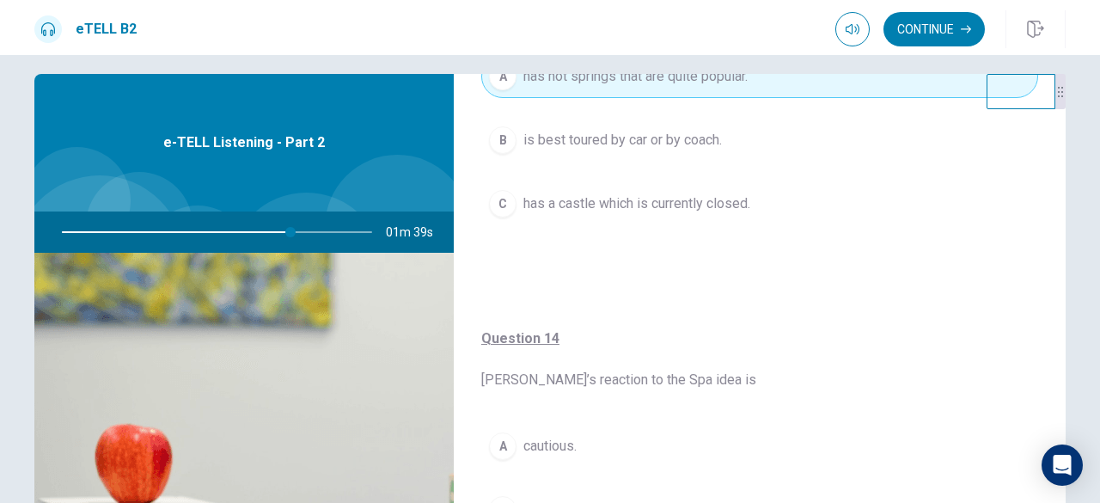
scroll to position [1032, 0]
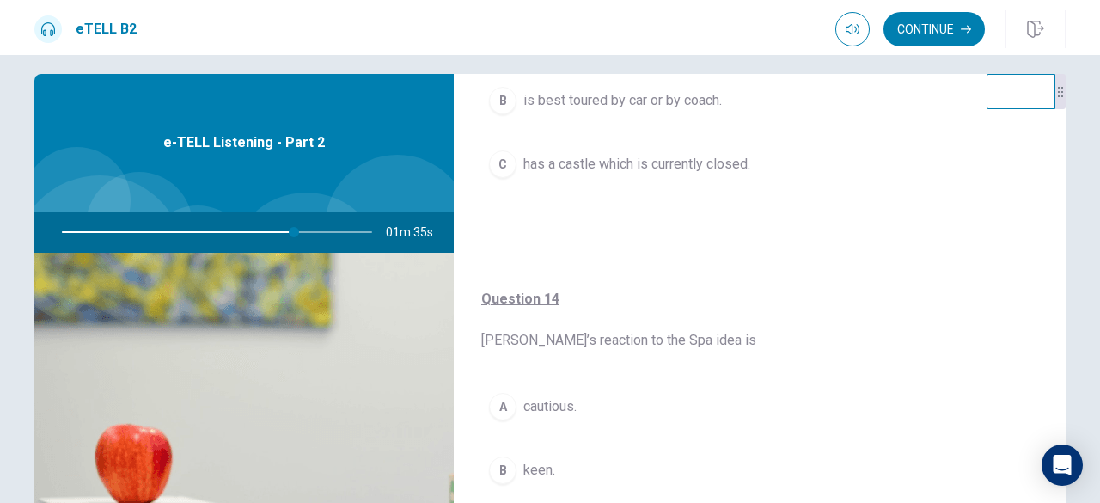
drag, startPoint x: 289, startPoint y: 236, endPoint x: 302, endPoint y: 242, distance: 13.9
click at [302, 242] on div at bounding box center [213, 231] width 345 height 41
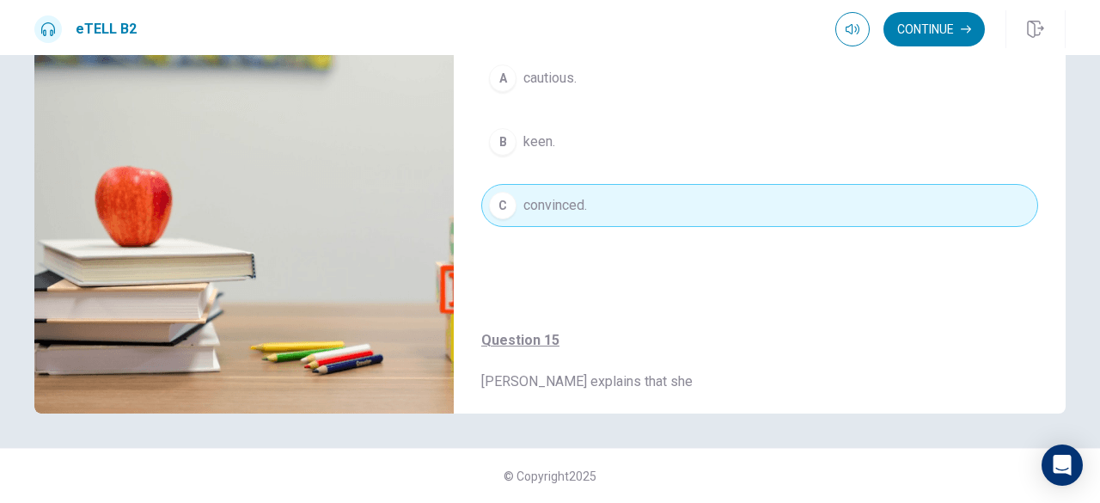
scroll to position [1344, 0]
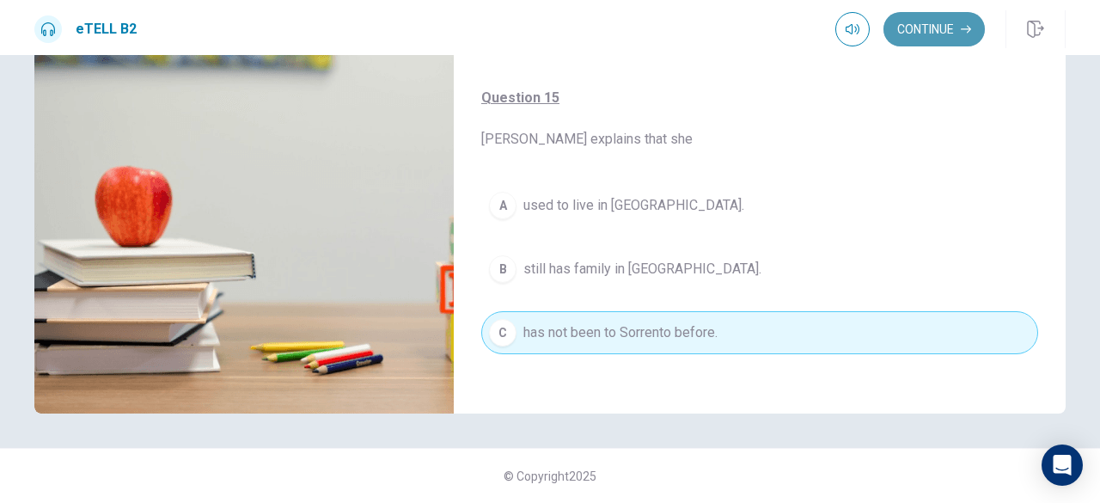
click at [940, 34] on button "Continue" at bounding box center [934, 29] width 101 height 34
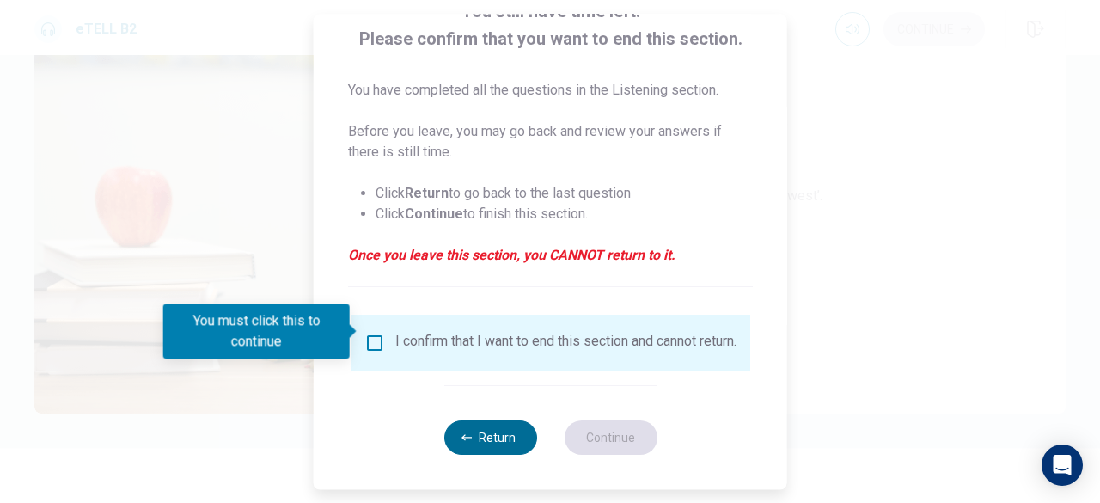
scroll to position [1303, 0]
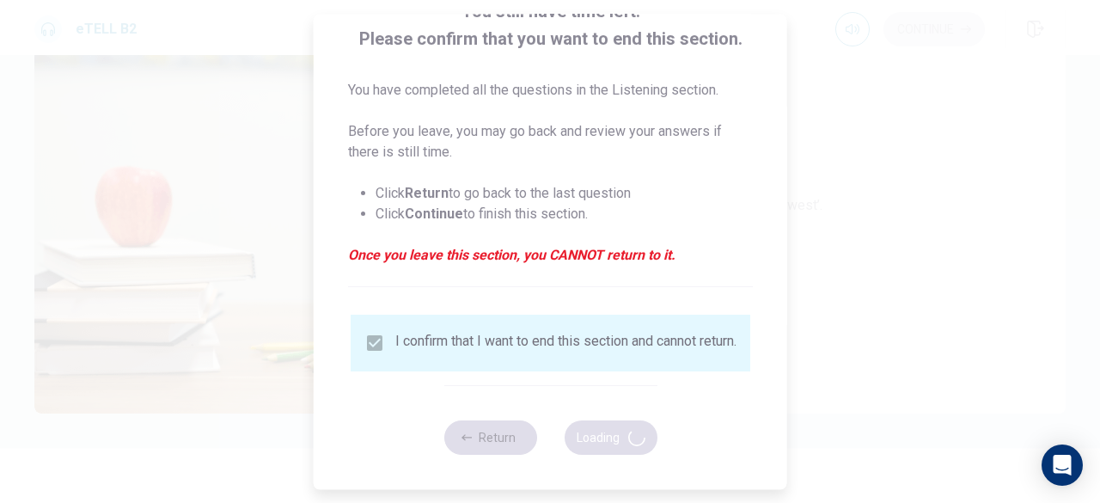
type input "*"
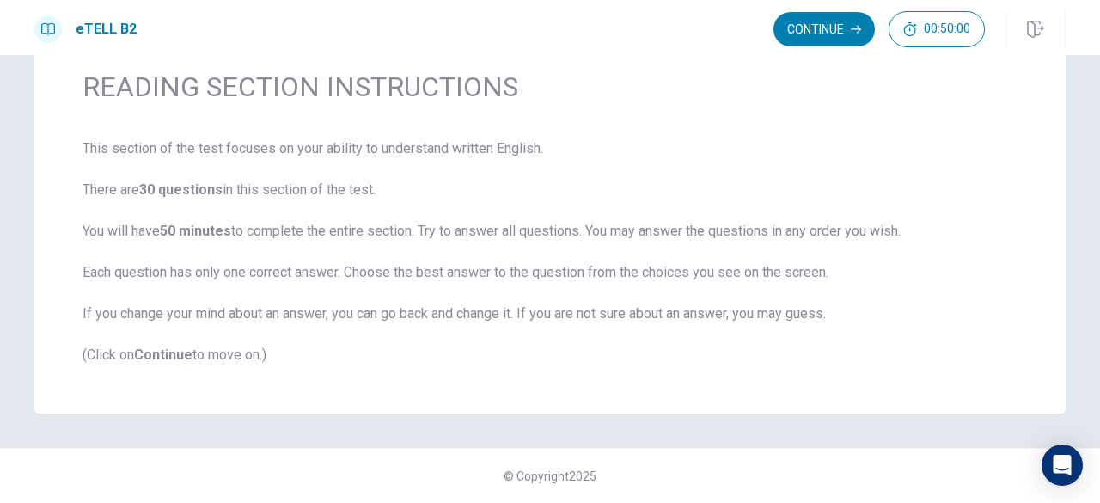
scroll to position [67, 0]
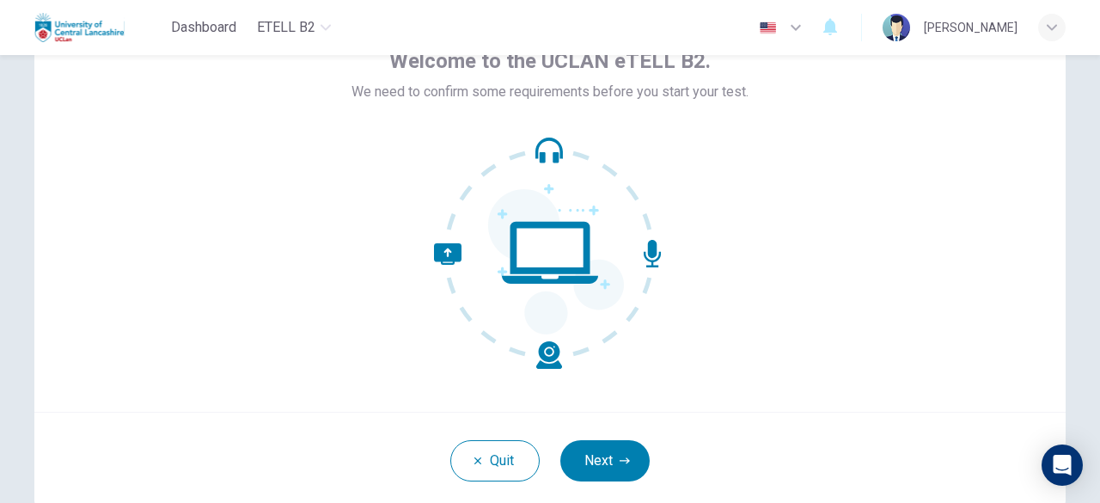
scroll to position [212, 0]
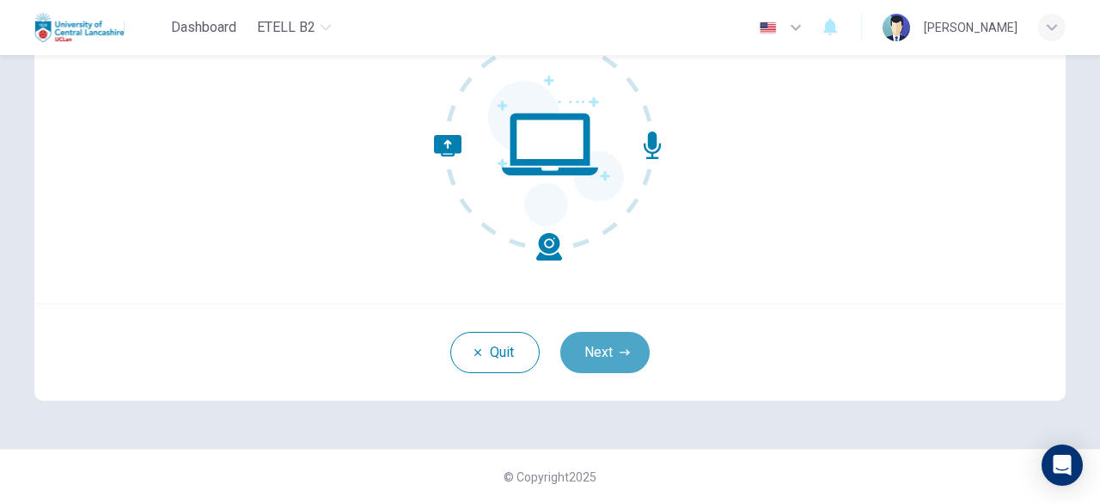
click at [620, 347] on icon "button" at bounding box center [625, 352] width 10 height 10
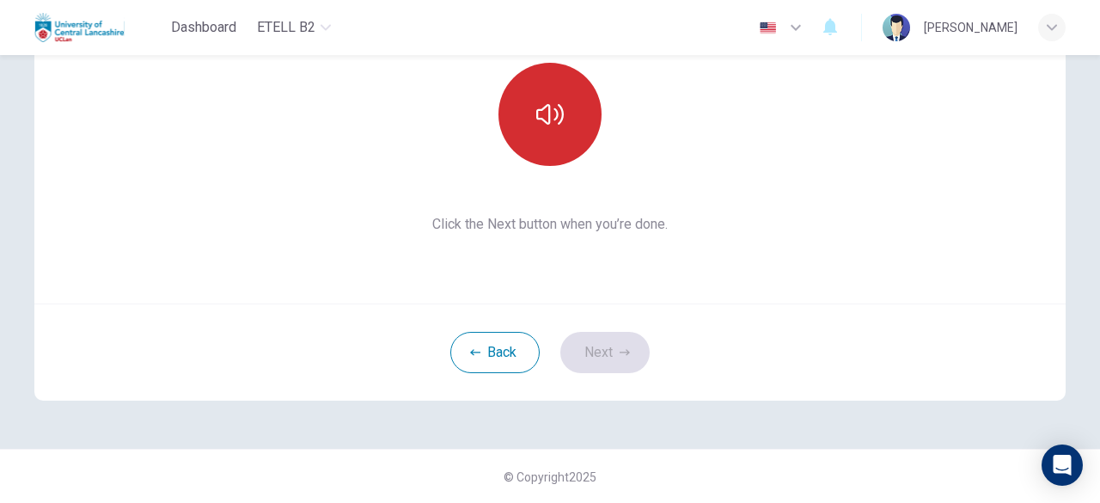
click at [549, 151] on button "button" at bounding box center [550, 114] width 103 height 103
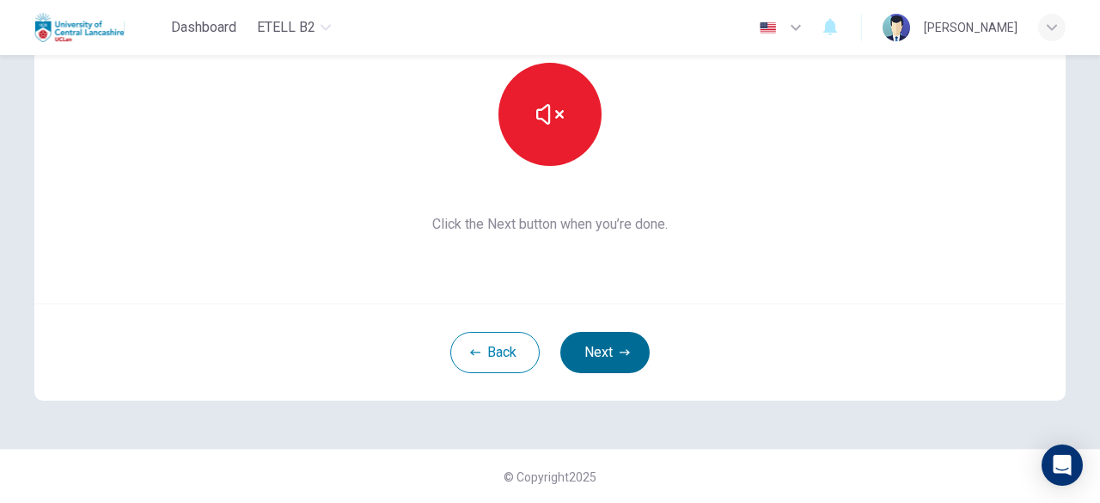
click at [595, 355] on button "Next" at bounding box center [604, 352] width 89 height 41
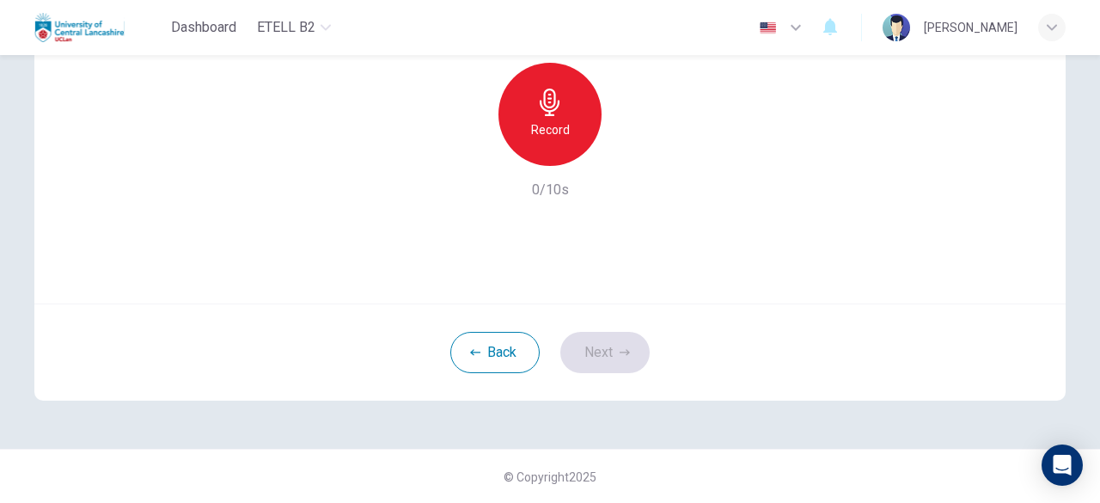
click at [540, 123] on h6 "Record" at bounding box center [550, 129] width 39 height 21
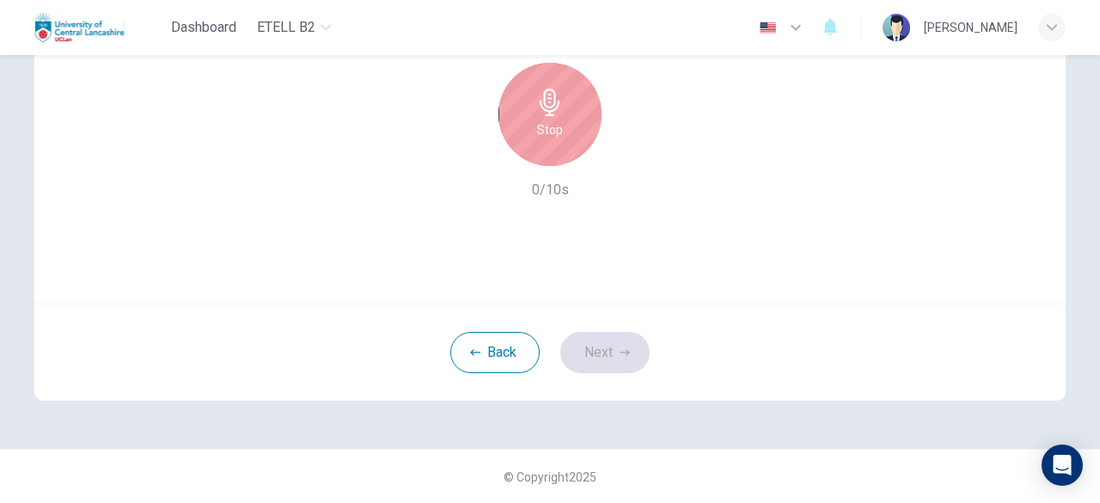
click at [540, 123] on h6 "Stop" at bounding box center [550, 129] width 26 height 21
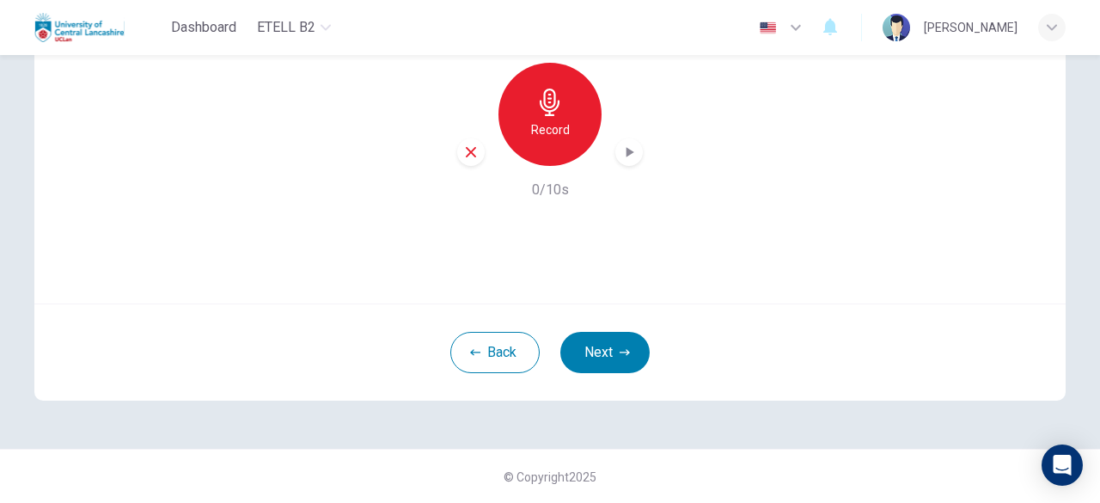
click at [566, 138] on div "Record" at bounding box center [550, 114] width 103 height 103
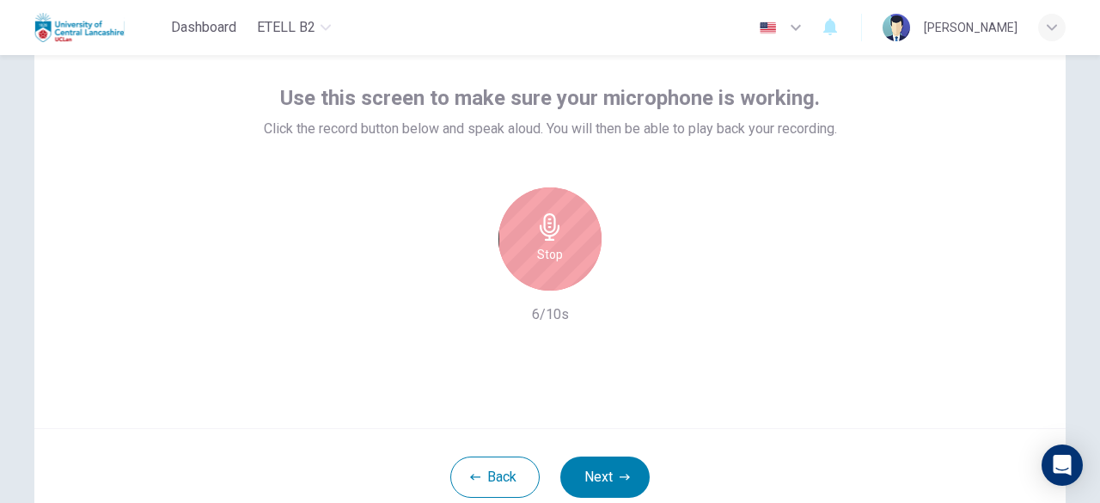
scroll to position [126, 0]
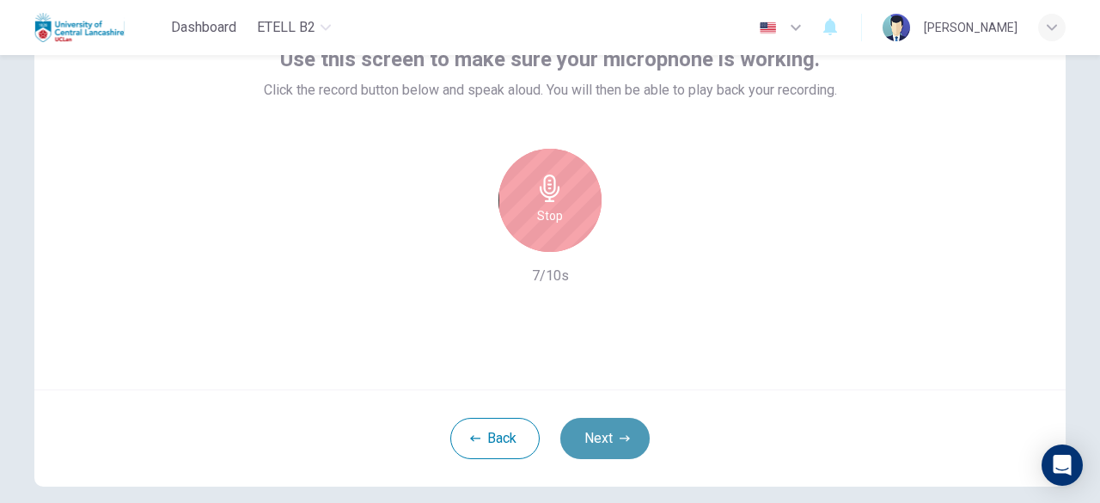
click at [609, 437] on button "Next" at bounding box center [604, 438] width 89 height 41
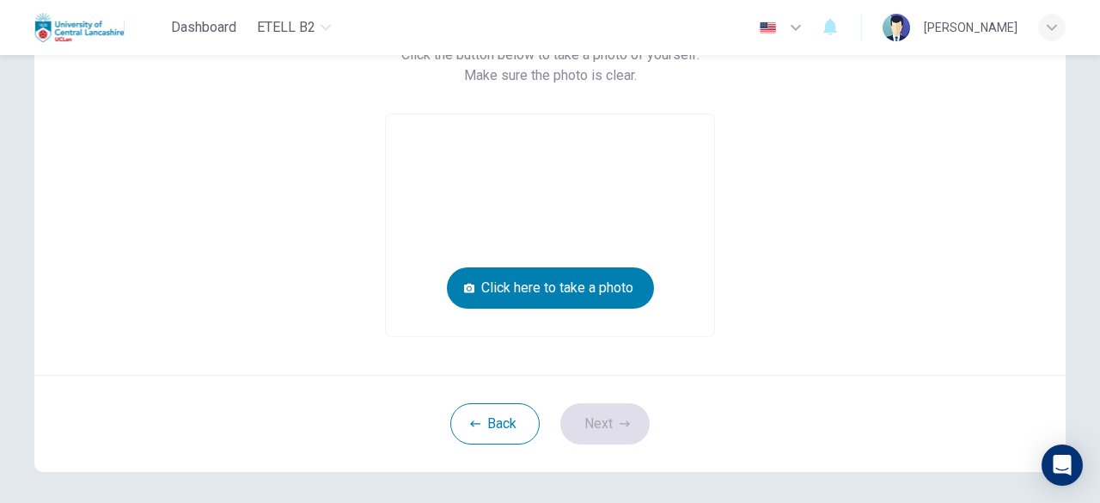
scroll to position [172, 0]
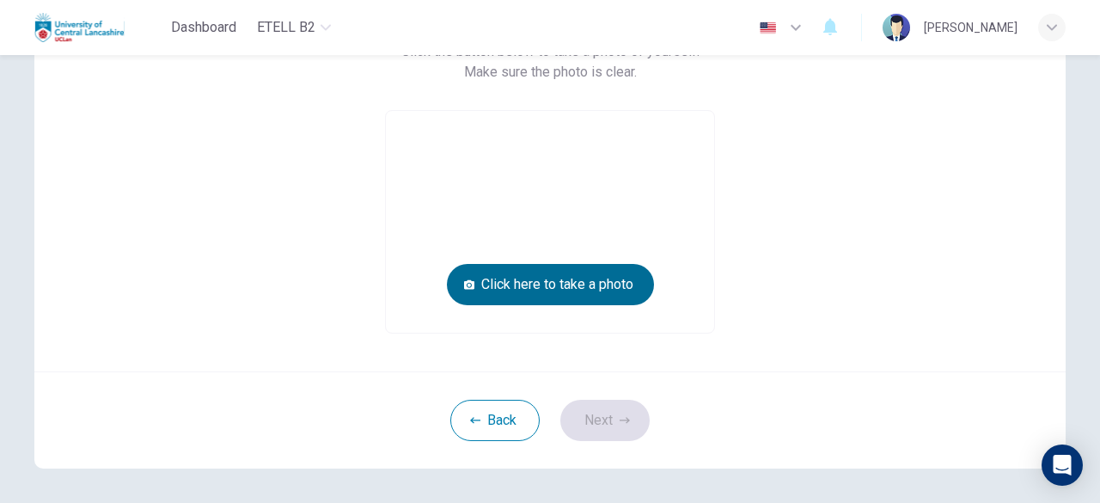
click at [574, 288] on button "Click here to take a photo" at bounding box center [550, 284] width 207 height 41
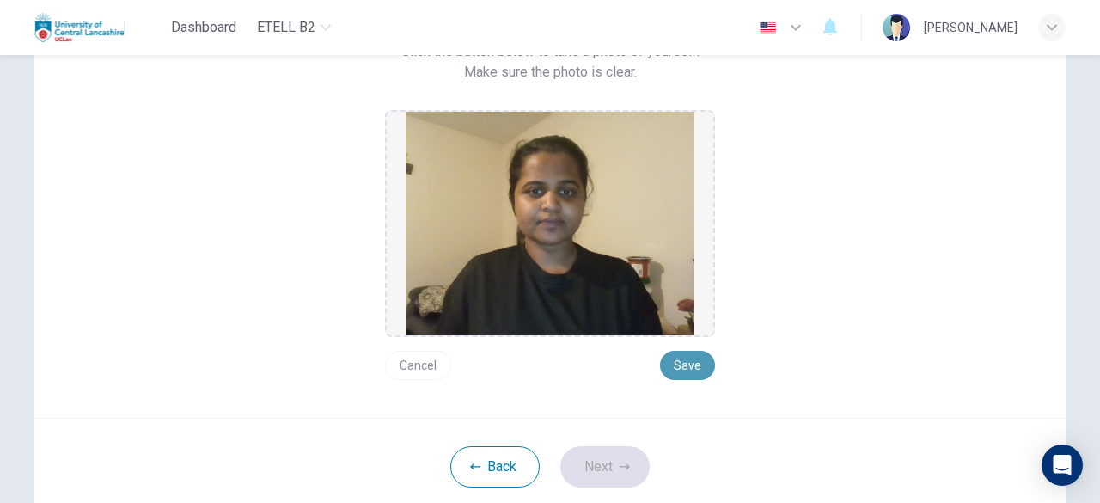
click at [678, 360] on button "Save" at bounding box center [687, 365] width 55 height 29
click at [694, 371] on button "Save" at bounding box center [687, 365] width 55 height 29
click at [596, 463] on button "Next" at bounding box center [604, 466] width 89 height 41
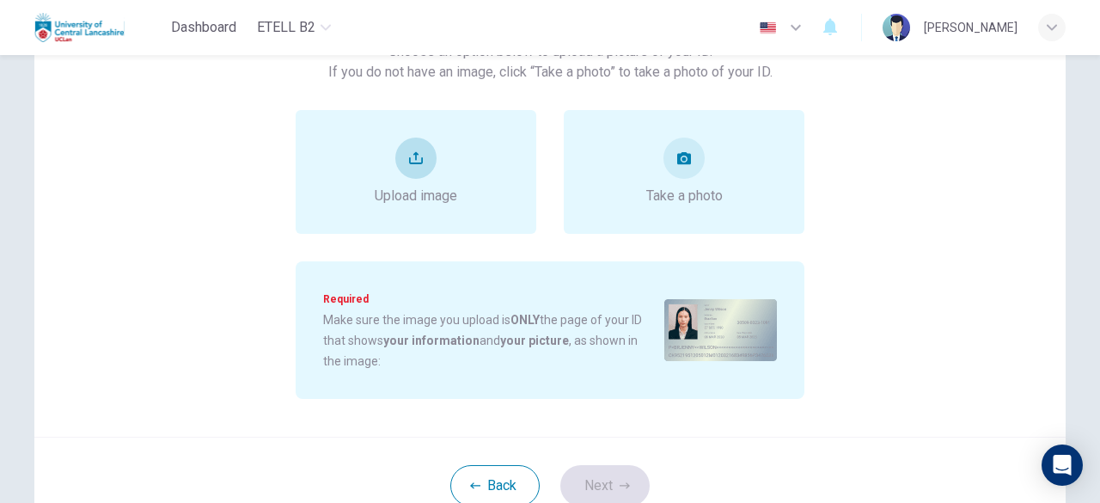
click at [469, 160] on div "Upload image" at bounding box center [416, 172] width 241 height 124
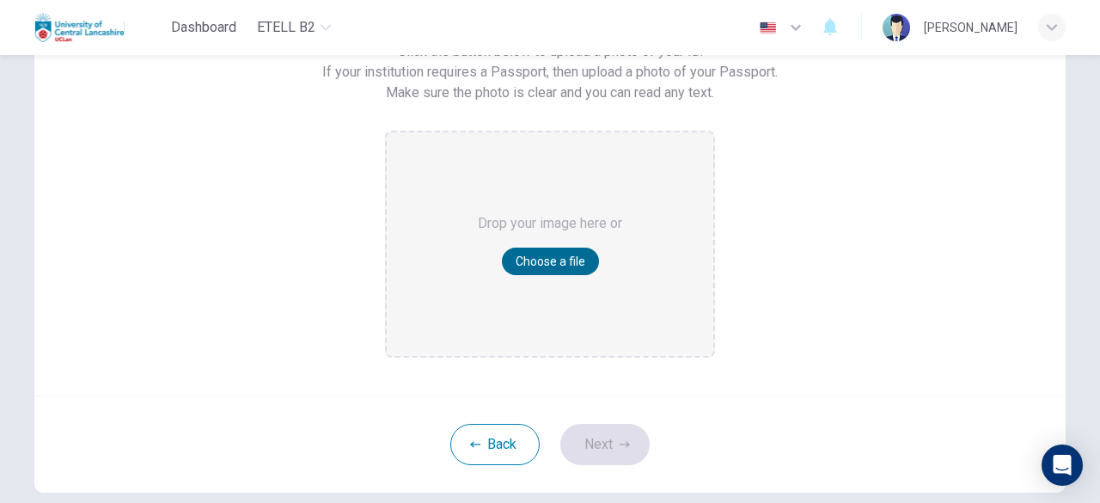
click at [563, 266] on button "Choose a file" at bounding box center [550, 262] width 97 height 28
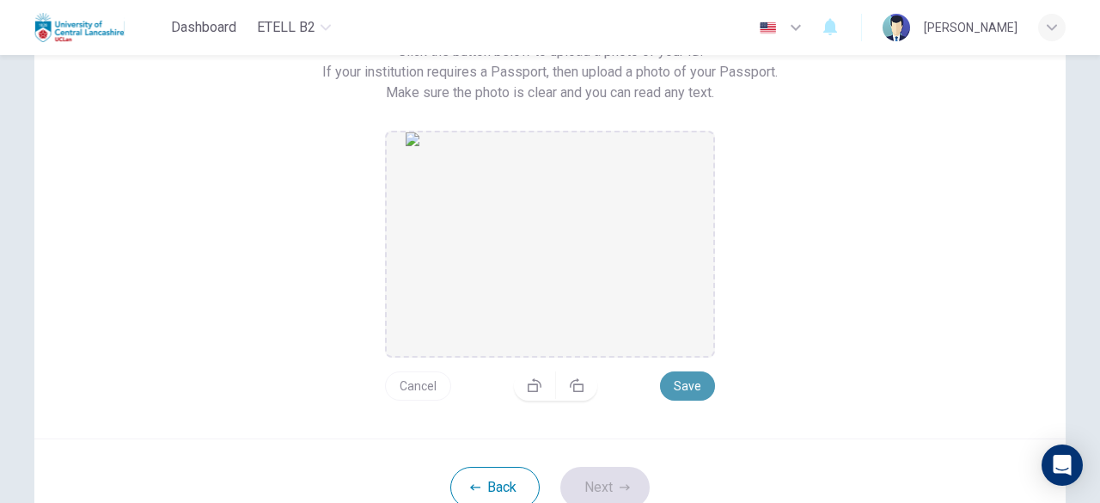
click at [678, 384] on button "Save" at bounding box center [687, 385] width 55 height 29
click at [674, 389] on button "Save" at bounding box center [687, 385] width 55 height 29
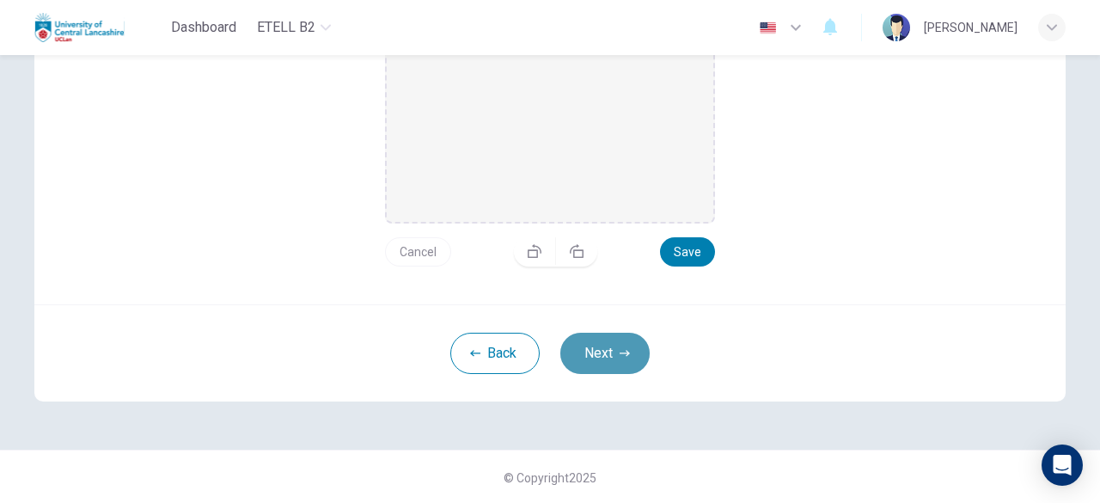
click at [586, 348] on button "Next" at bounding box center [604, 353] width 89 height 41
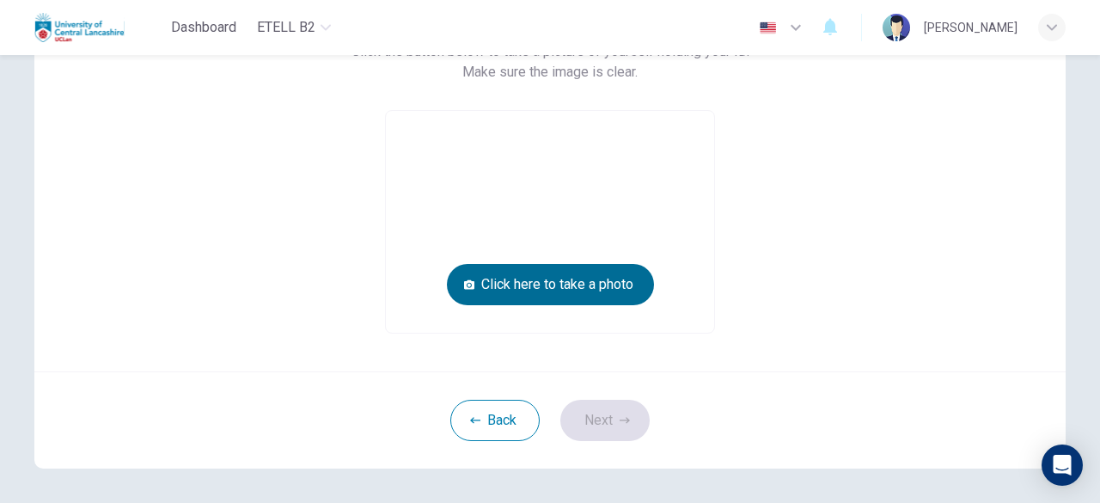
click at [546, 291] on button "Click here to take a photo" at bounding box center [550, 284] width 207 height 41
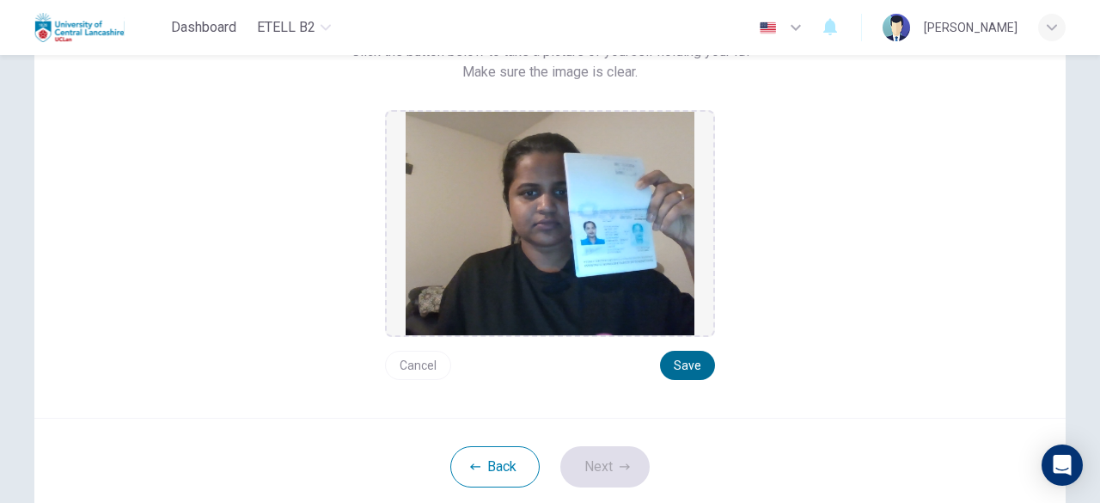
click at [679, 365] on button "Save" at bounding box center [687, 365] width 55 height 29
drag, startPoint x: 605, startPoint y: 475, endPoint x: 600, endPoint y: 466, distance: 10.0
click at [602, 473] on button "Next" at bounding box center [604, 466] width 89 height 41
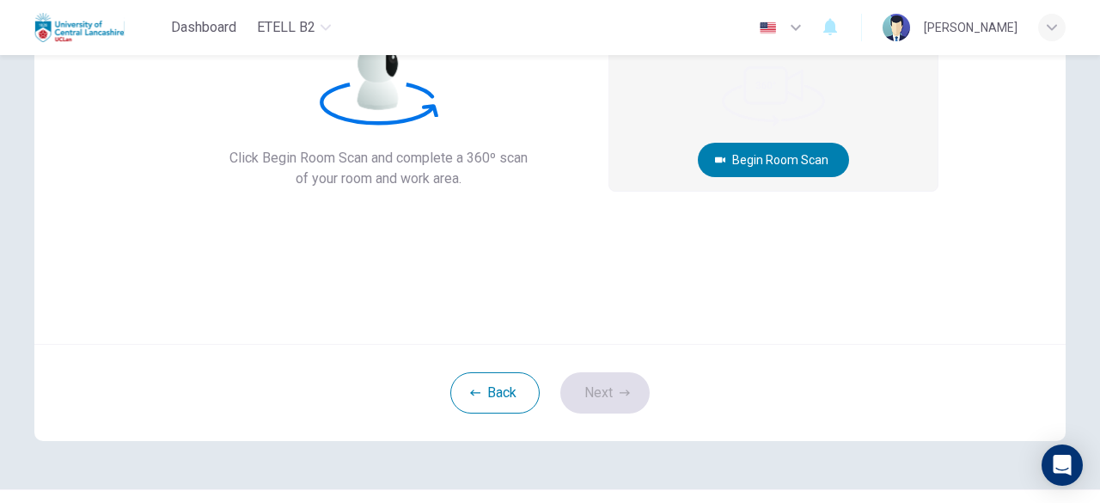
drag, startPoint x: 1099, startPoint y: 262, endPoint x: 751, endPoint y: 267, distance: 348.2
click at [748, 286] on div "360º Room Scan. Click Begin Room Scan and complete a 360º scan of your room and…" at bounding box center [550, 137] width 1032 height 413
drag, startPoint x: 777, startPoint y: 164, endPoint x: 790, endPoint y: 180, distance: 20.1
click at [781, 168] on button "Begin Room Scan" at bounding box center [773, 160] width 151 height 34
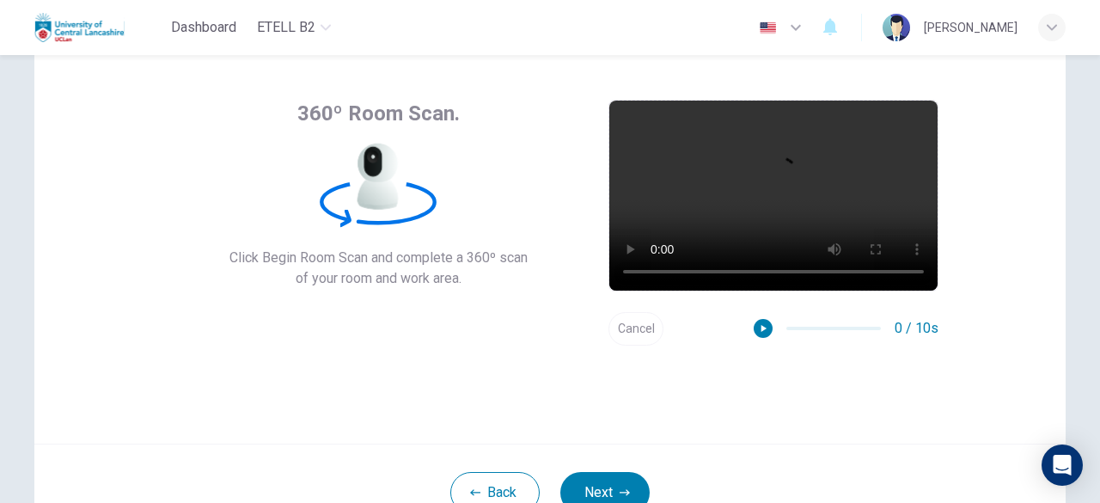
scroll to position [212, 0]
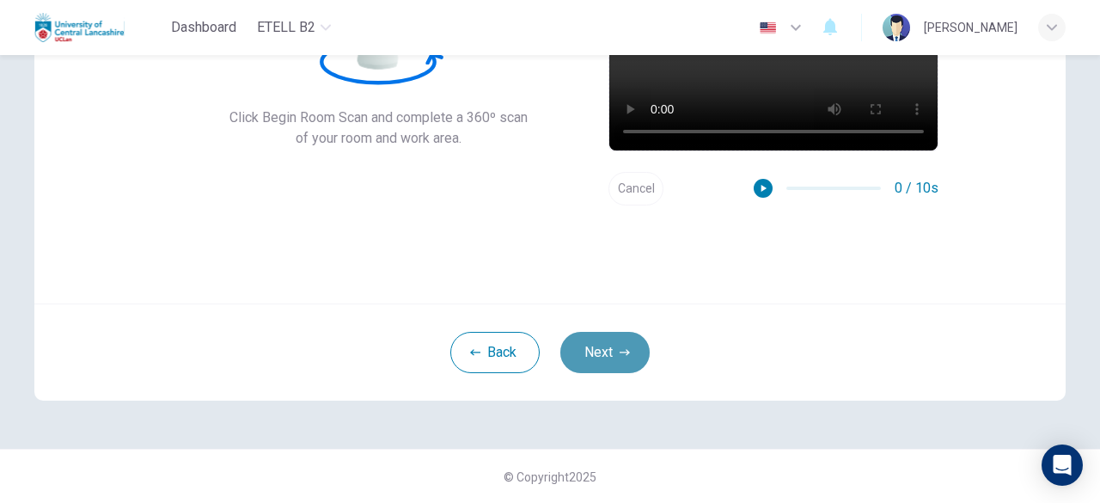
click at [579, 360] on button "Next" at bounding box center [604, 352] width 89 height 41
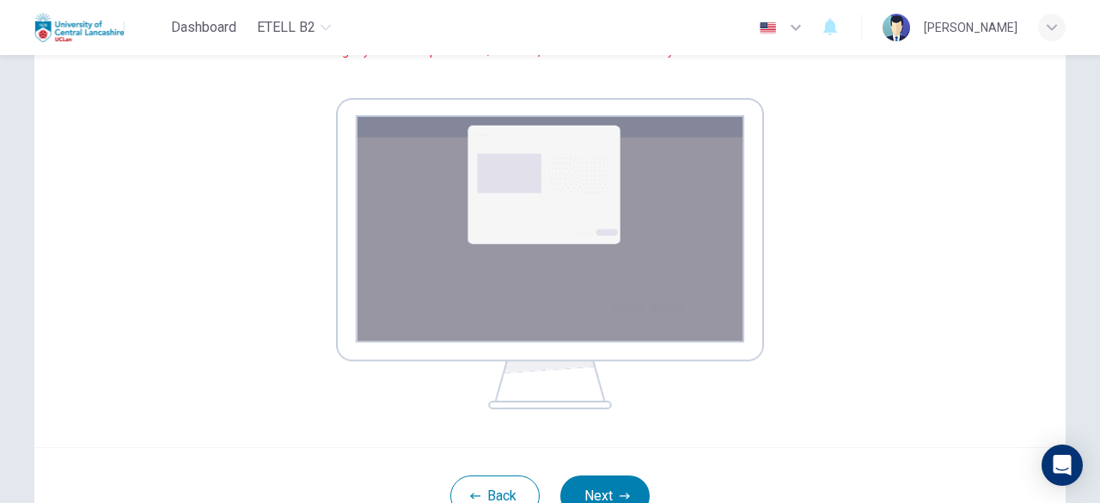
scroll to position [384, 0]
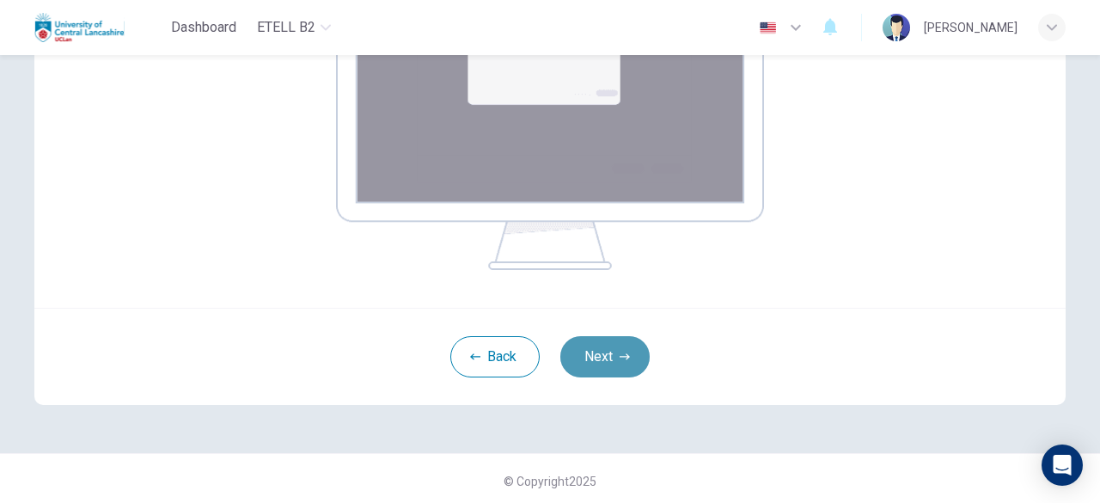
click at [586, 362] on button "Next" at bounding box center [604, 356] width 89 height 41
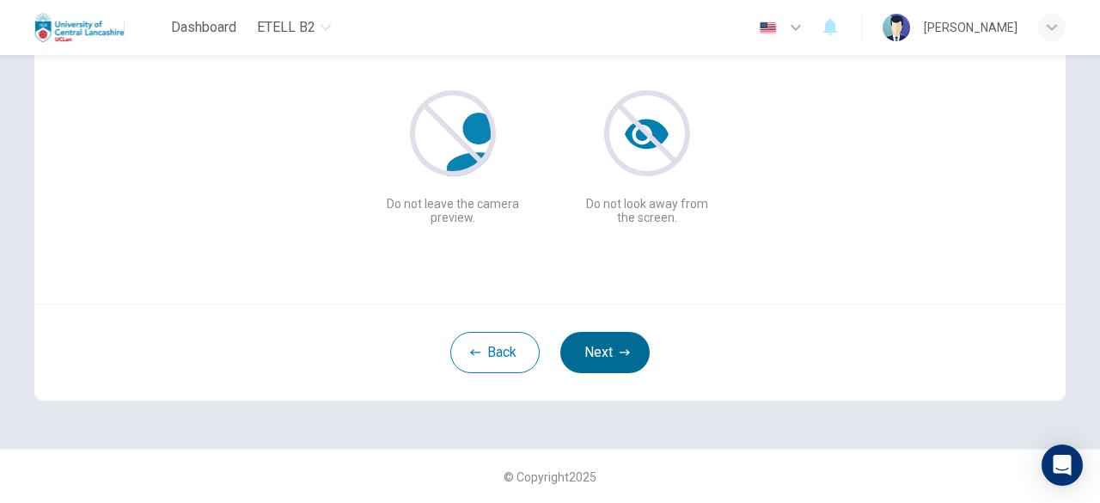
click at [612, 356] on button "Next" at bounding box center [604, 352] width 89 height 41
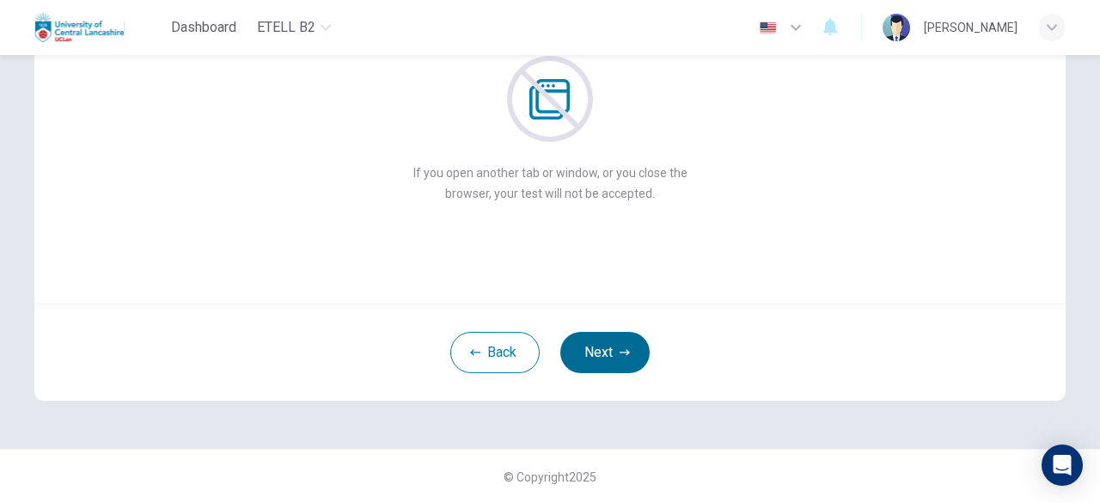
click at [605, 341] on button "Next" at bounding box center [604, 352] width 89 height 41
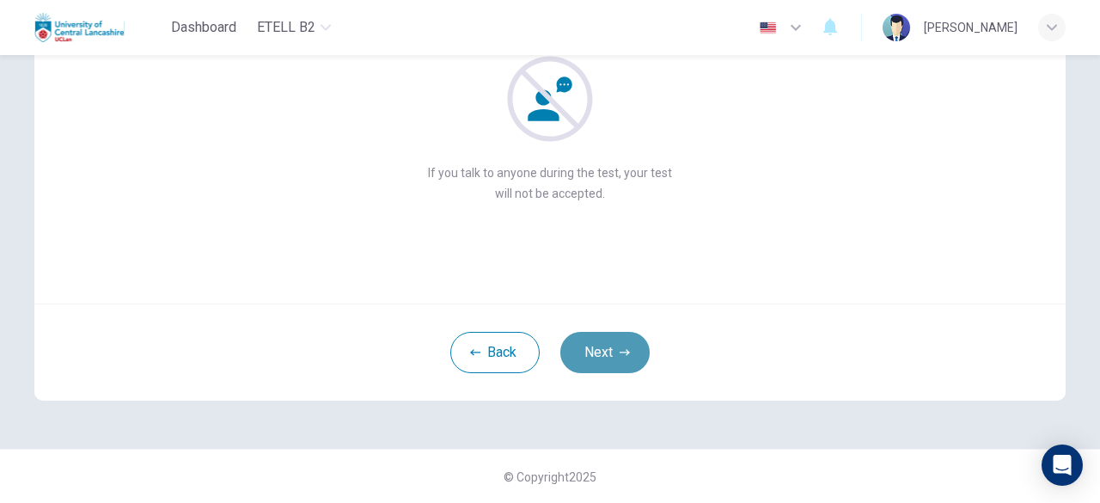
click at [617, 357] on button "Next" at bounding box center [604, 352] width 89 height 41
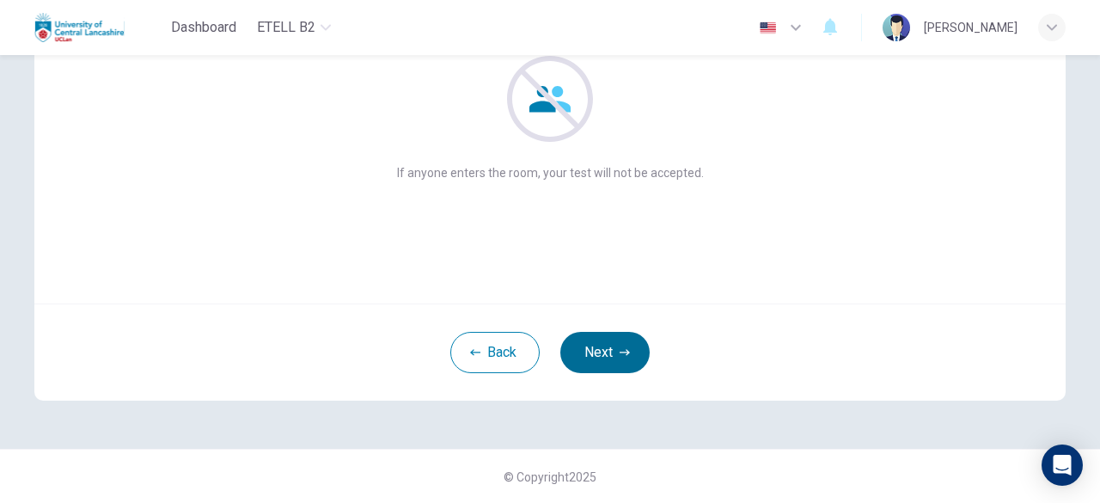
click at [592, 356] on button "Next" at bounding box center [604, 352] width 89 height 41
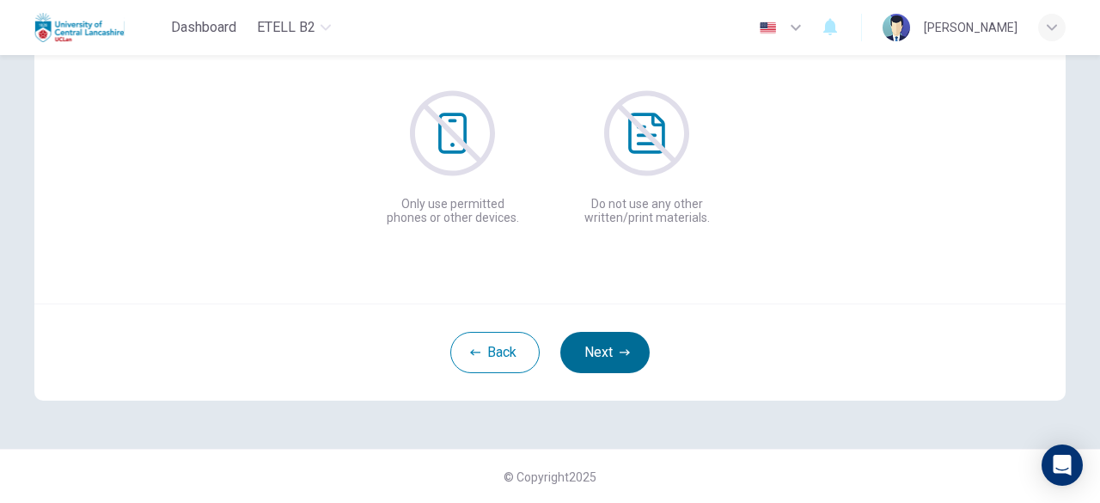
click at [592, 356] on button "Next" at bounding box center [604, 352] width 89 height 41
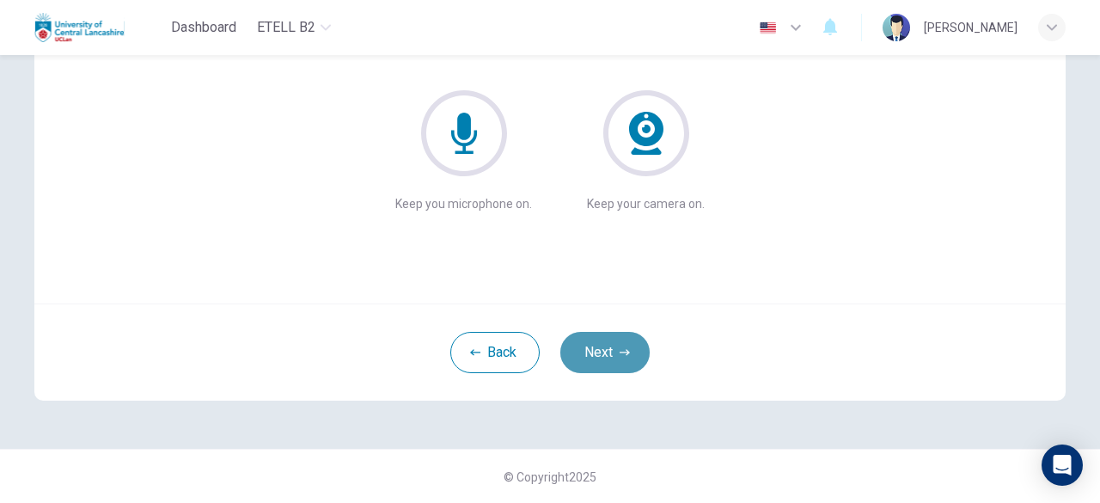
click at [592, 356] on button "Next" at bounding box center [604, 352] width 89 height 41
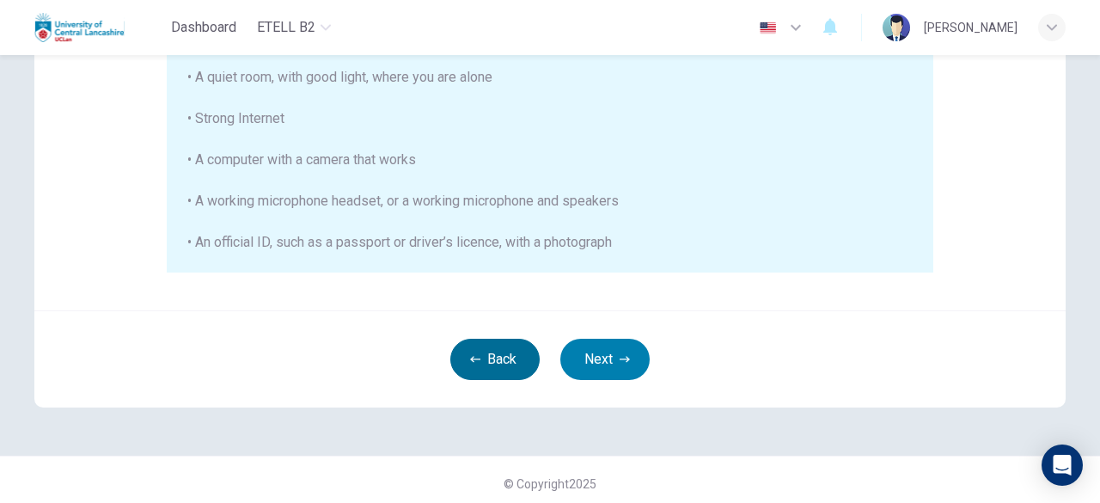
scroll to position [452, 0]
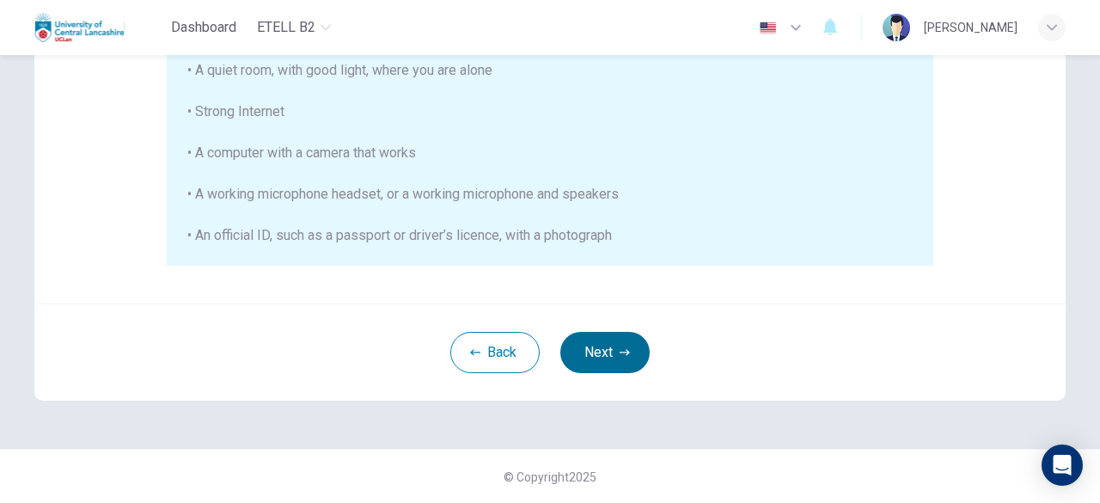
click at [596, 350] on button "Next" at bounding box center [604, 352] width 89 height 41
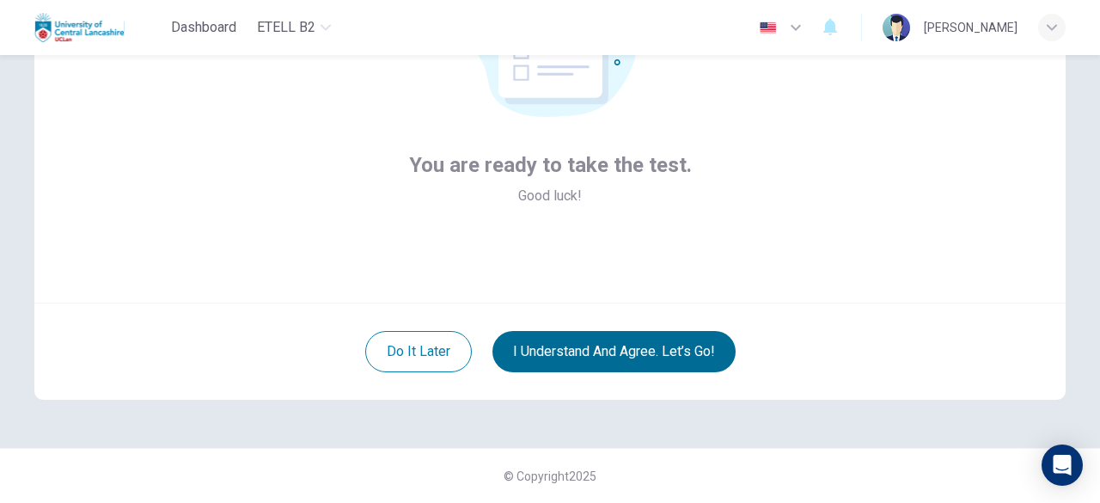
scroll to position [212, 0]
click at [660, 347] on button "I understand and agree. Let’s go!" at bounding box center [614, 352] width 243 height 41
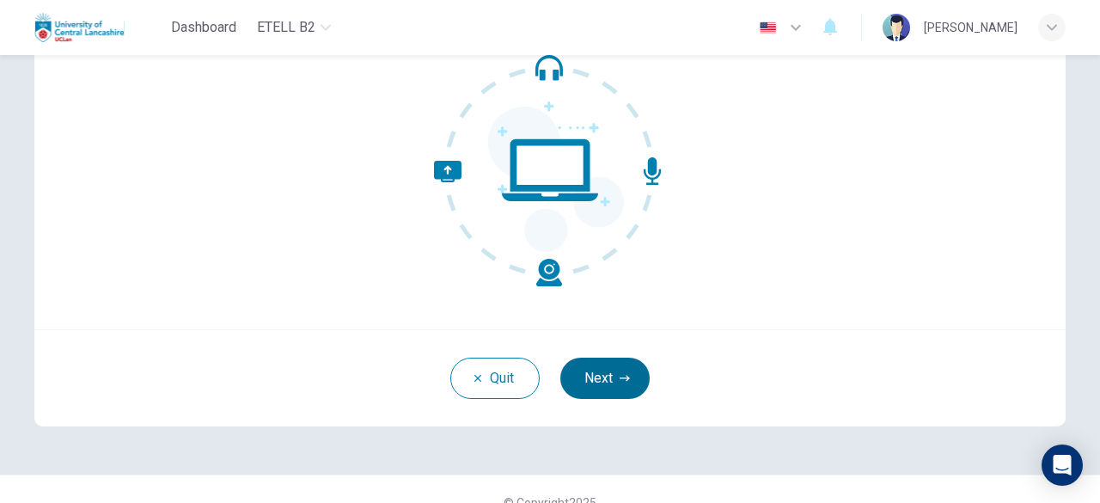
scroll to position [212, 0]
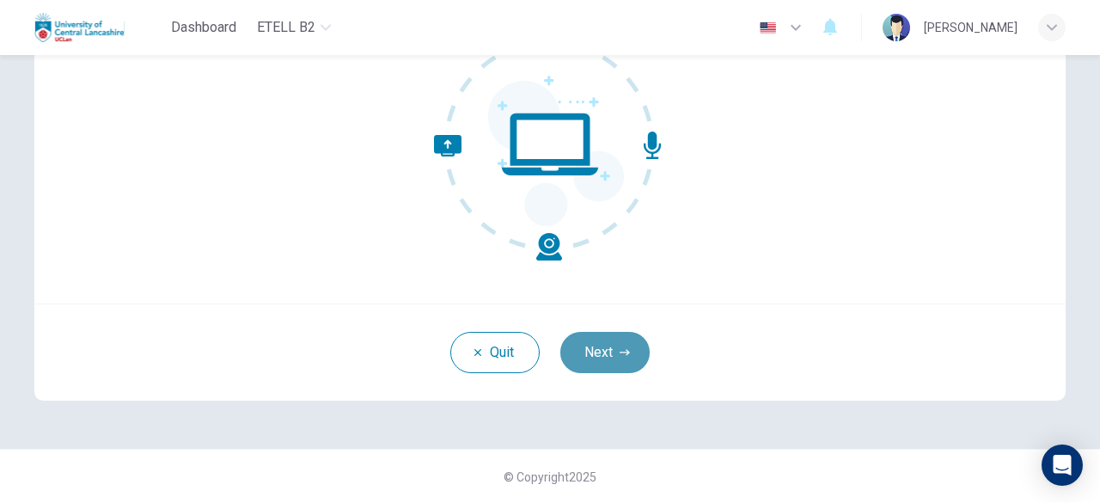
click at [609, 353] on button "Next" at bounding box center [604, 352] width 89 height 41
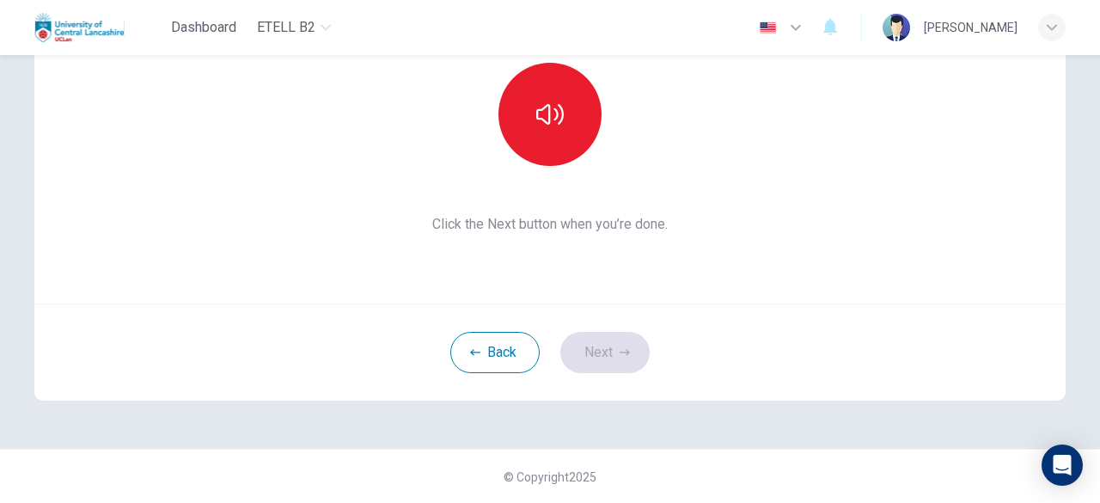
scroll to position [126, 0]
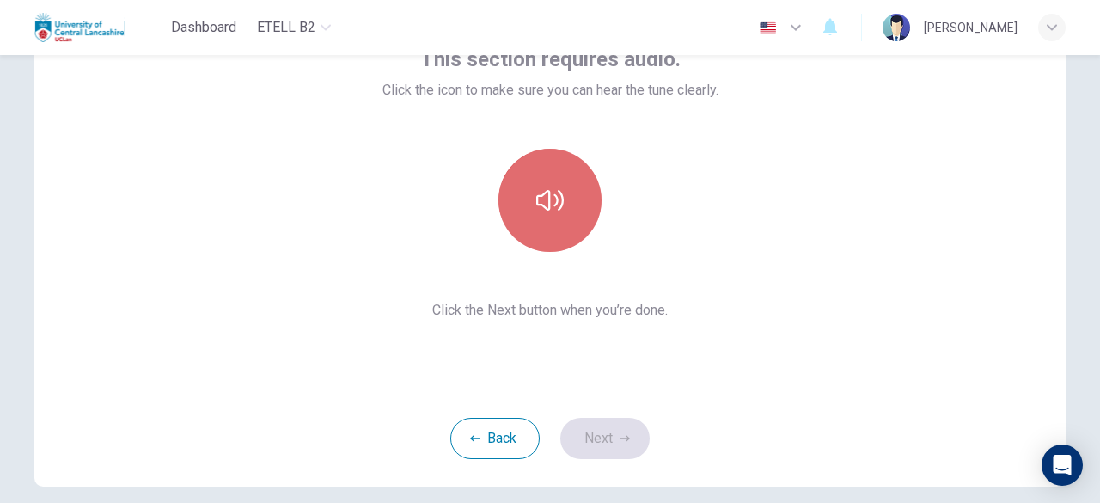
click at [556, 228] on button "button" at bounding box center [550, 200] width 103 height 103
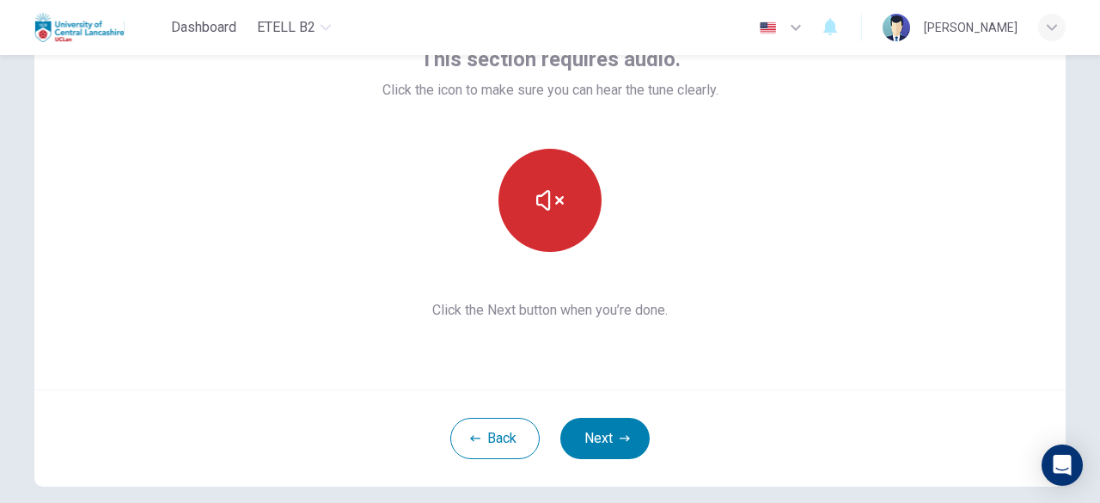
click at [551, 230] on button "button" at bounding box center [550, 200] width 103 height 103
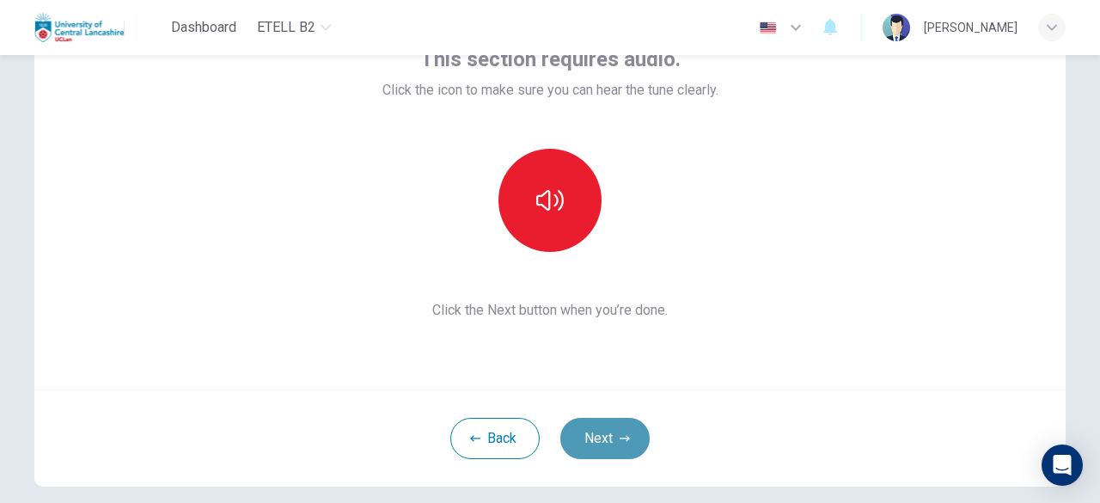
click at [593, 442] on button "Next" at bounding box center [604, 438] width 89 height 41
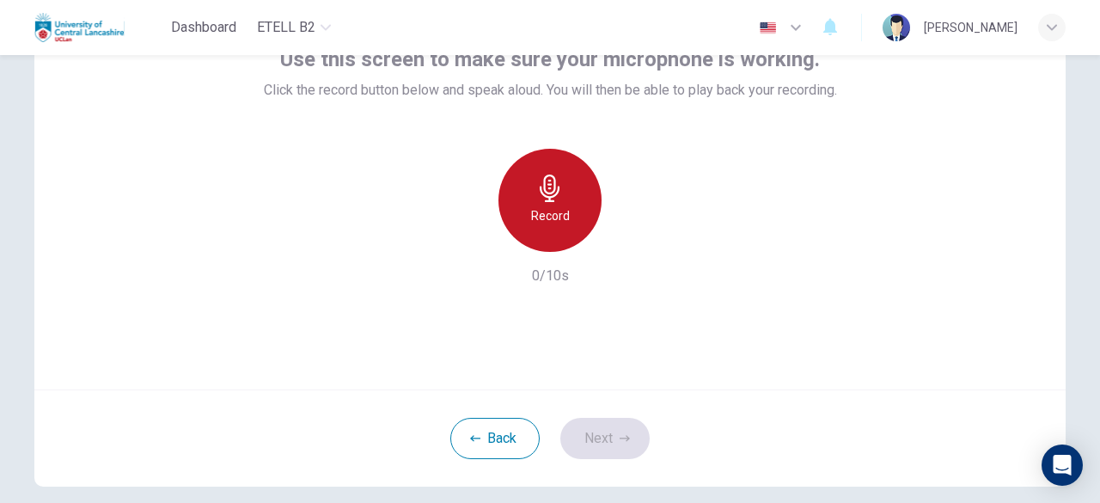
click at [549, 207] on h6 "Record" at bounding box center [550, 215] width 39 height 21
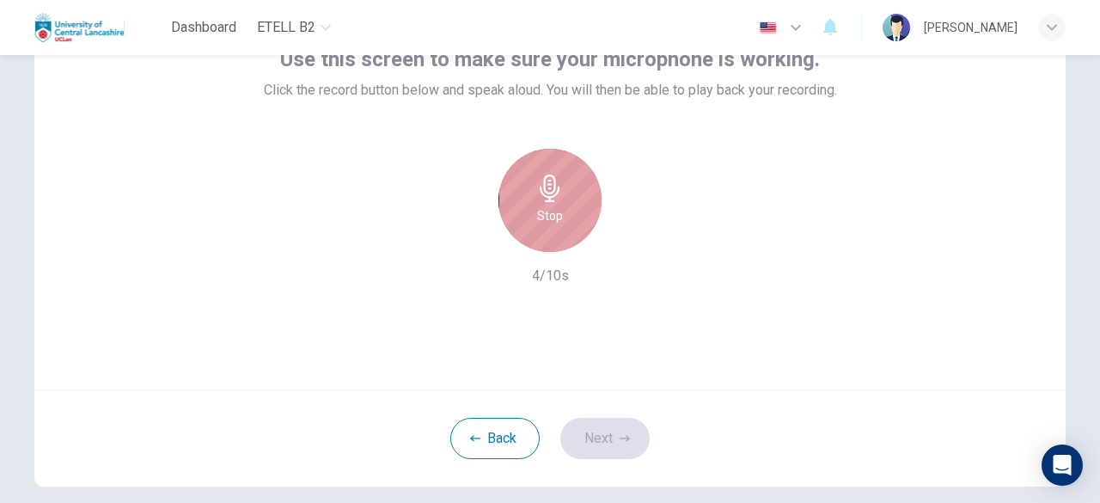
click at [559, 197] on icon "button" at bounding box center [550, 189] width 28 height 28
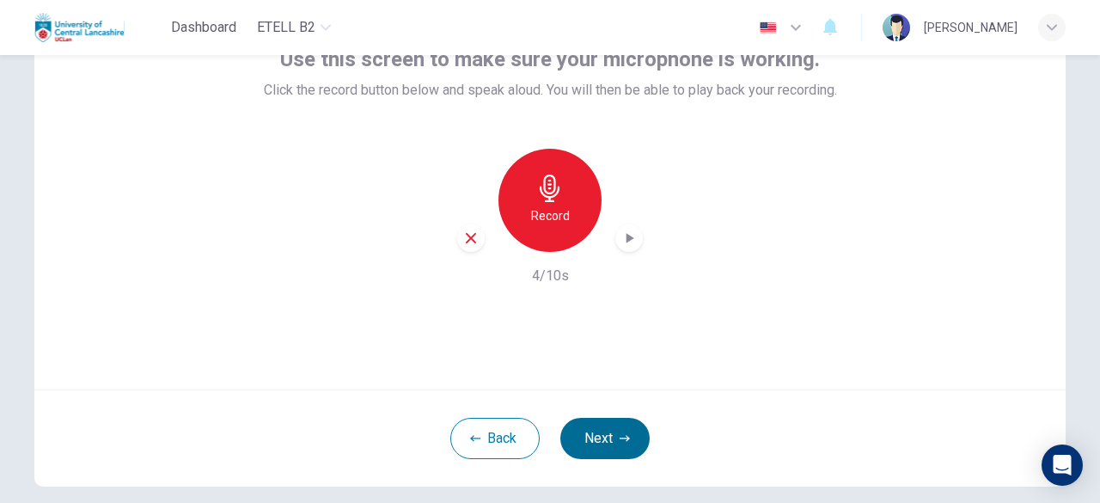
click at [611, 436] on button "Next" at bounding box center [604, 438] width 89 height 41
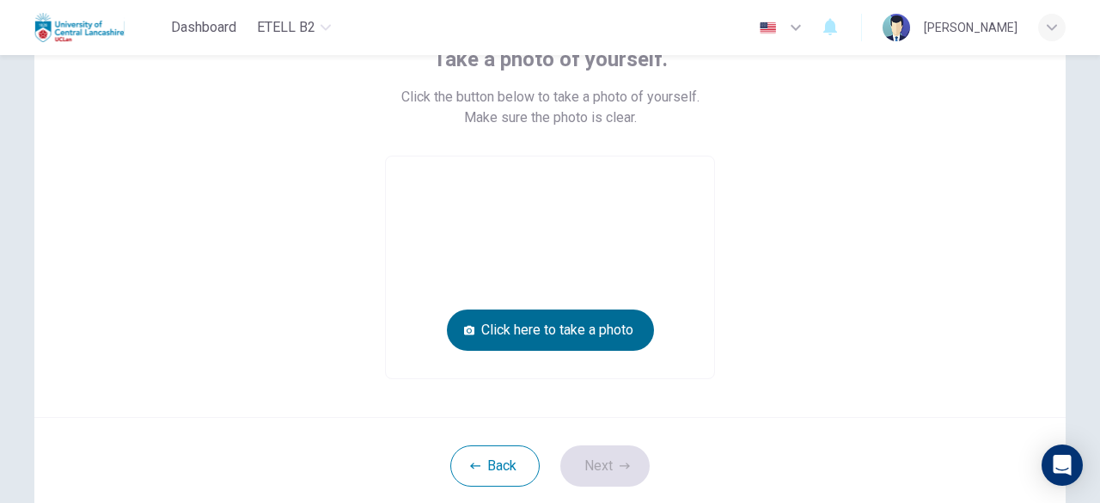
click at [594, 339] on button "Click here to take a photo" at bounding box center [550, 329] width 207 height 41
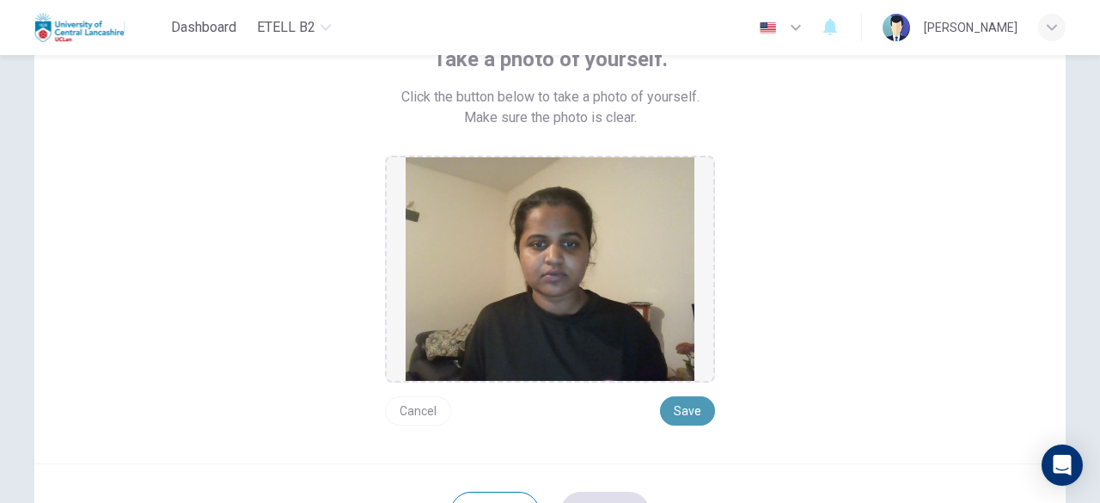
click at [693, 422] on button "Save" at bounding box center [687, 410] width 55 height 29
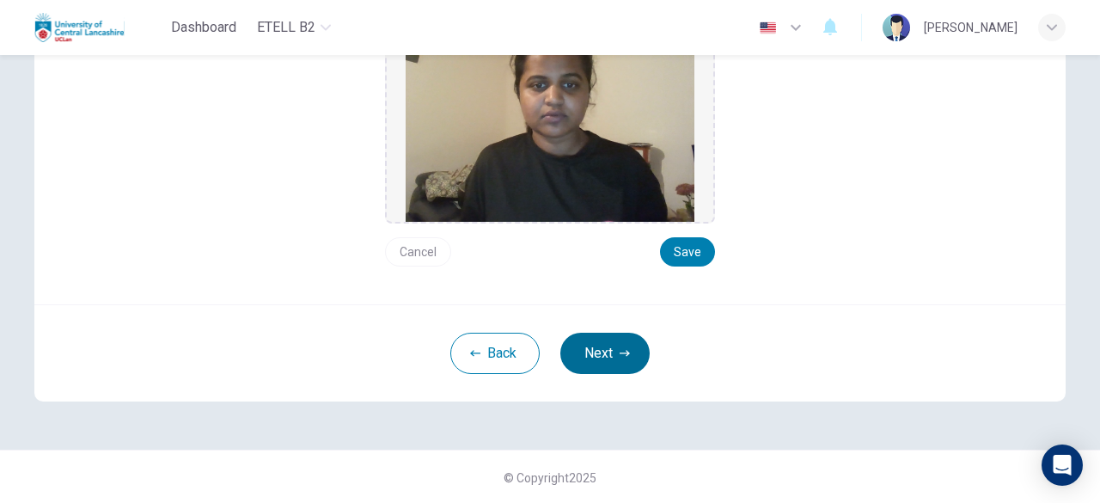
scroll to position [285, 0]
click at [610, 362] on button "Next" at bounding box center [604, 353] width 89 height 41
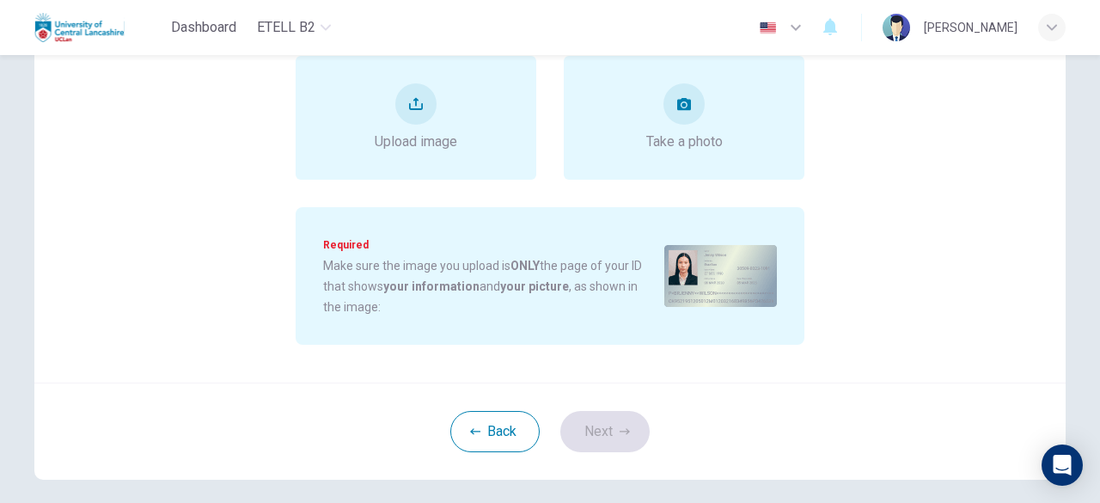
scroll to position [199, 0]
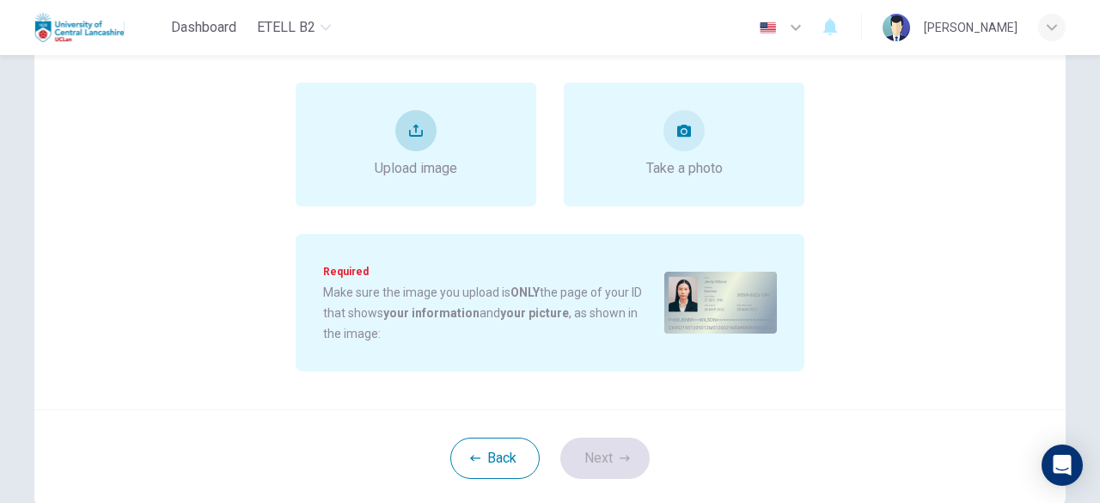
click at [410, 170] on span "Upload image" at bounding box center [416, 168] width 83 height 21
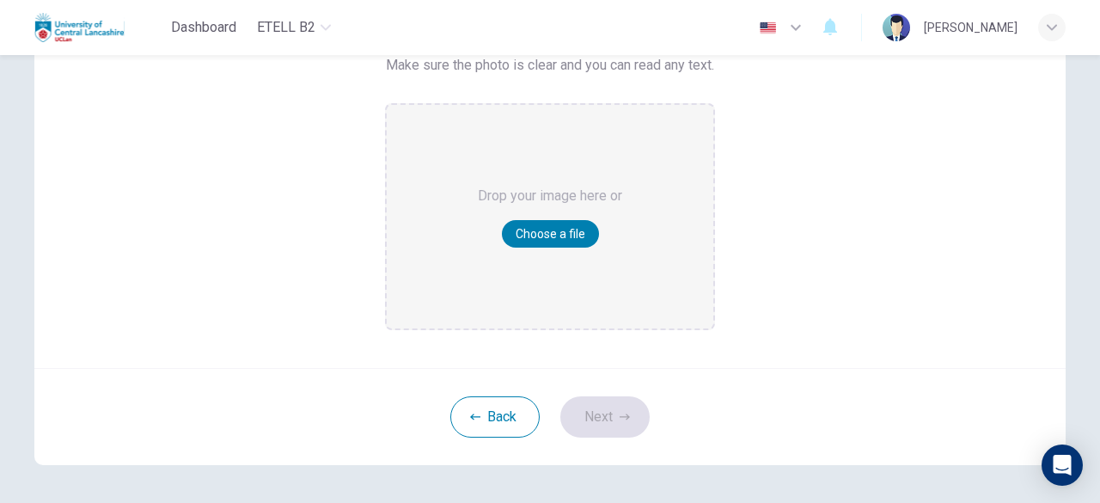
click at [524, 248] on div "Drop your image here or Choose a file" at bounding box center [550, 217] width 144 height 224
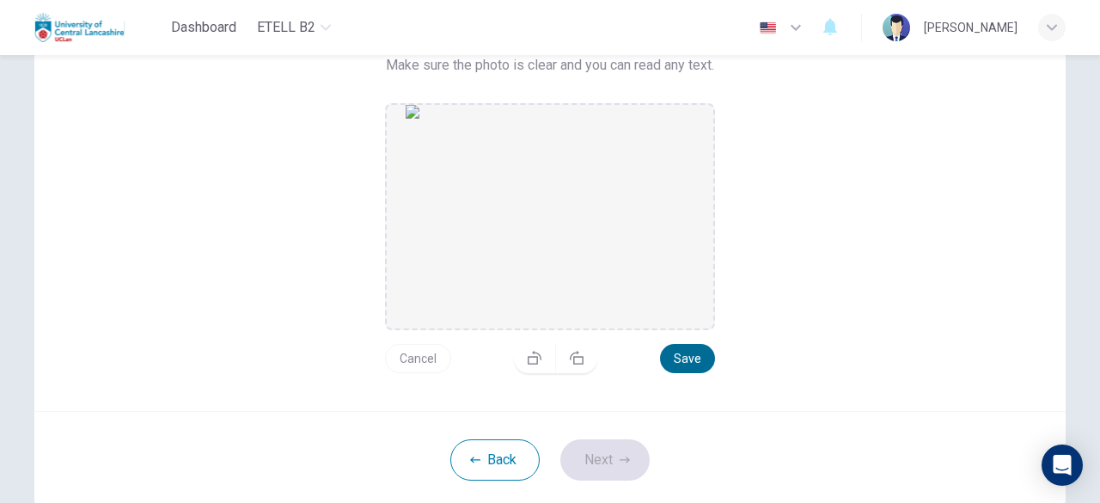
click at [678, 359] on button "Save" at bounding box center [687, 358] width 55 height 29
click at [620, 461] on icon "button" at bounding box center [625, 460] width 10 height 10
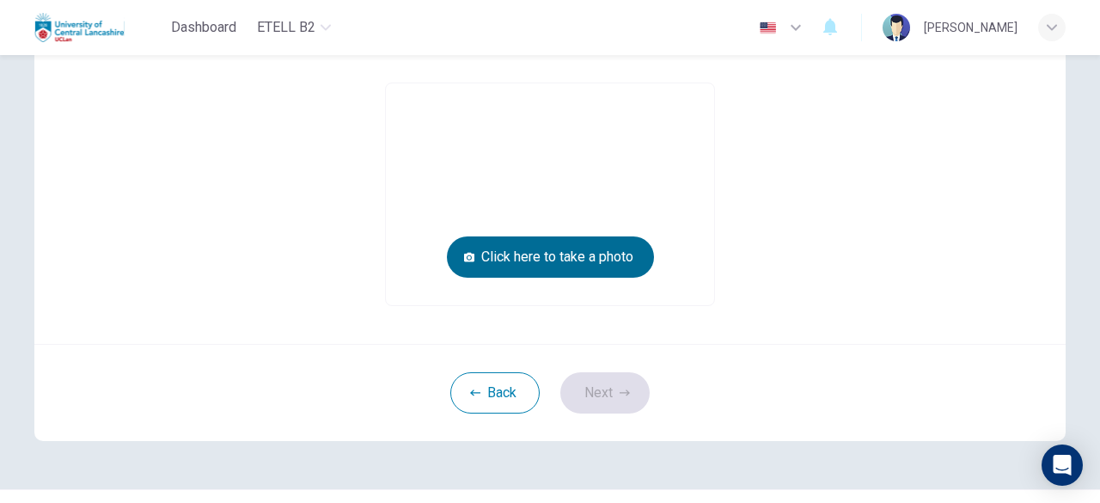
click at [531, 267] on button "Click here to take a photo" at bounding box center [550, 256] width 207 height 41
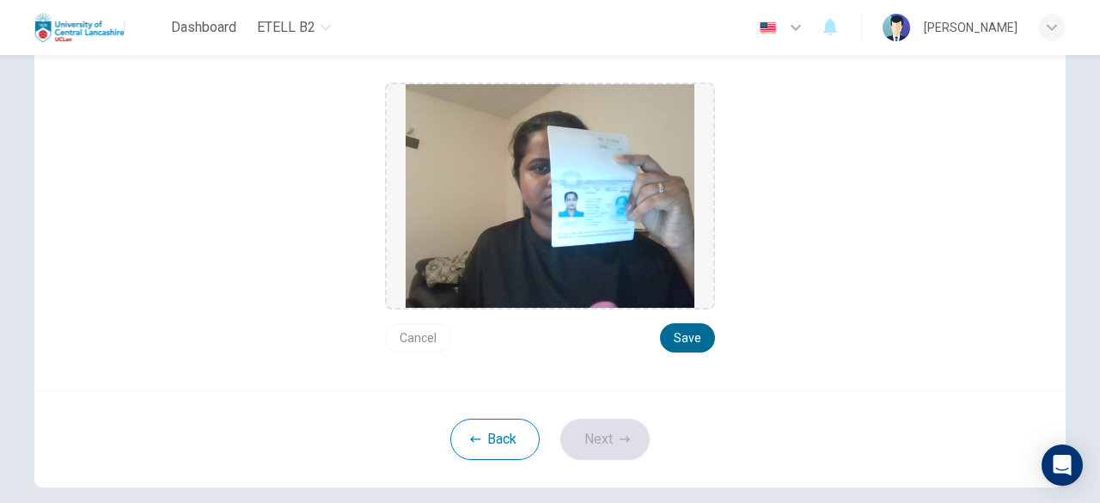
click at [680, 349] on button "Save" at bounding box center [687, 337] width 55 height 29
click at [620, 437] on icon "button" at bounding box center [625, 439] width 10 height 10
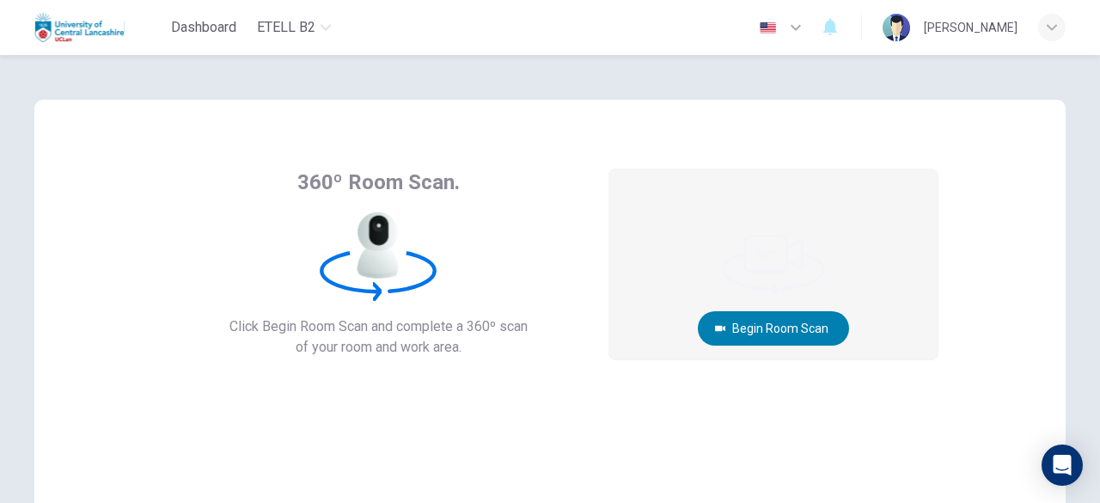
scroll to position [0, 0]
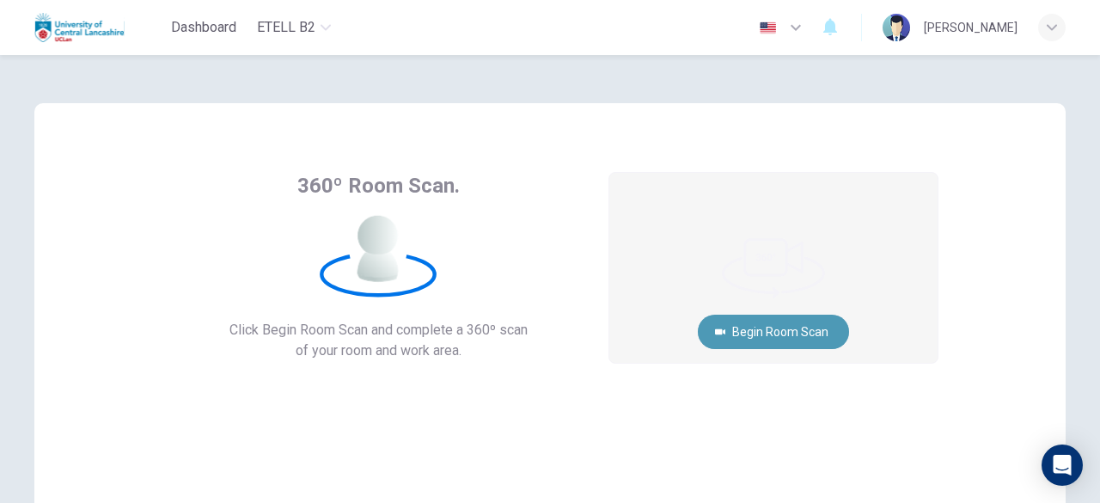
click at [791, 333] on button "Begin Room Scan" at bounding box center [773, 332] width 151 height 34
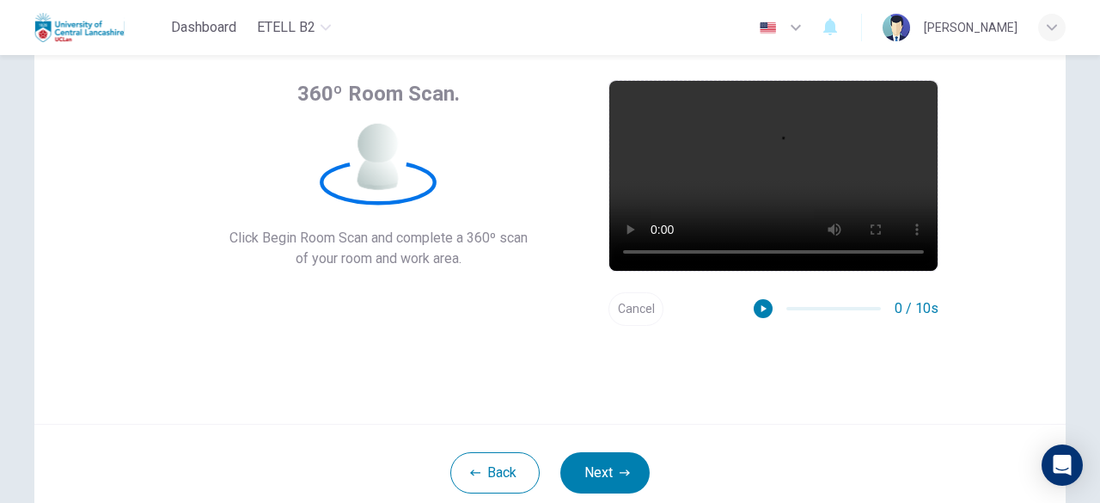
scroll to position [212, 0]
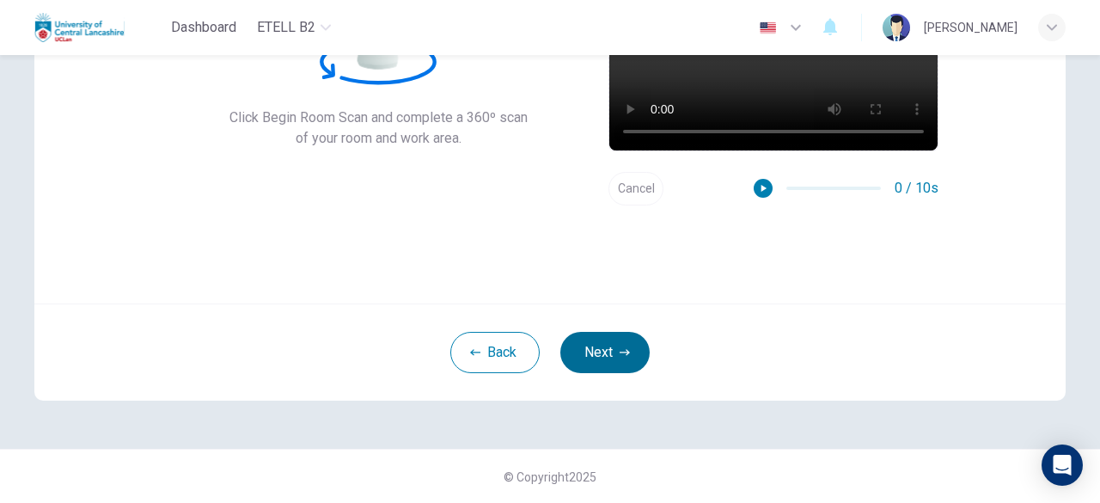
click at [631, 357] on button "Next" at bounding box center [604, 352] width 89 height 41
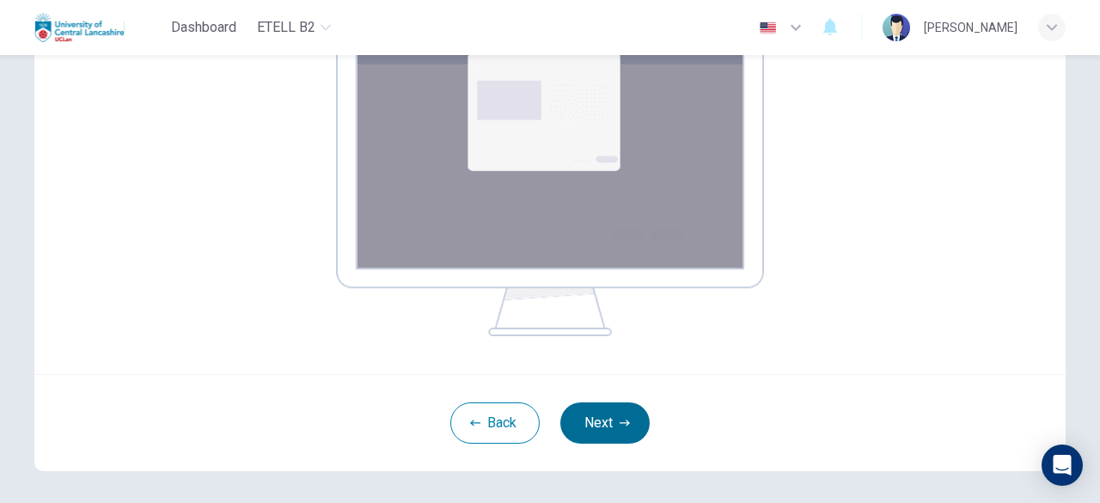
scroll to position [389, 0]
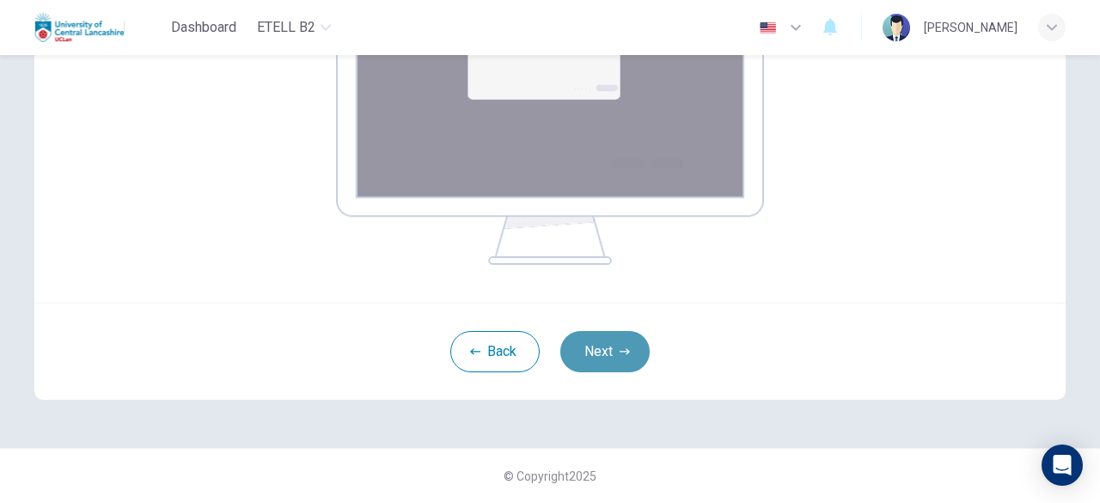
click at [609, 348] on button "Next" at bounding box center [604, 351] width 89 height 41
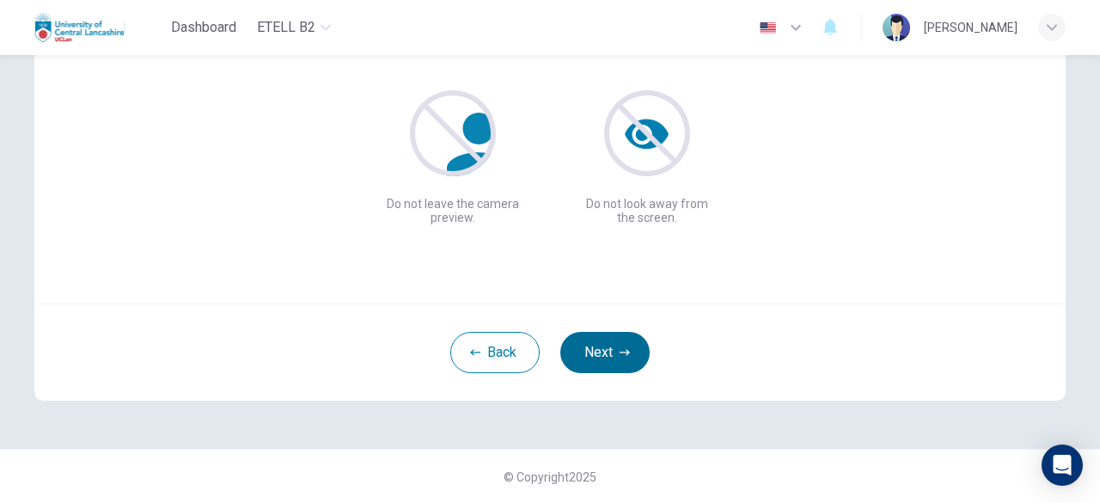
click at [609, 355] on button "Next" at bounding box center [604, 352] width 89 height 41
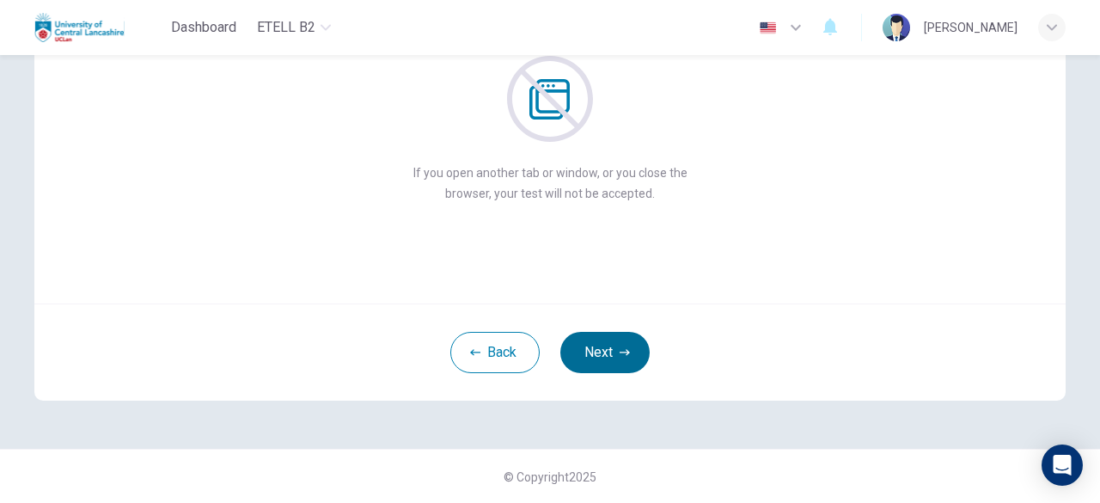
click at [609, 355] on button "Next" at bounding box center [604, 352] width 89 height 41
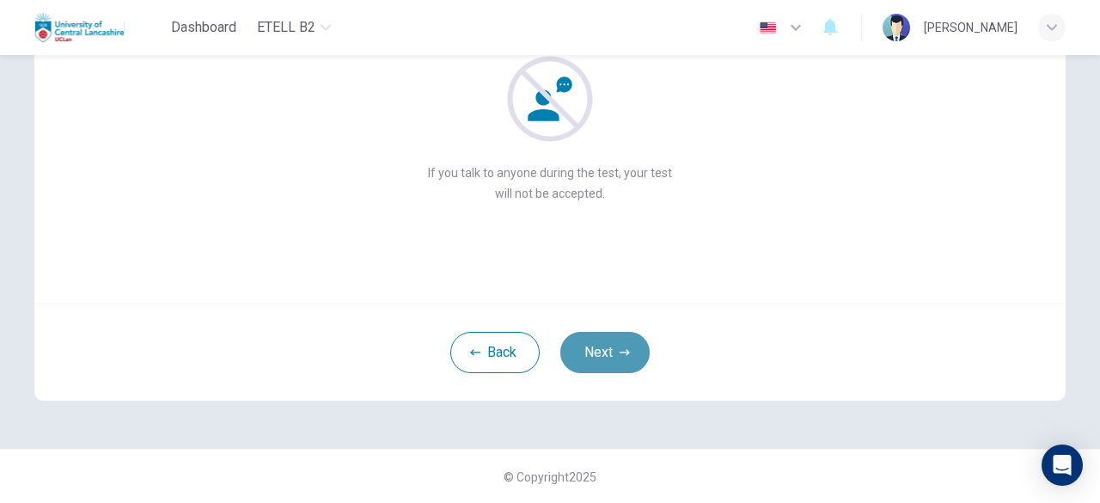
click at [609, 355] on button "Next" at bounding box center [604, 352] width 89 height 41
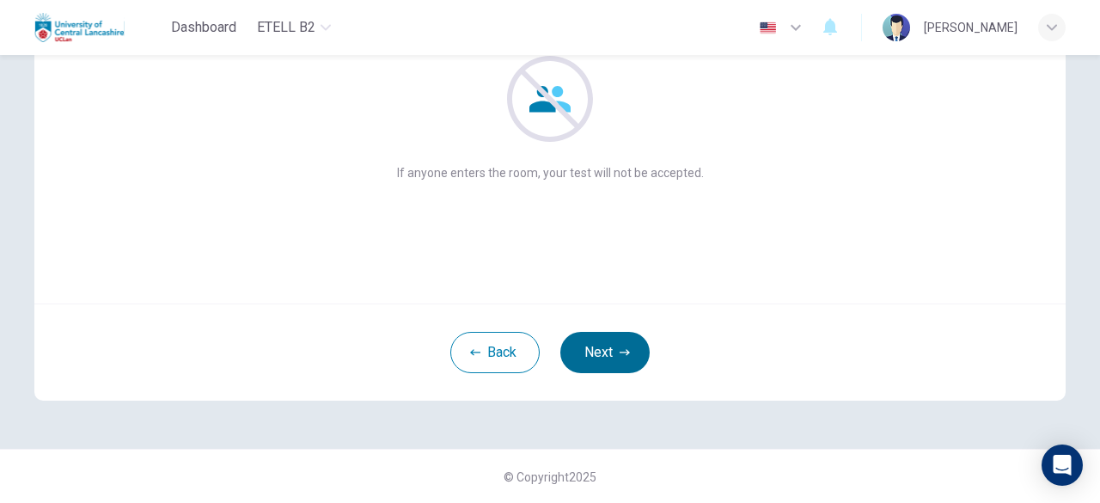
click at [609, 355] on button "Next" at bounding box center [604, 352] width 89 height 41
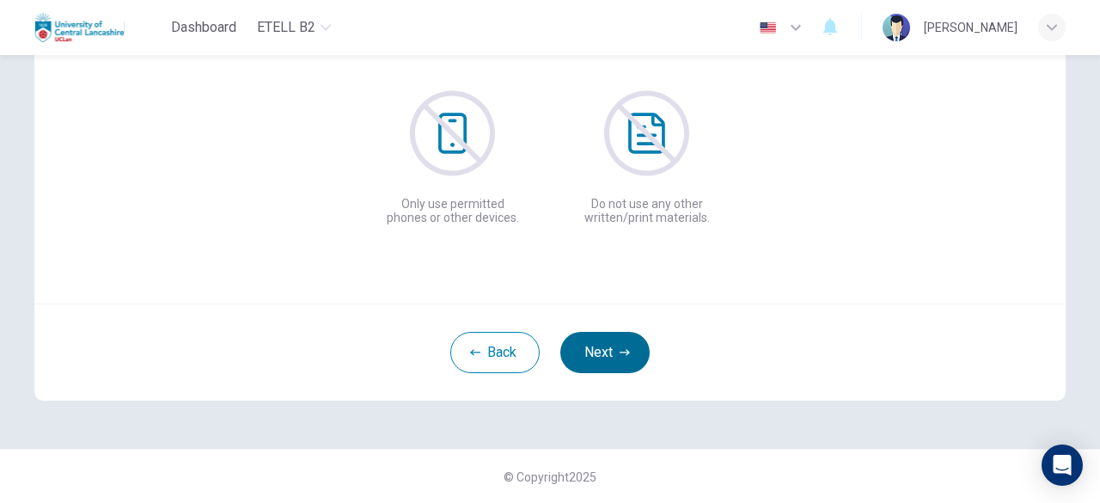
click at [609, 355] on button "Next" at bounding box center [604, 352] width 89 height 41
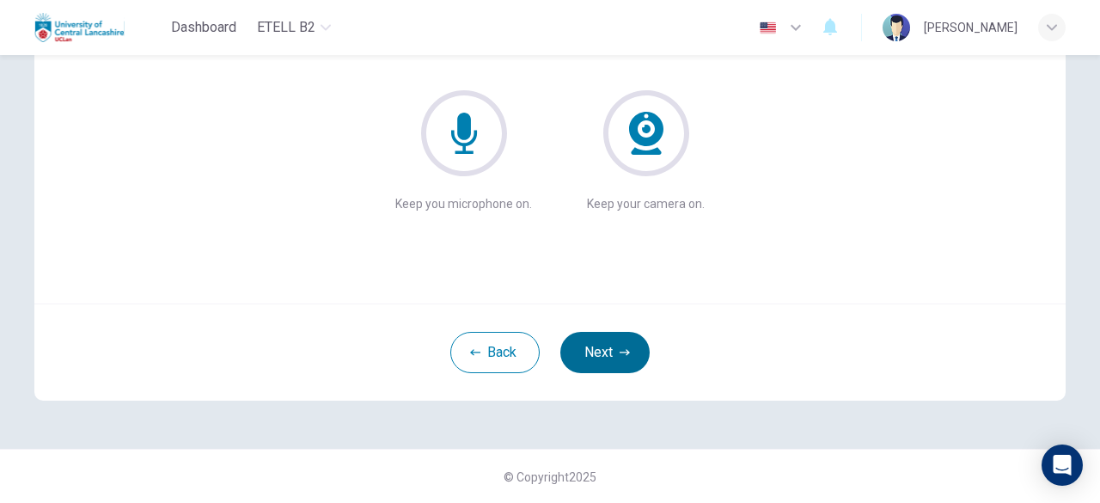
click at [609, 355] on button "Next" at bounding box center [604, 352] width 89 height 41
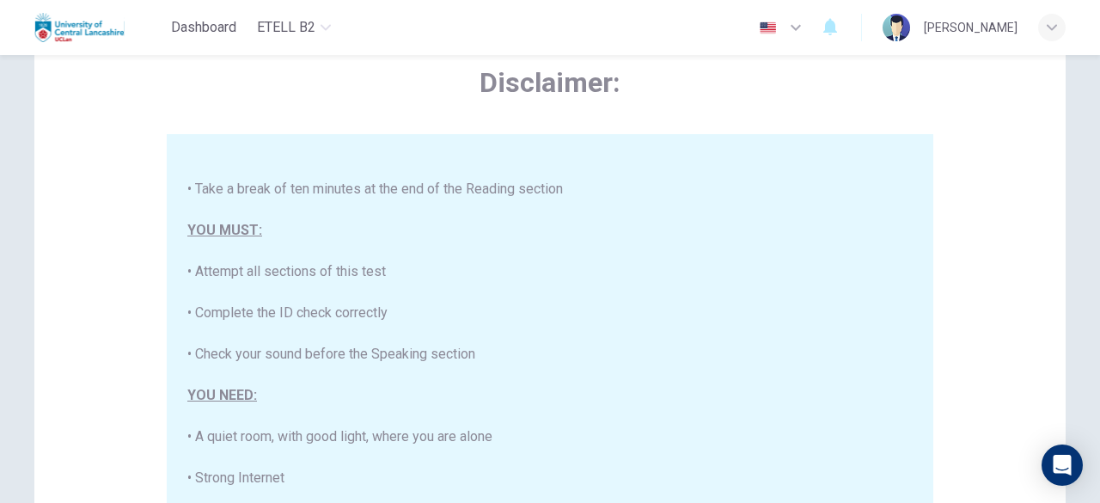
scroll to position [430, 0]
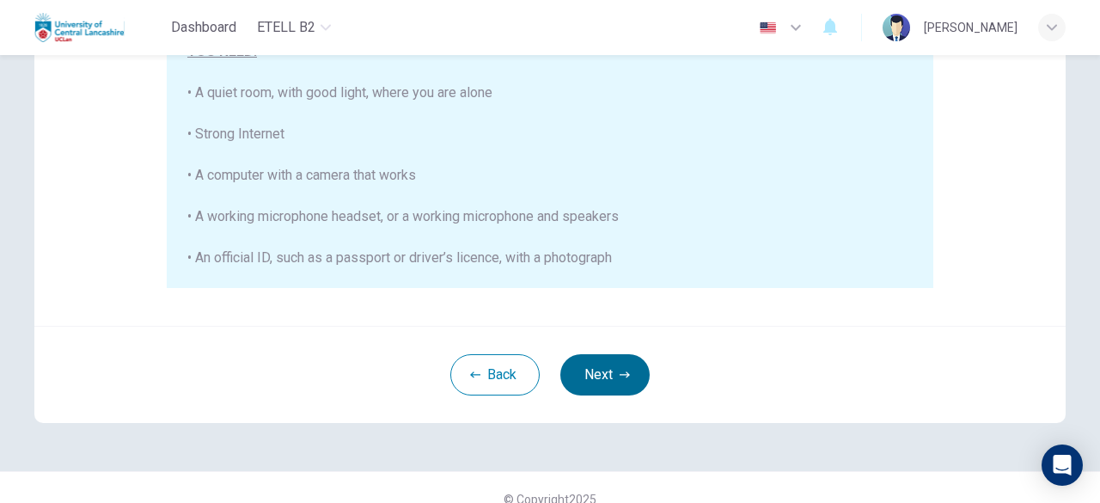
click at [620, 377] on icon "button" at bounding box center [625, 375] width 10 height 10
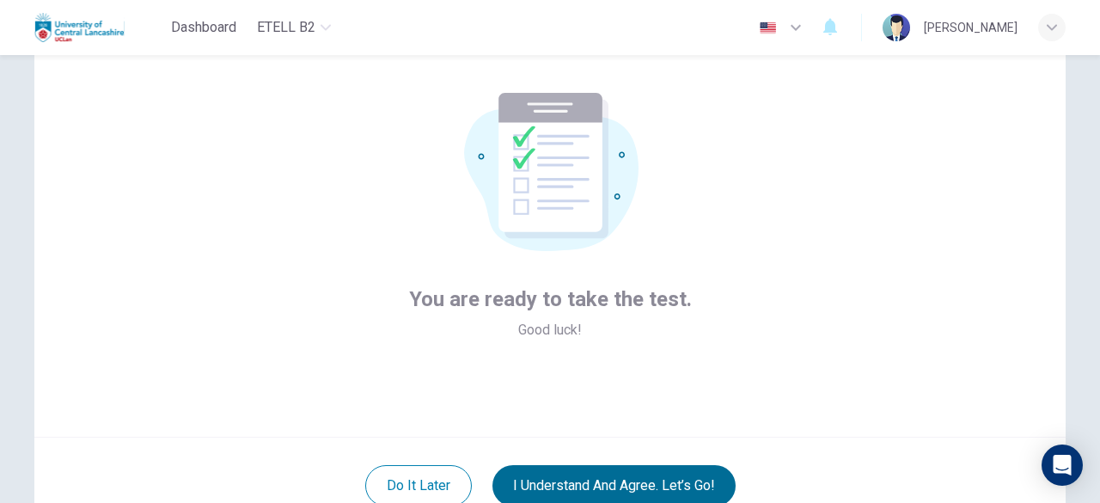
scroll to position [172, 0]
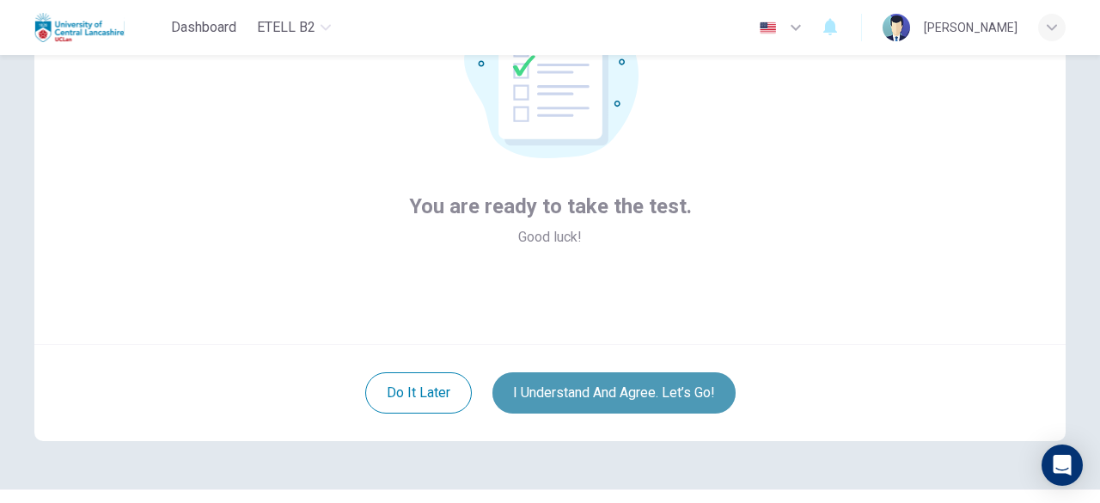
click at [641, 400] on button "I understand and agree. Let’s go!" at bounding box center [614, 392] width 243 height 41
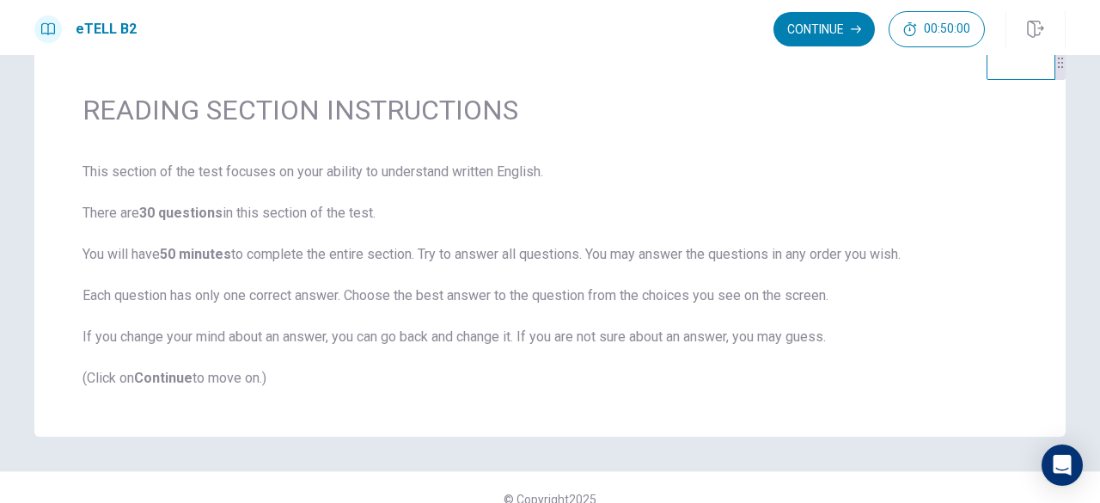
scroll to position [67, 0]
